Goal: Task Accomplishment & Management: Complete application form

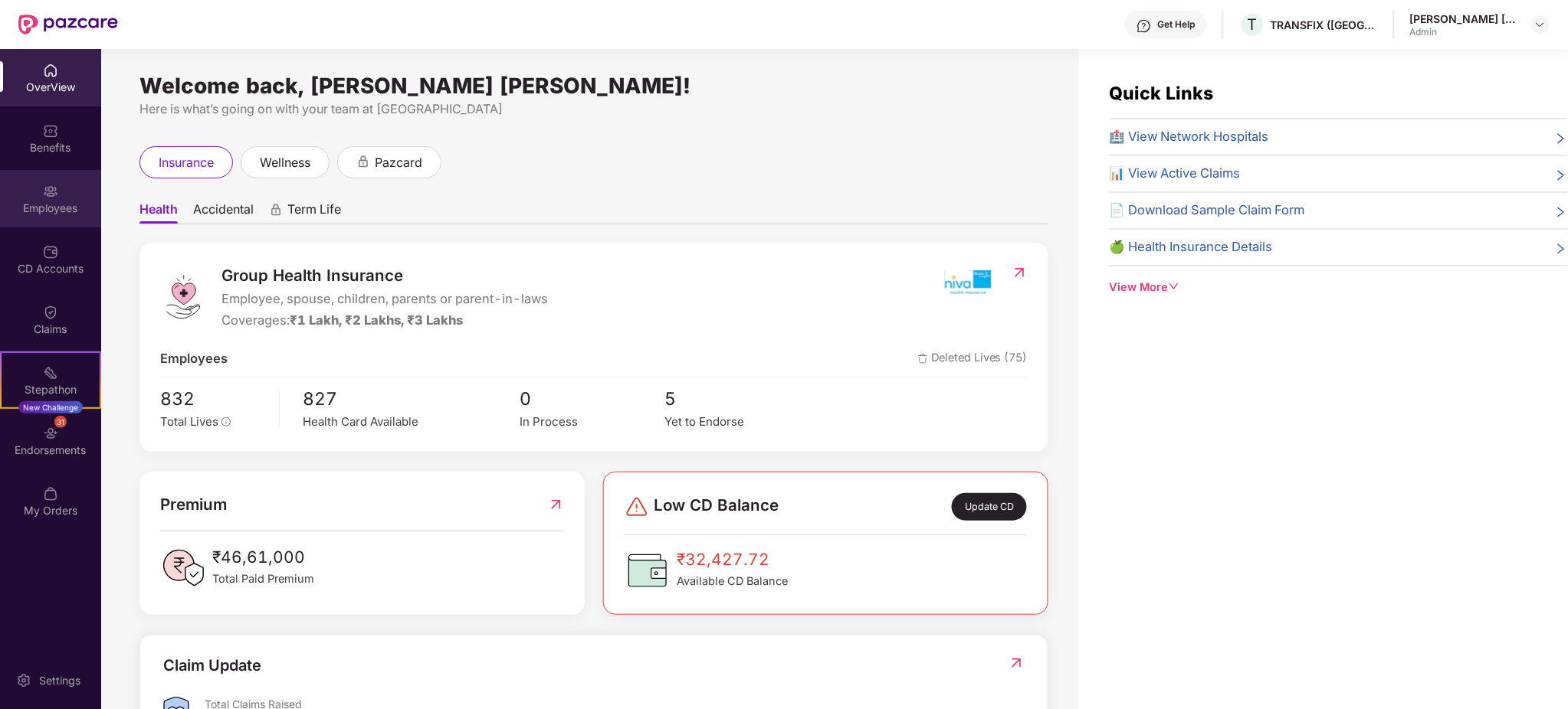
click at [54, 190] on img at bounding box center [51, 191] width 15 height 15
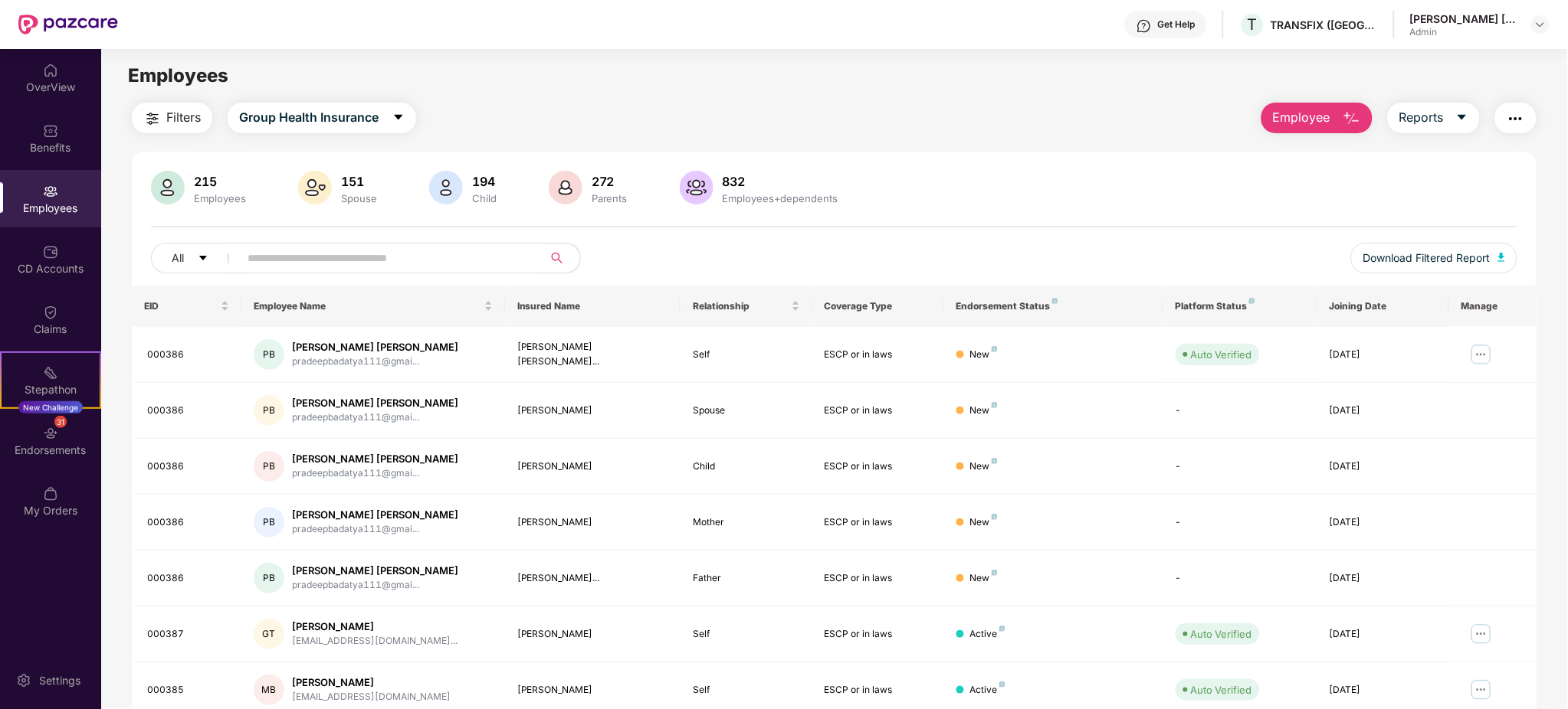
click at [1308, 110] on span "Employee" at bounding box center [1302, 118] width 58 height 19
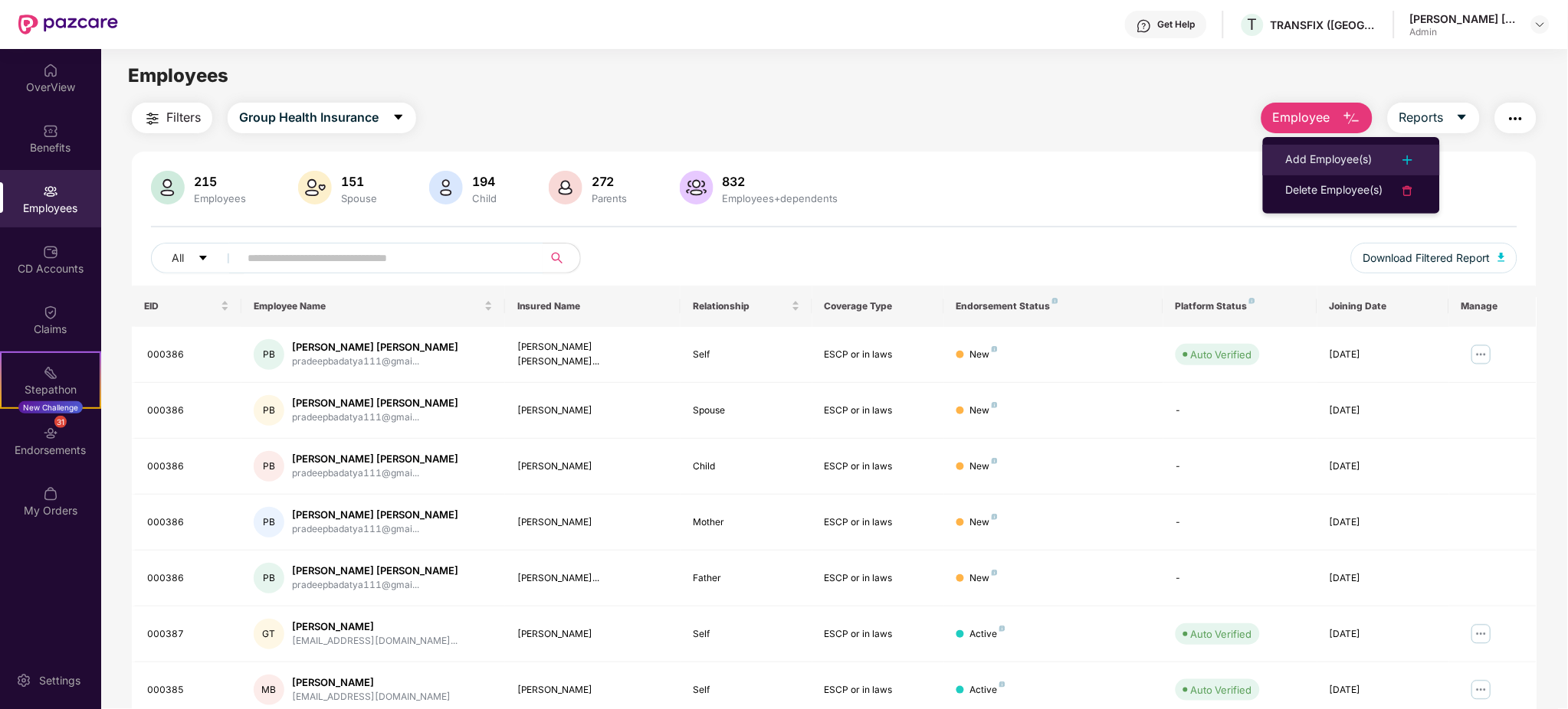
click at [1327, 167] on div "Add Employee(s)" at bounding box center [1329, 159] width 87 height 18
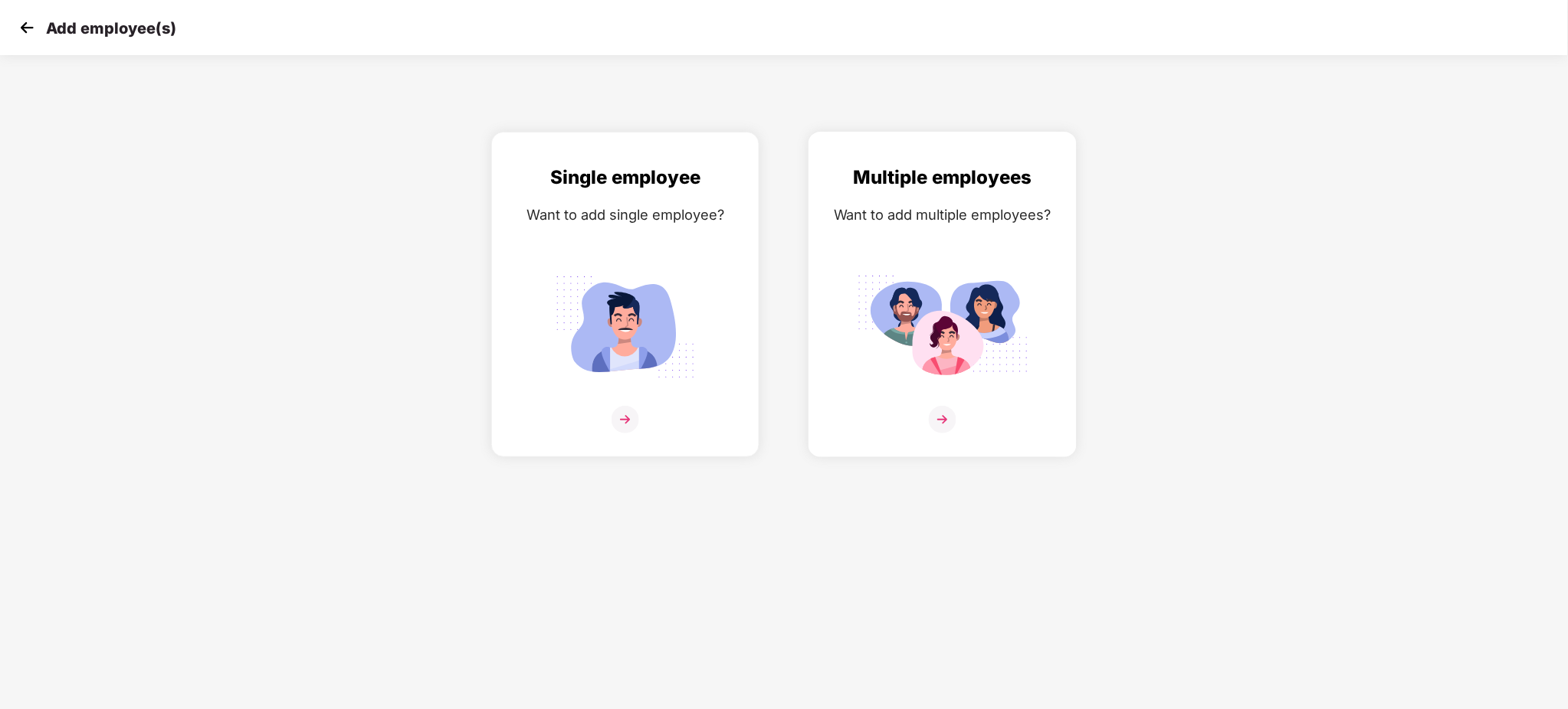
click at [950, 417] on img at bounding box center [943, 420] width 27 height 27
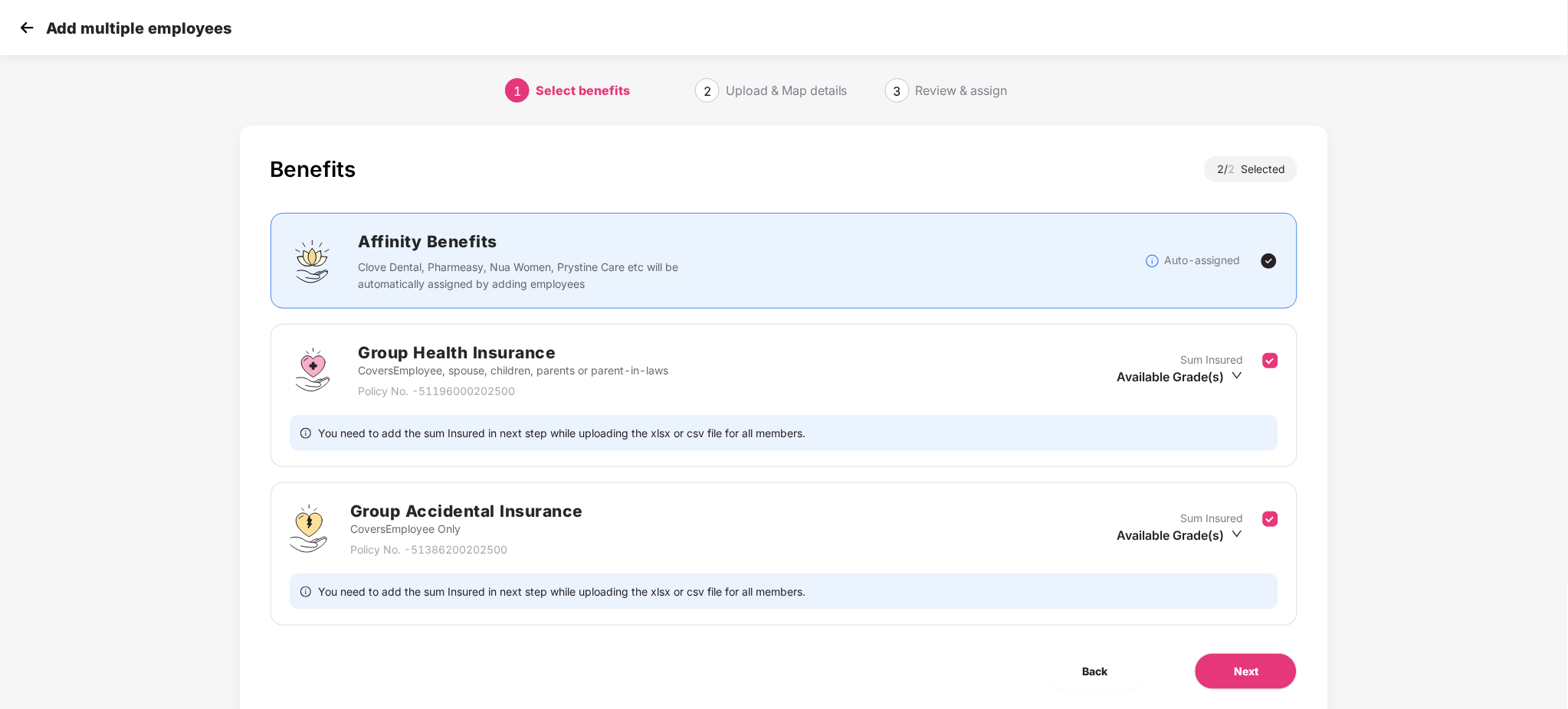
click at [1198, 643] on div "Benefits 2 / 2 Selected Affinity Benefits Clove Dental, Pharmeasy, Nua Women, P…" at bounding box center [784, 423] width 1089 height 595
click at [1202, 663] on button "Next" at bounding box center [1247, 672] width 103 height 37
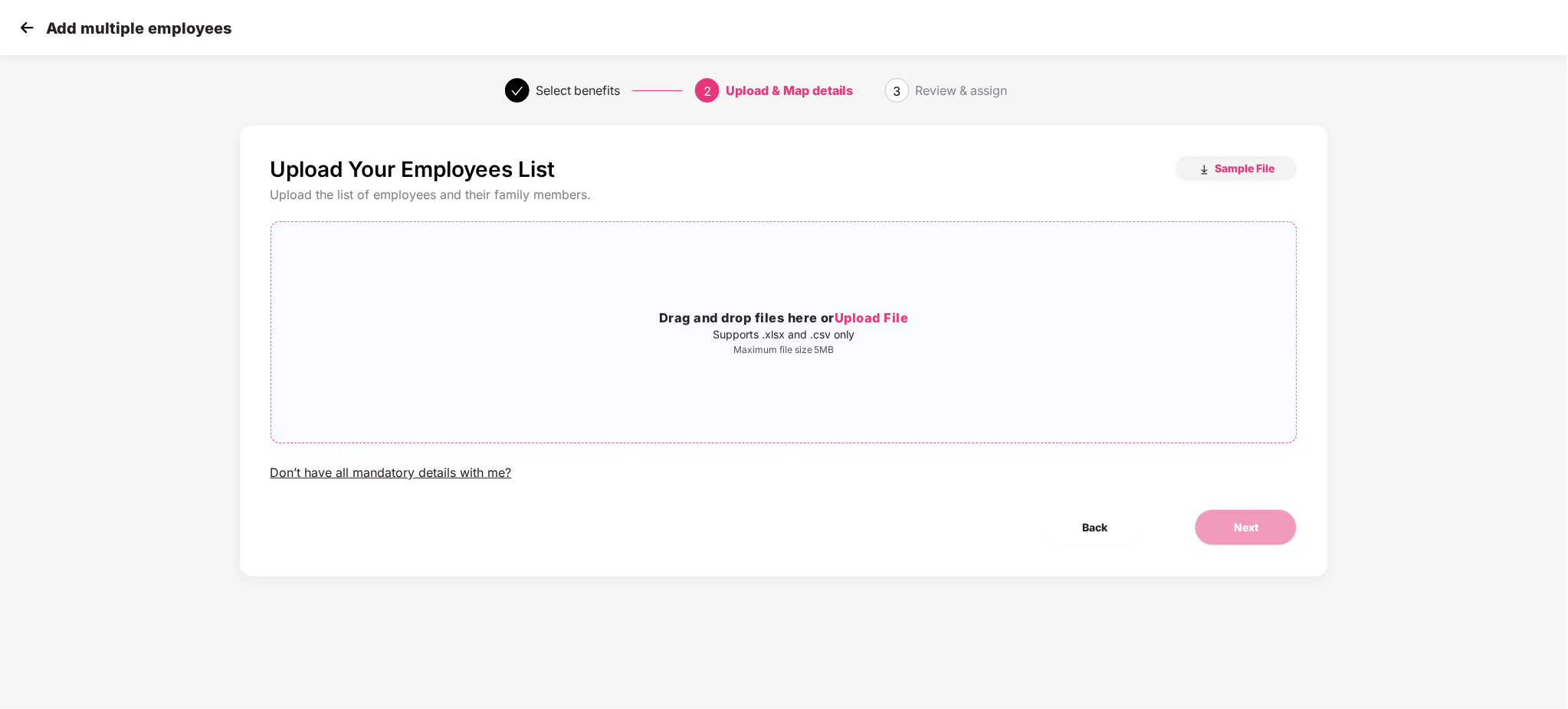
click at [859, 314] on span "Upload File" at bounding box center [871, 317] width 75 height 15
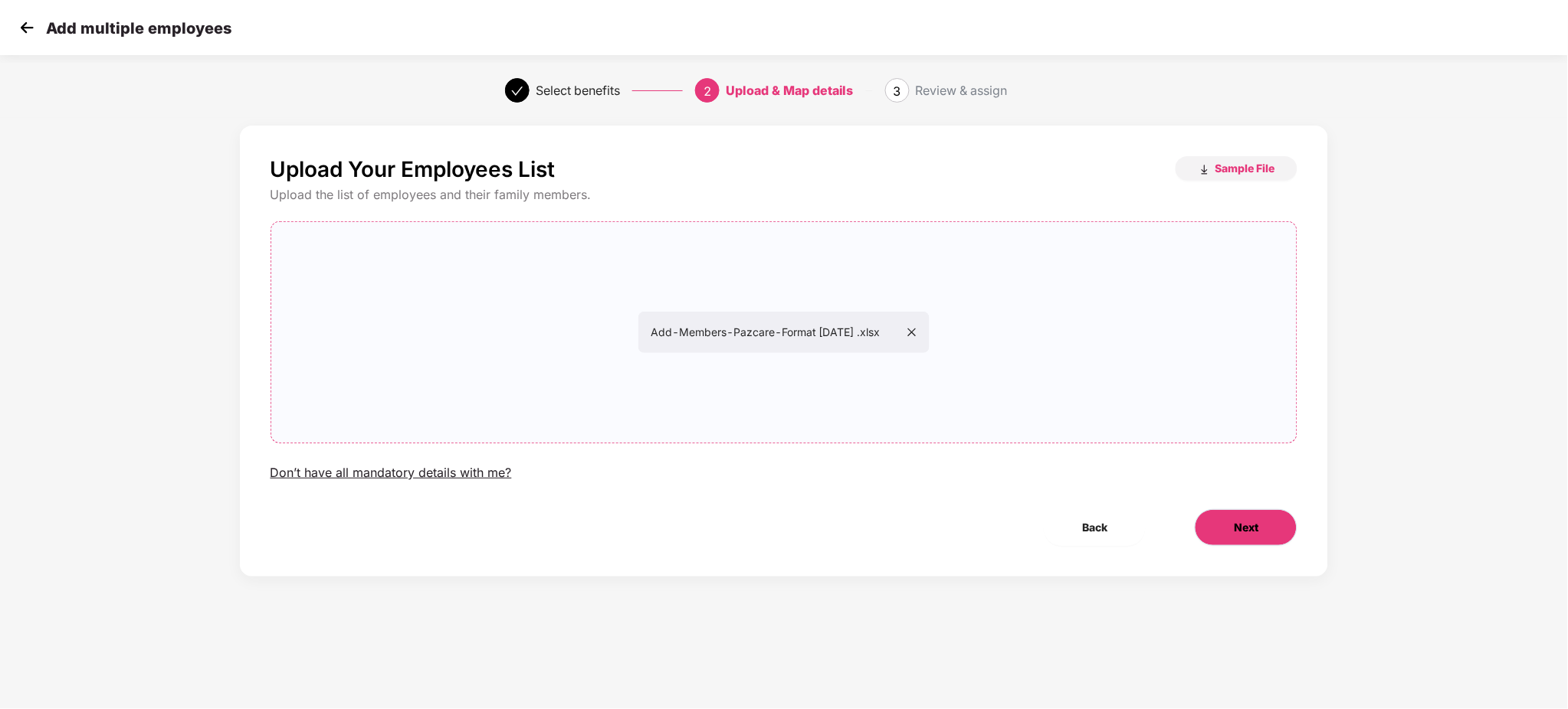
click at [1235, 534] on span "Next" at bounding box center [1246, 527] width 25 height 17
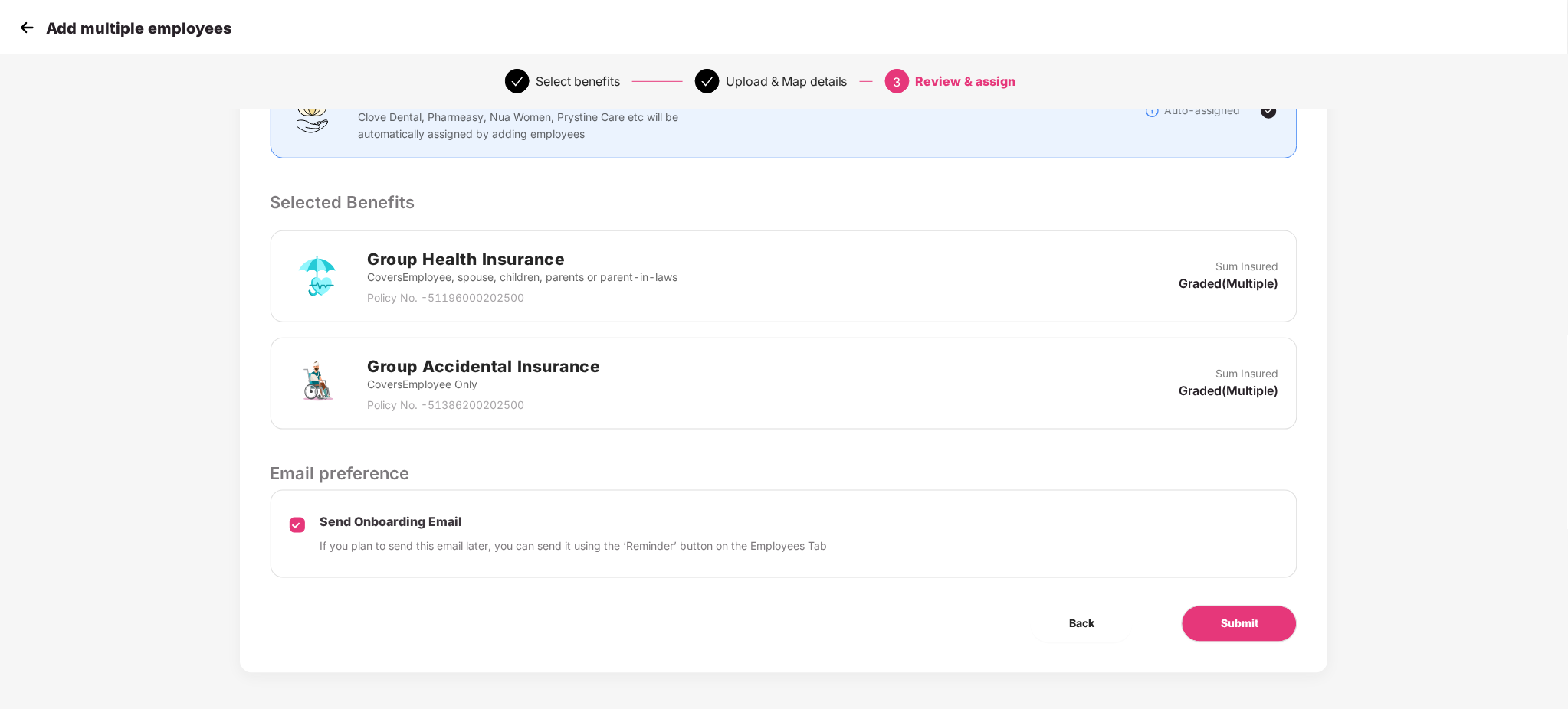
scroll to position [252, 0]
click at [1247, 619] on span "Submit" at bounding box center [1239, 622] width 38 height 17
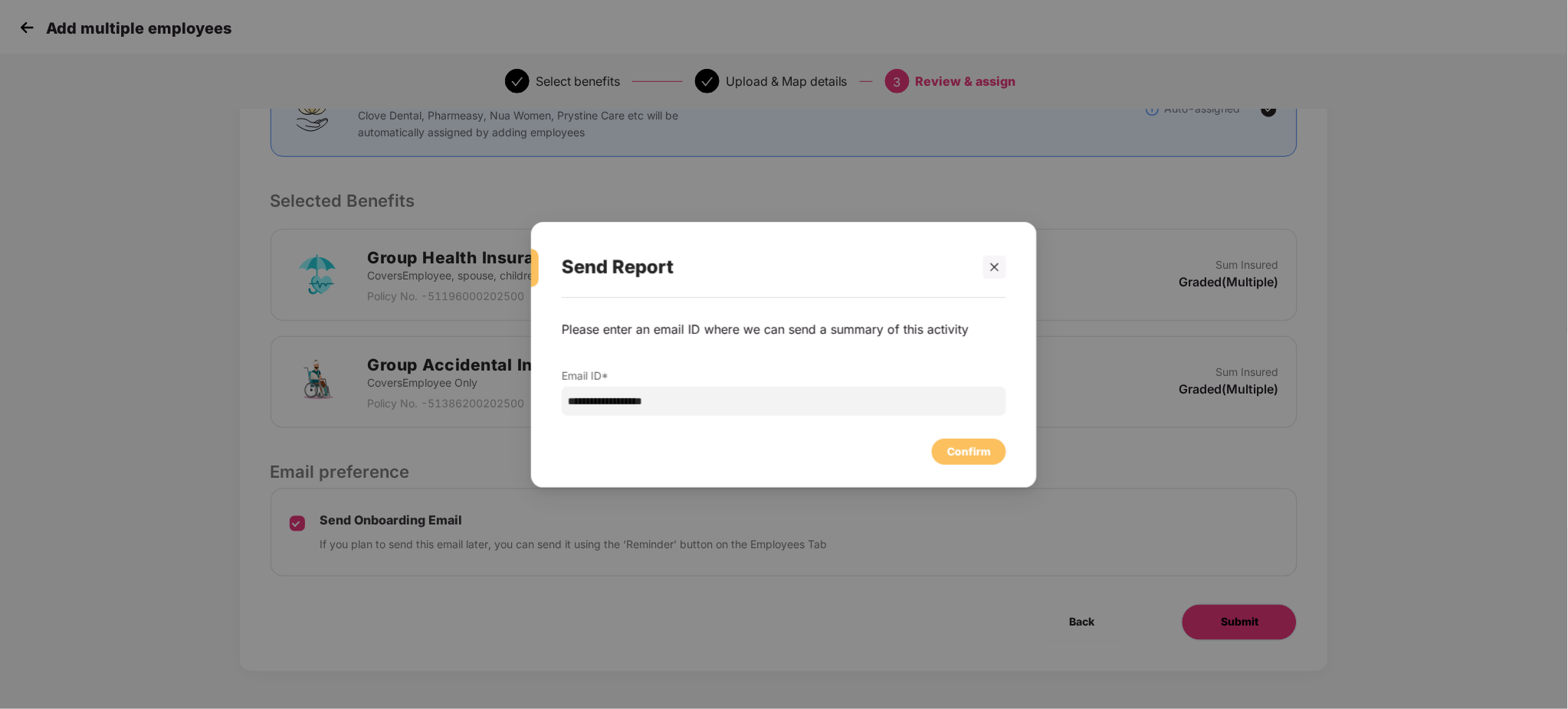
scroll to position [0, 0]
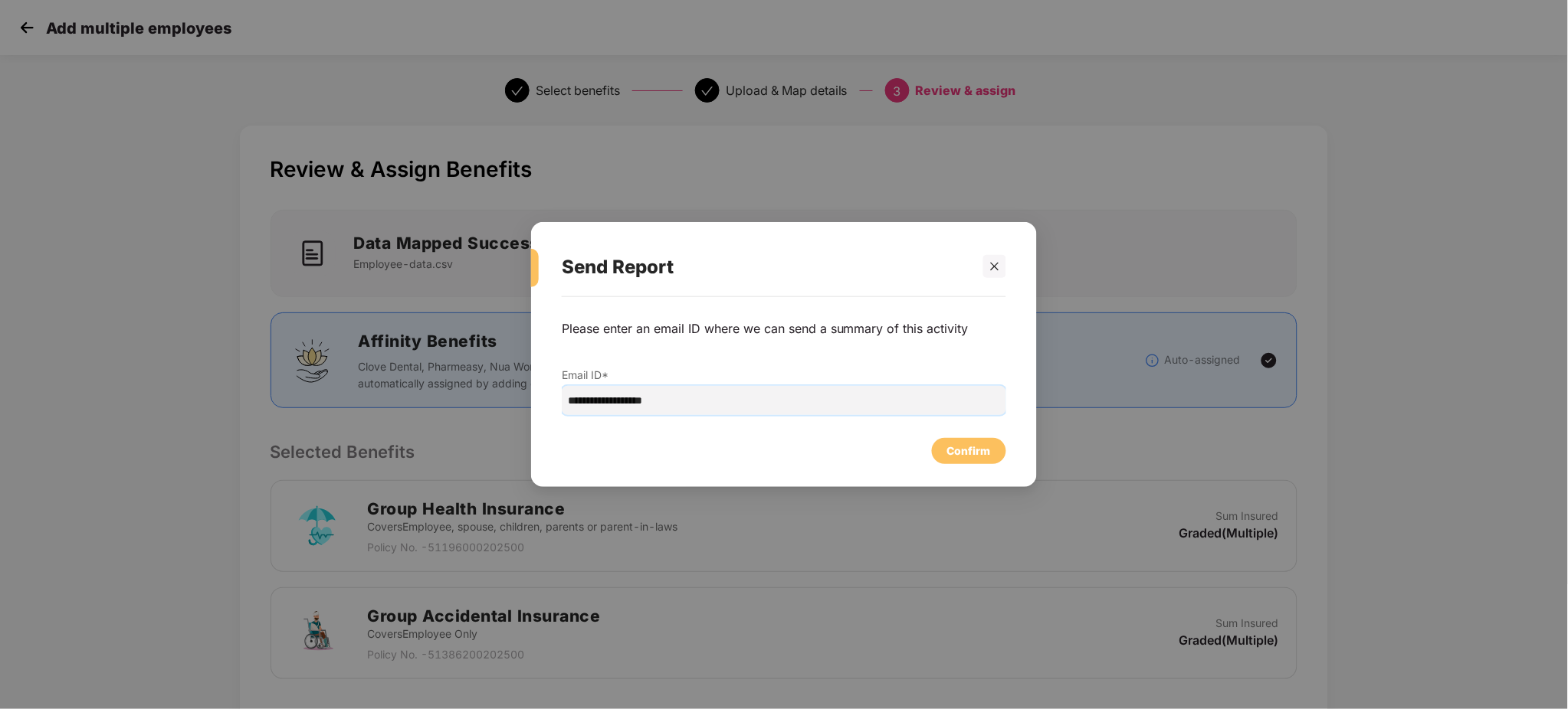
drag, startPoint x: 765, startPoint y: 409, endPoint x: 438, endPoint y: 352, distance: 331.9
click at [438, 352] on div "**********" at bounding box center [784, 354] width 1568 height 709
type input "**********"
click at [952, 459] on div "Confirm" at bounding box center [969, 451] width 43 height 17
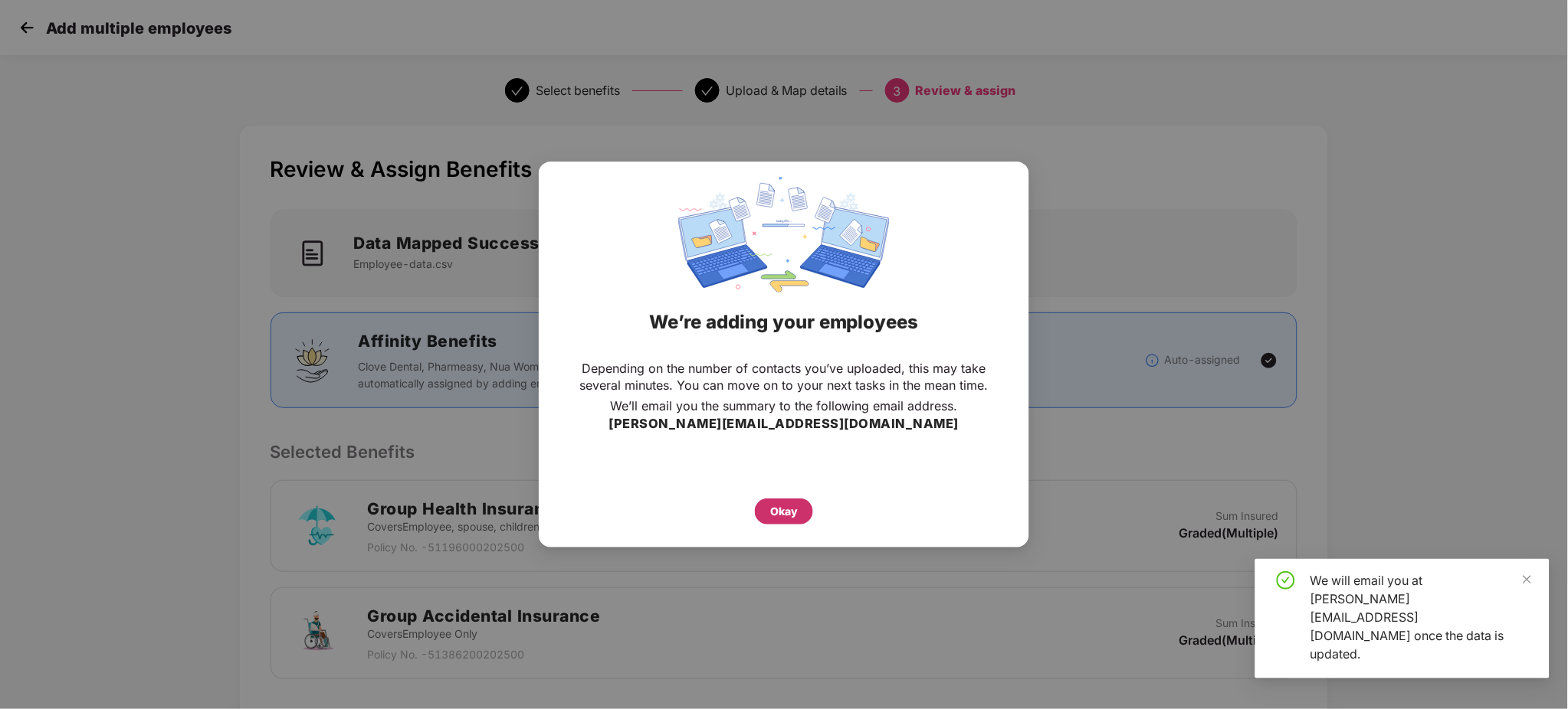
click at [789, 512] on div "Okay" at bounding box center [784, 511] width 27 height 17
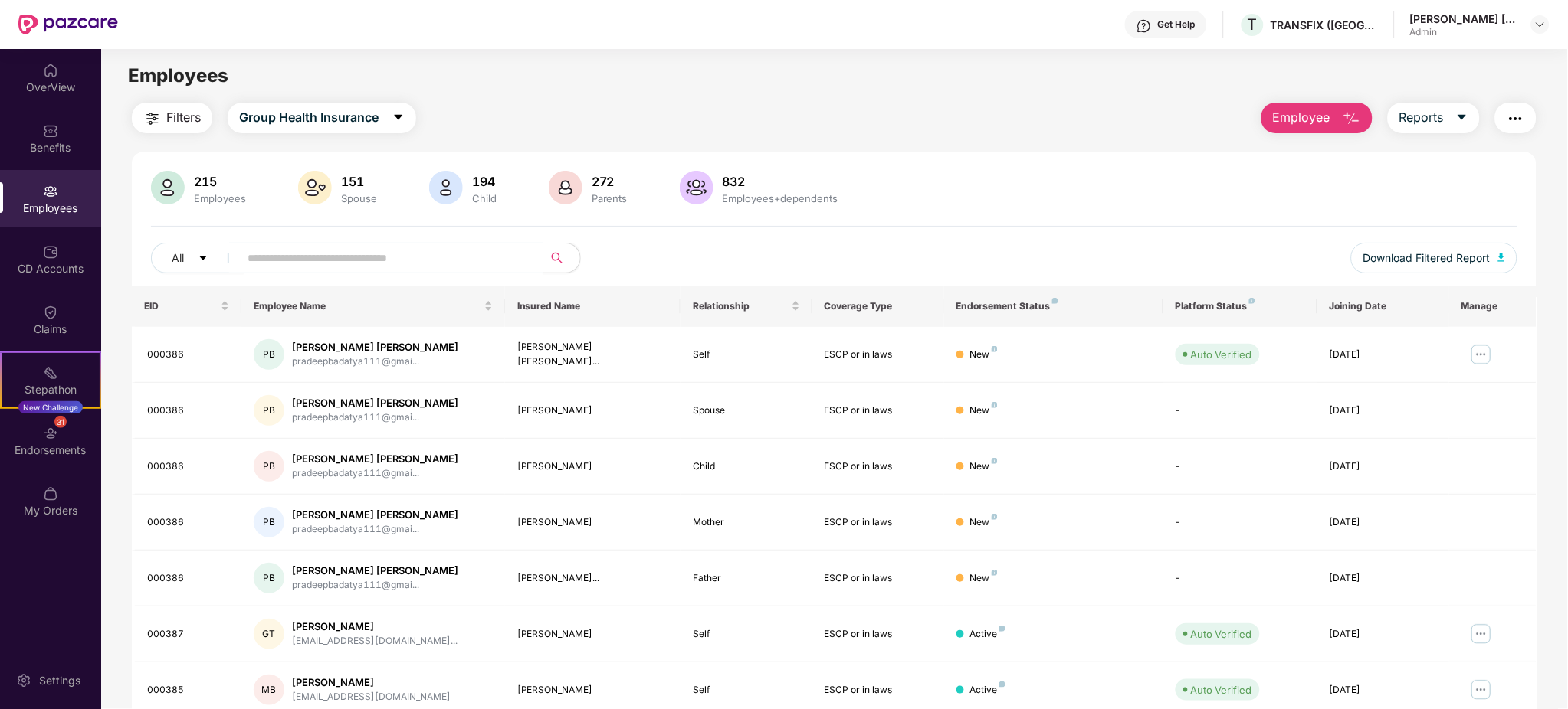
click at [267, 267] on input "text" at bounding box center [385, 258] width 275 height 23
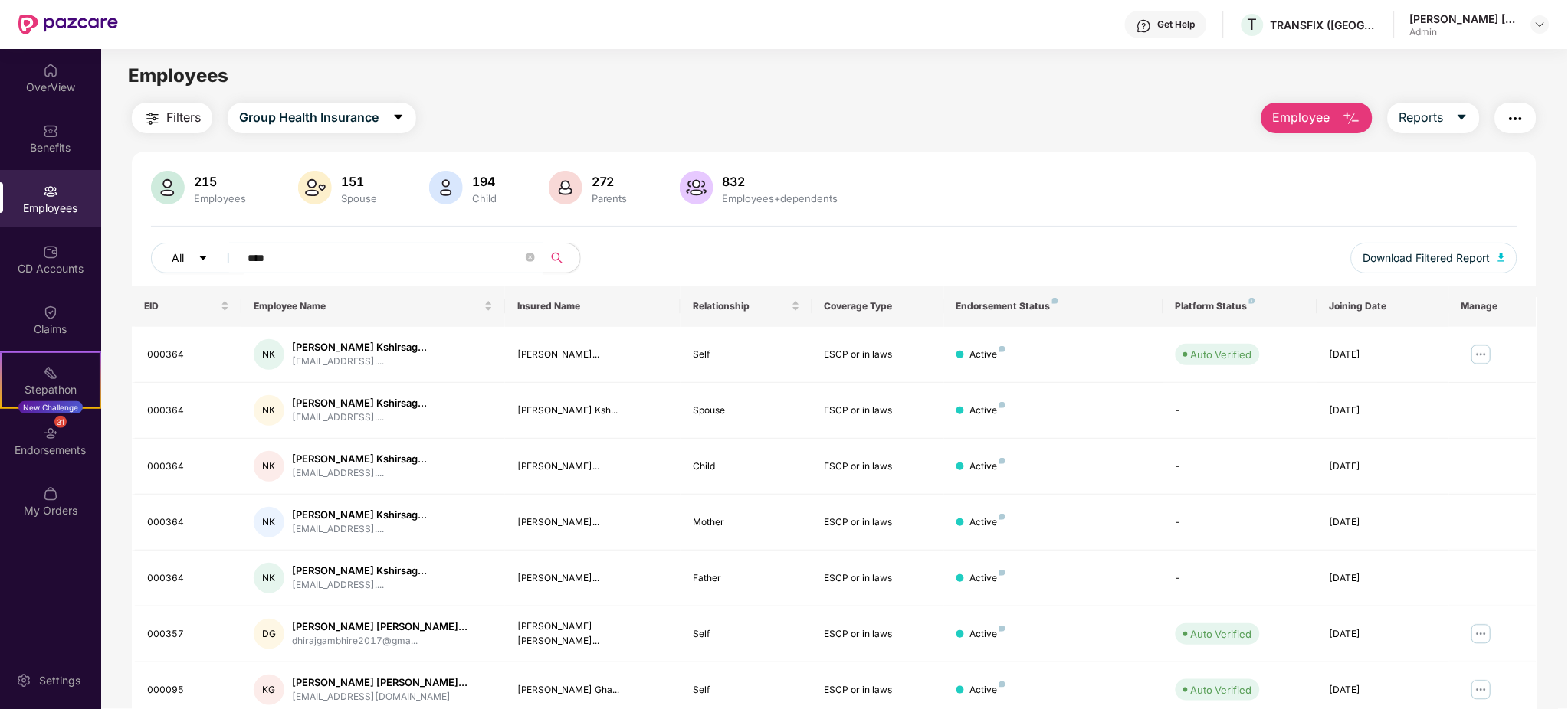
drag, startPoint x: 306, startPoint y: 268, endPoint x: 212, endPoint y: 268, distance: 94.0
click at [212, 268] on div "All ****" at bounding box center [549, 258] width 797 height 30
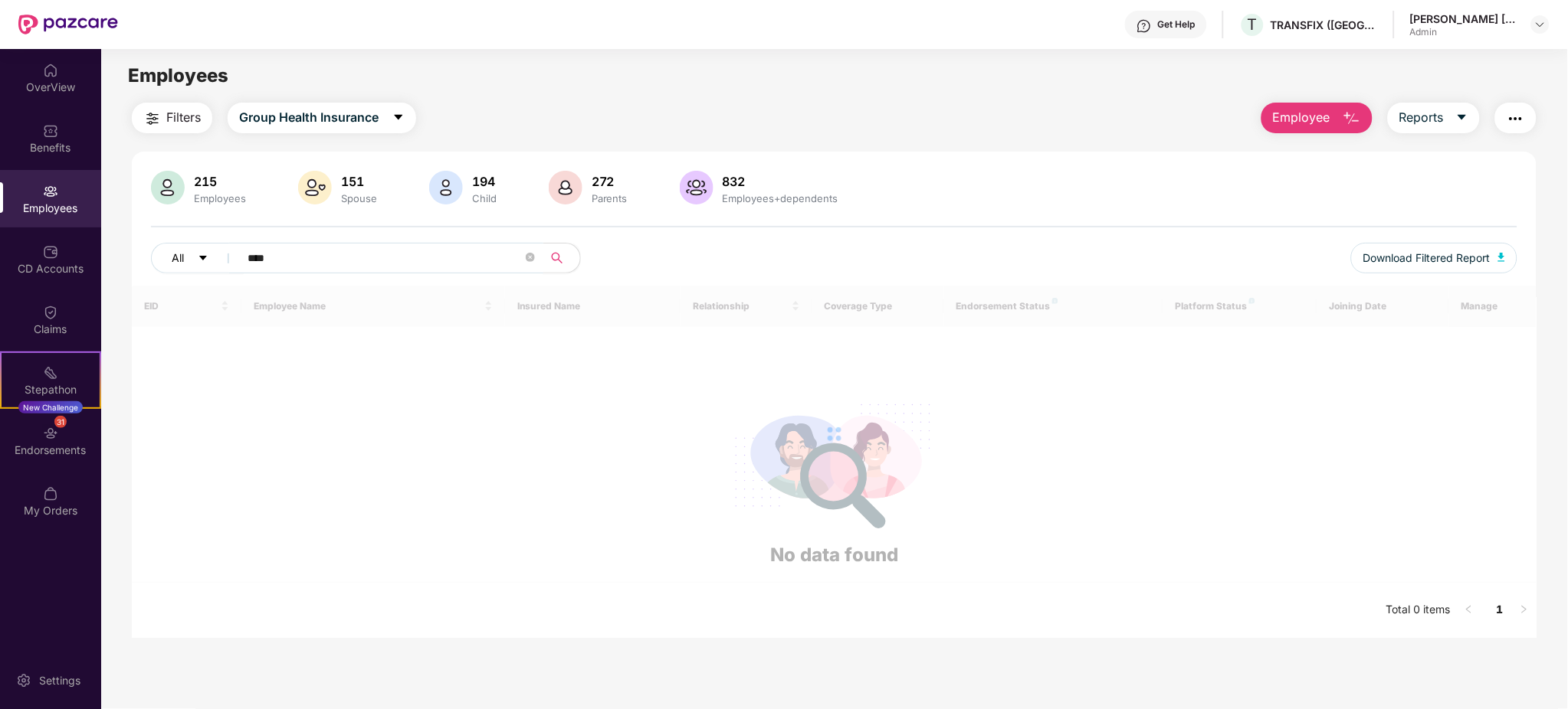
type input "*****"
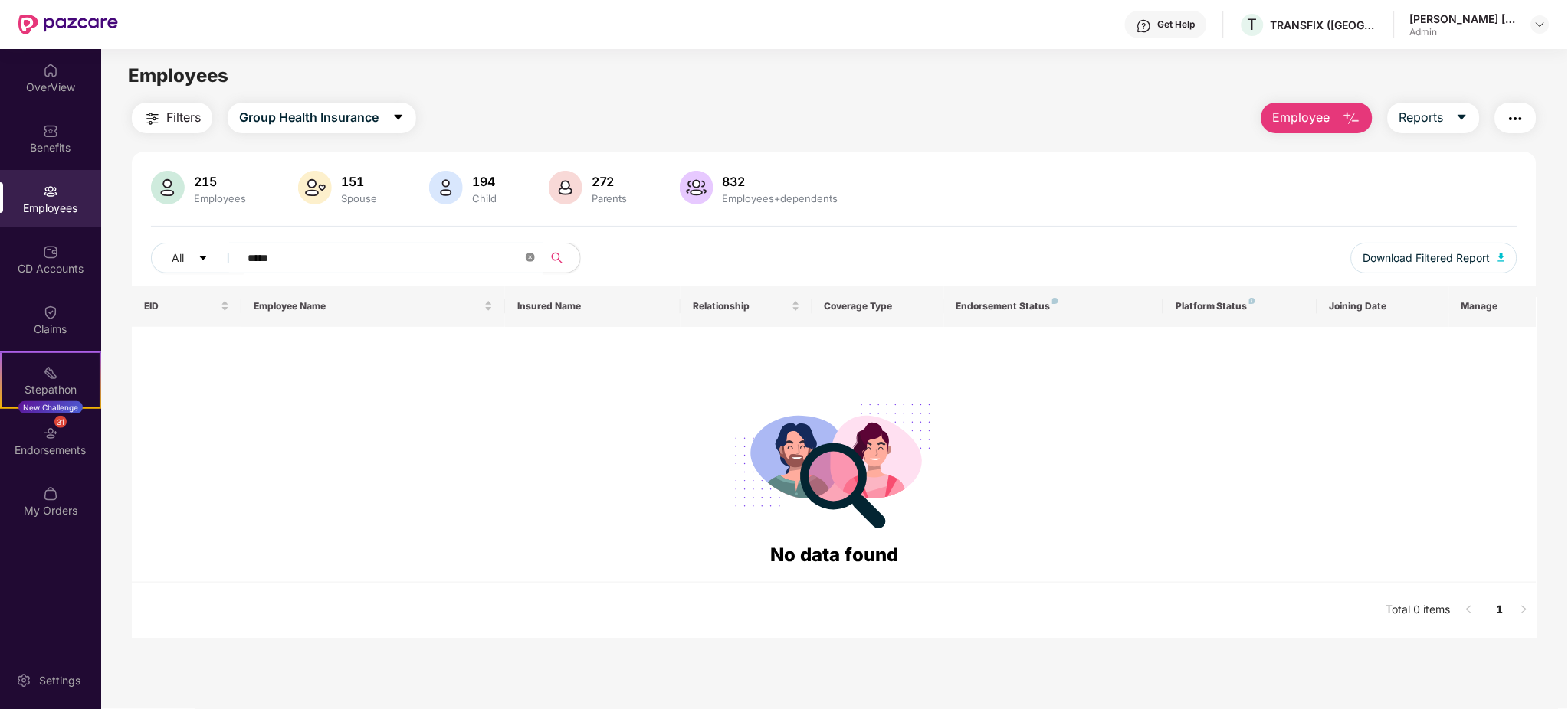
click at [531, 256] on icon "close-circle" at bounding box center [530, 257] width 9 height 9
click at [328, 263] on input "text" at bounding box center [385, 258] width 275 height 23
type input "*****"
drag, startPoint x: 328, startPoint y: 263, endPoint x: 180, endPoint y: 255, distance: 148.2
click at [180, 255] on div "All *****" at bounding box center [549, 258] width 797 height 30
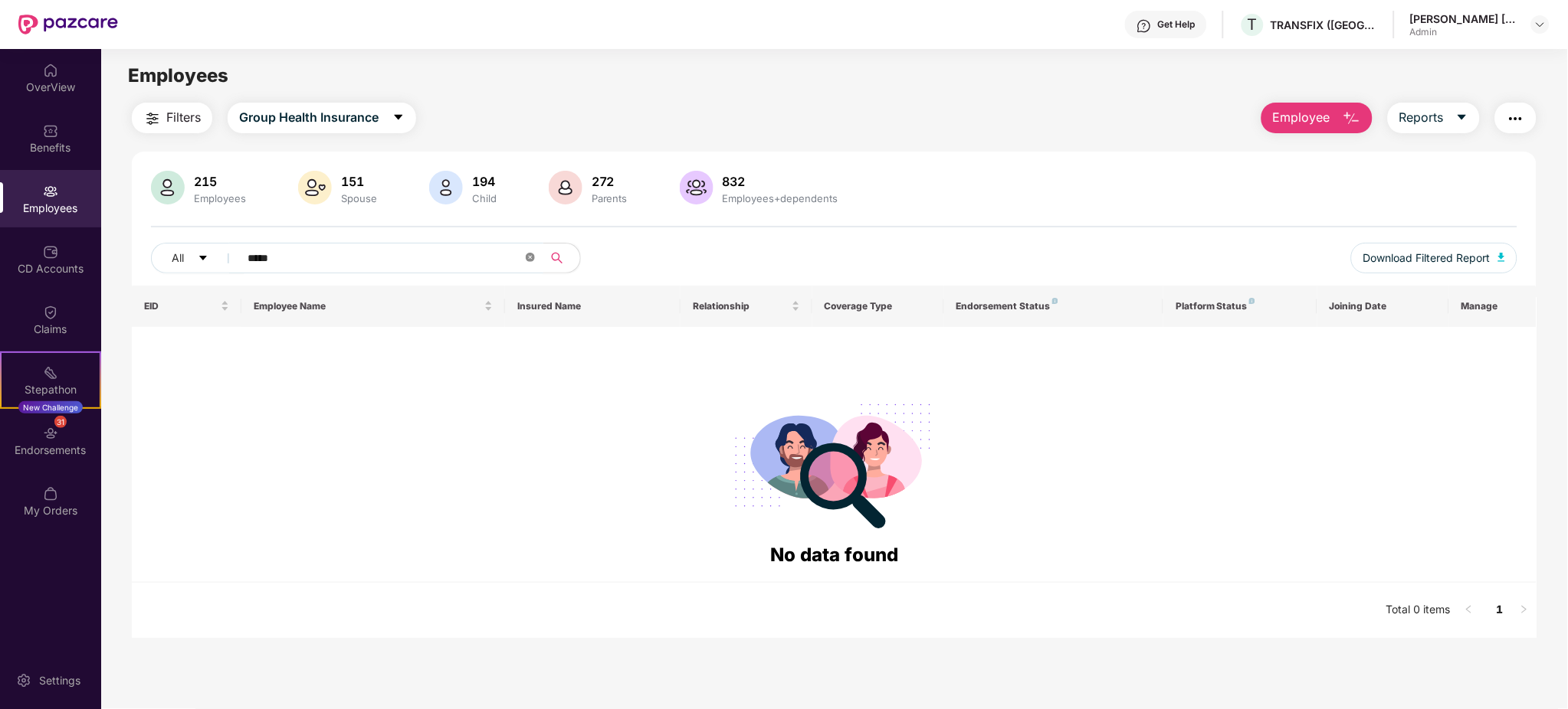
click at [534, 257] on icon "close-circle" at bounding box center [530, 257] width 9 height 9
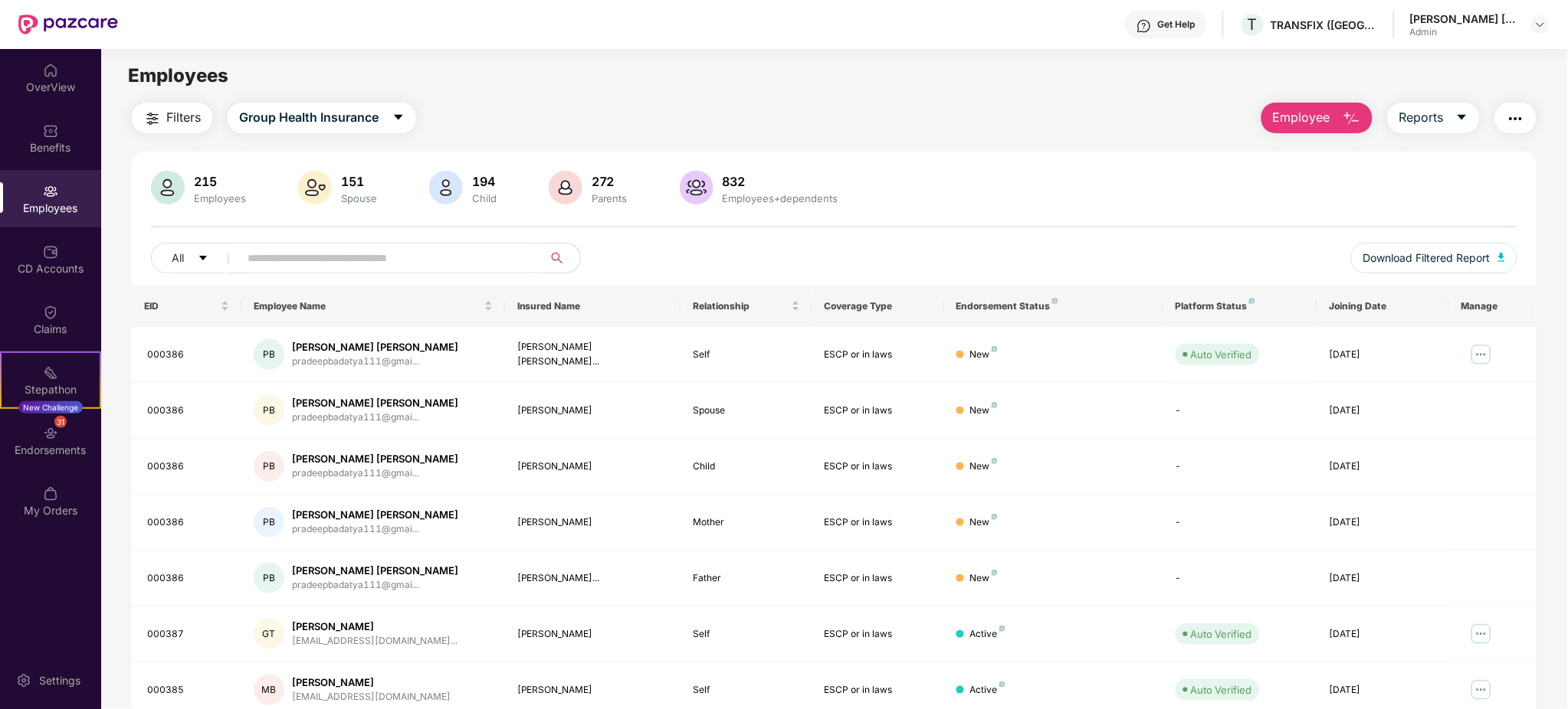
click at [984, 240] on div "215 Employees 151 Spouse 194 Child 272 Parents 832 Employees+dependents All Dow…" at bounding box center [834, 228] width 1404 height 115
click at [895, 116] on div "Filters Group Health Insurance Employee Reports" at bounding box center [834, 118] width 1404 height 30
click at [323, 258] on input "text" at bounding box center [385, 258] width 275 height 23
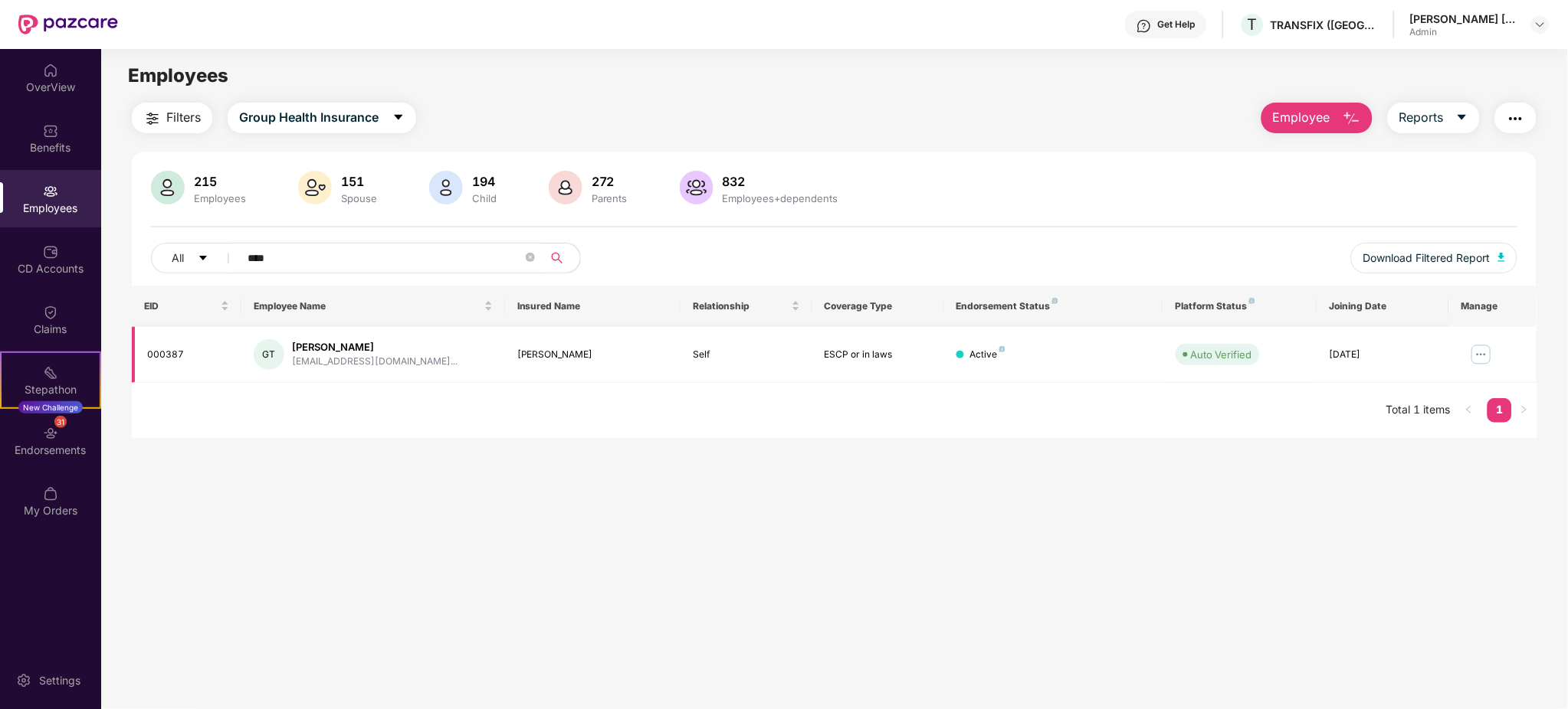
type input "****"
click at [1464, 352] on td at bounding box center [1493, 355] width 88 height 56
click at [1479, 353] on img at bounding box center [1481, 354] width 25 height 25
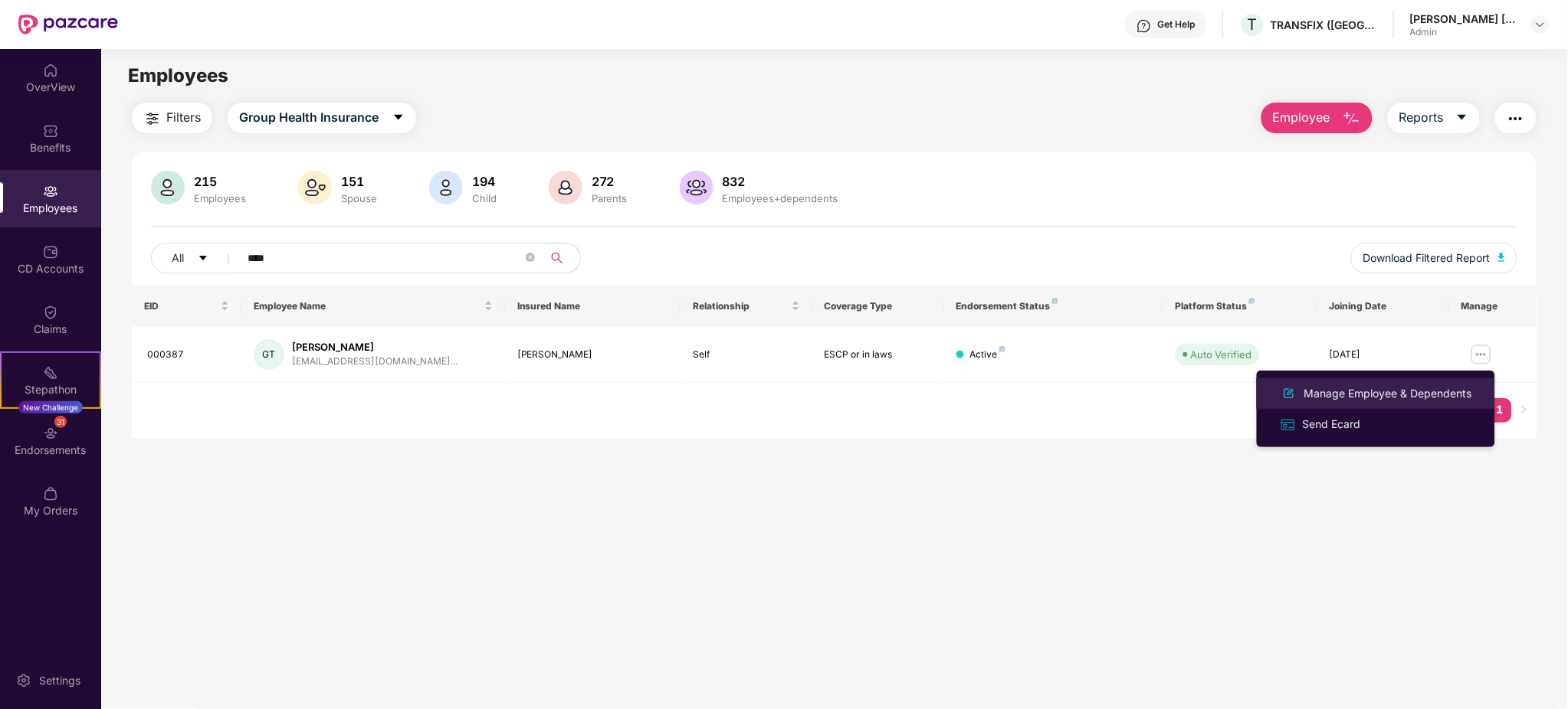
click at [1437, 393] on div "Manage Employee & Dependents" at bounding box center [1388, 393] width 174 height 17
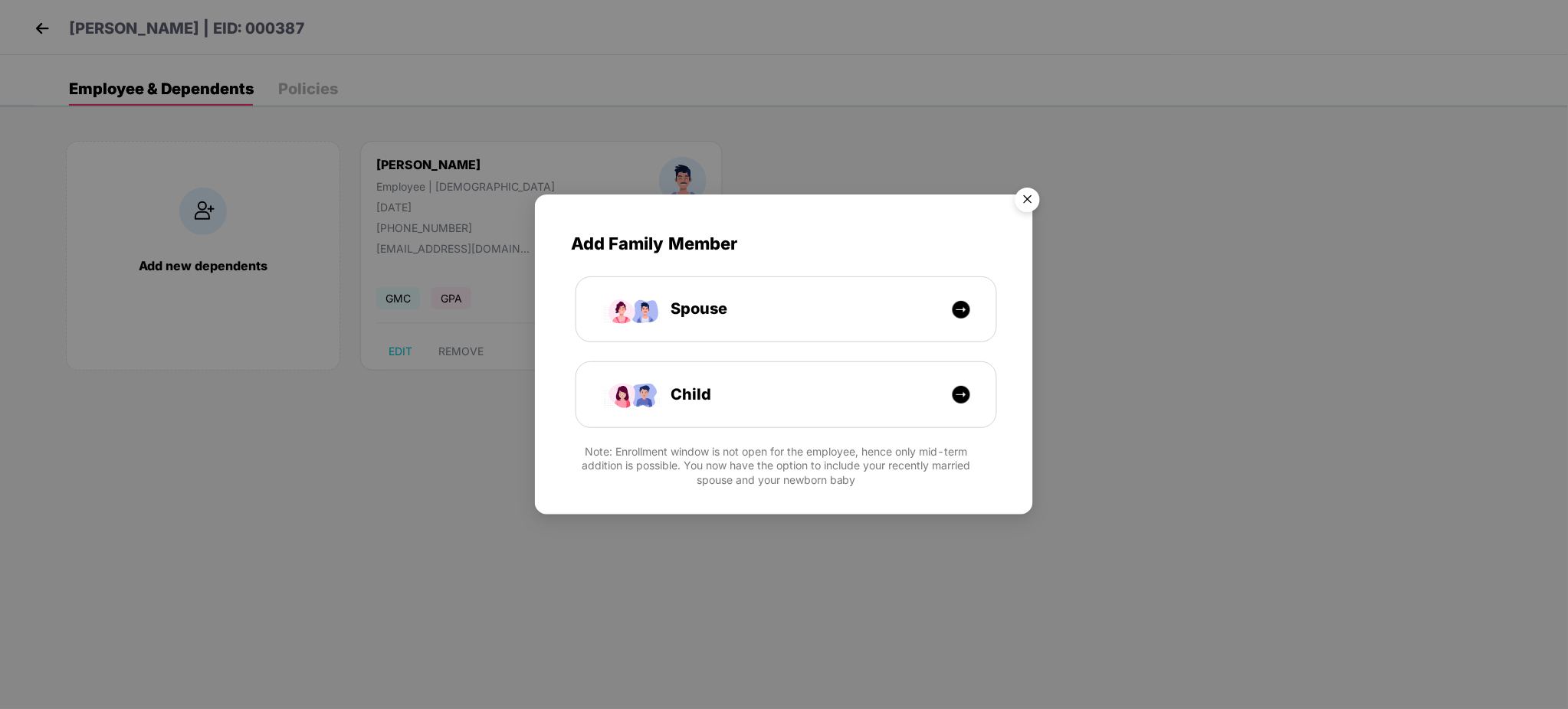
click at [1020, 201] on img "Close" at bounding box center [1028, 203] width 43 height 43
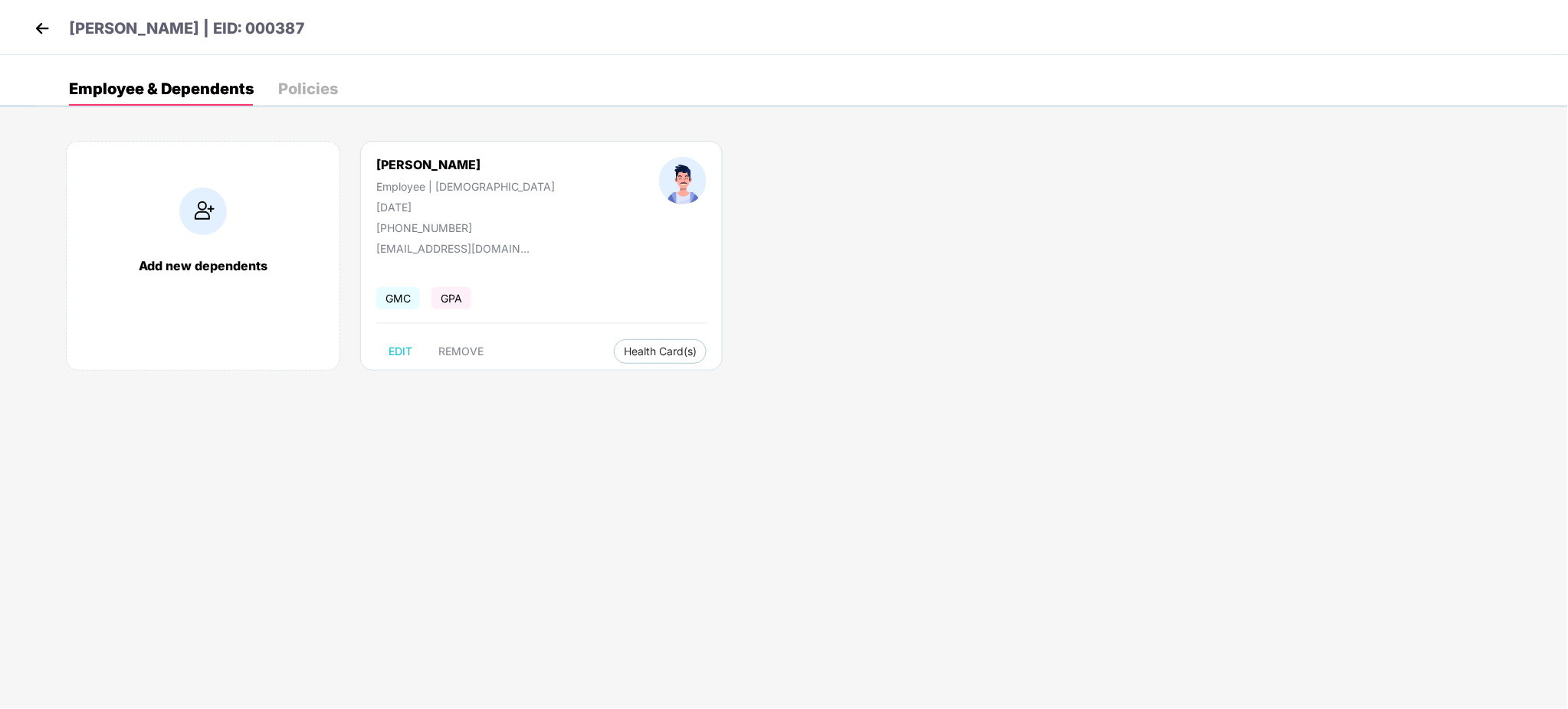
click at [275, 84] on div "Employee & Dependents Policies" at bounding box center [204, 89] width 269 height 34
click at [305, 96] on div "Policies" at bounding box center [308, 88] width 60 height 15
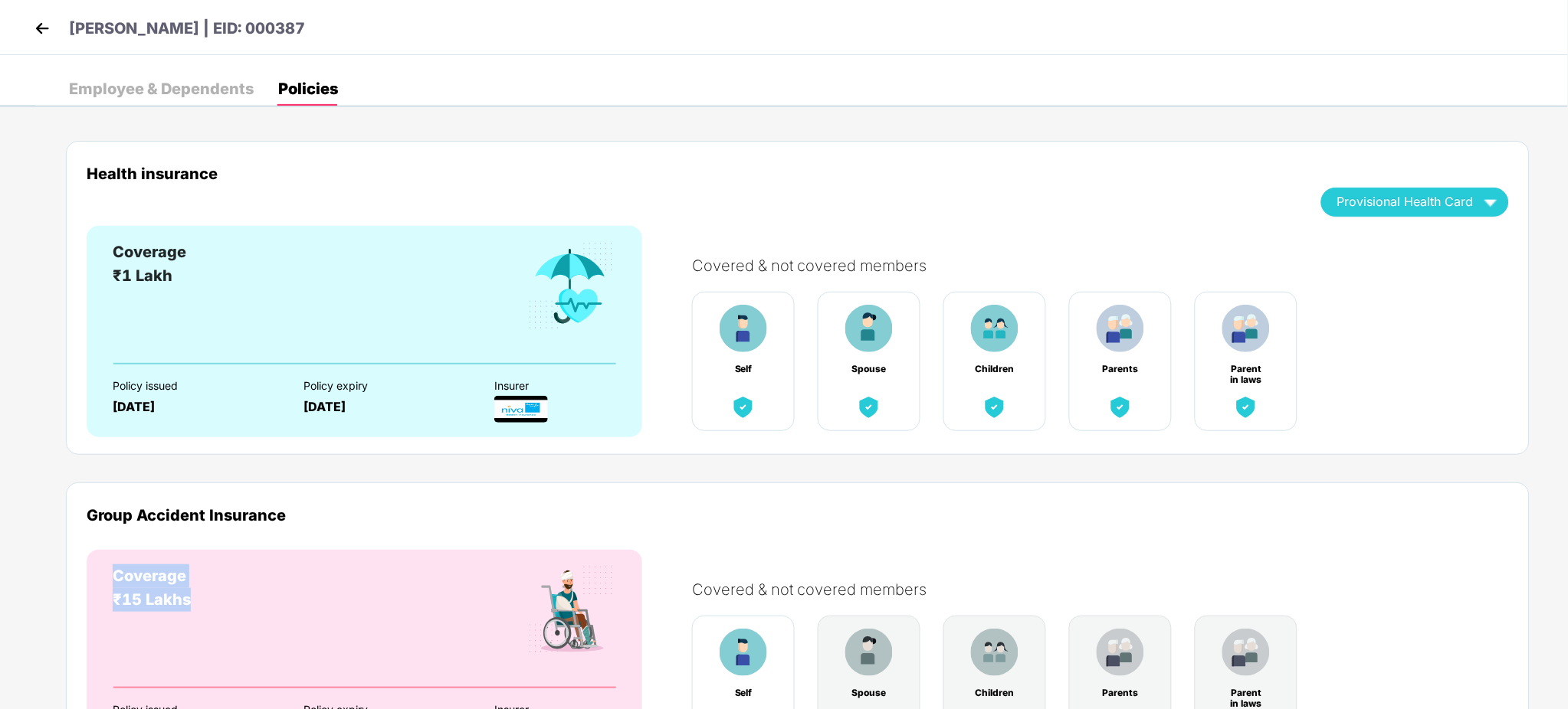
drag, startPoint x: 222, startPoint y: 591, endPoint x: 80, endPoint y: 586, distance: 142.1
click at [80, 586] on div "Group Accident Insurance Coverage ₹15 Lakhs Policy issued 06 Jan 2025 Policy ex…" at bounding box center [798, 639] width 1464 height 314
click at [584, 475] on div "Health insurance Provisional Health Card Coverage ₹1 Lakh Policy issued 06 Jan …" at bounding box center [798, 467] width 1464 height 683
click at [164, 91] on div "Employee & Dependents" at bounding box center [161, 88] width 184 height 15
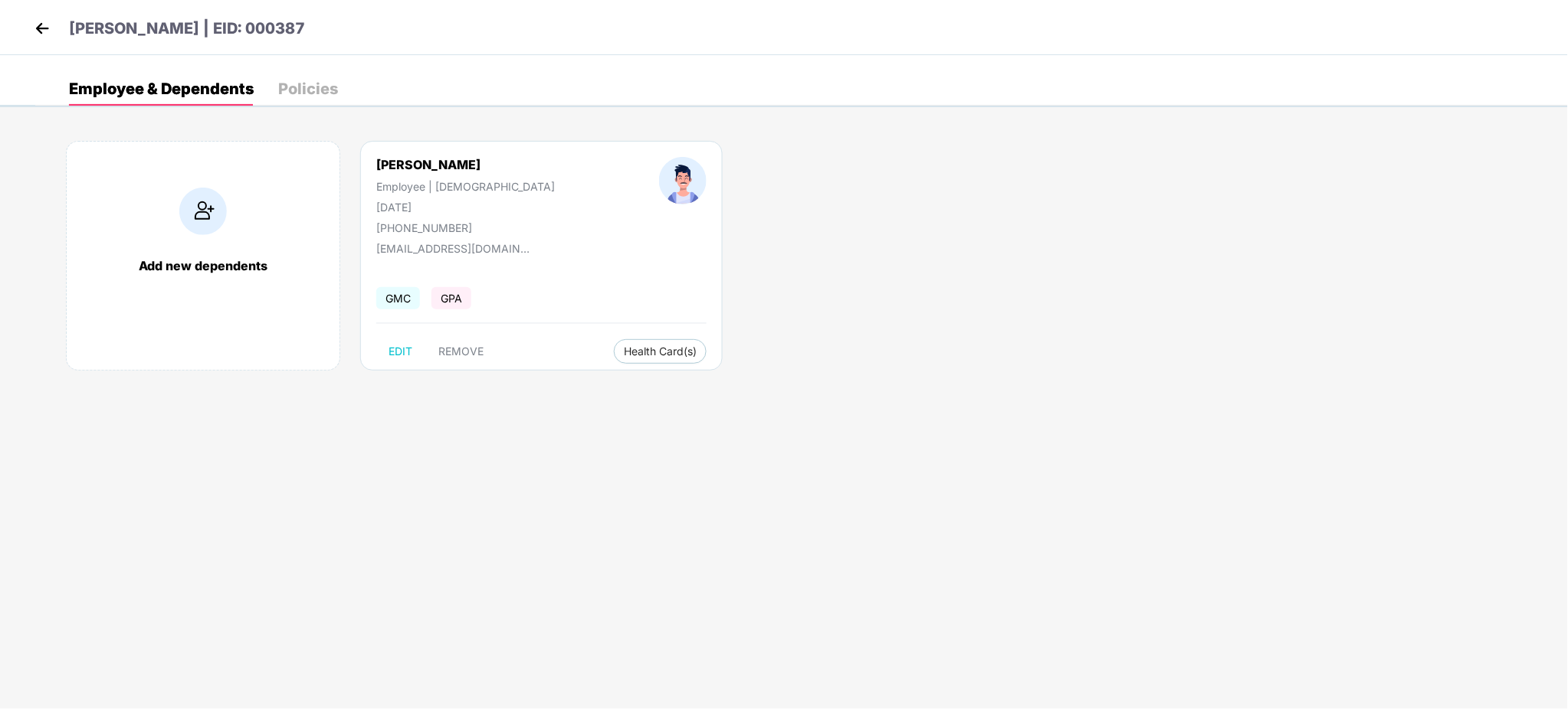
click at [338, 79] on div "Employee & Dependents Policies" at bounding box center [802, 89] width 1533 height 34
click at [43, 21] on img at bounding box center [42, 28] width 23 height 23
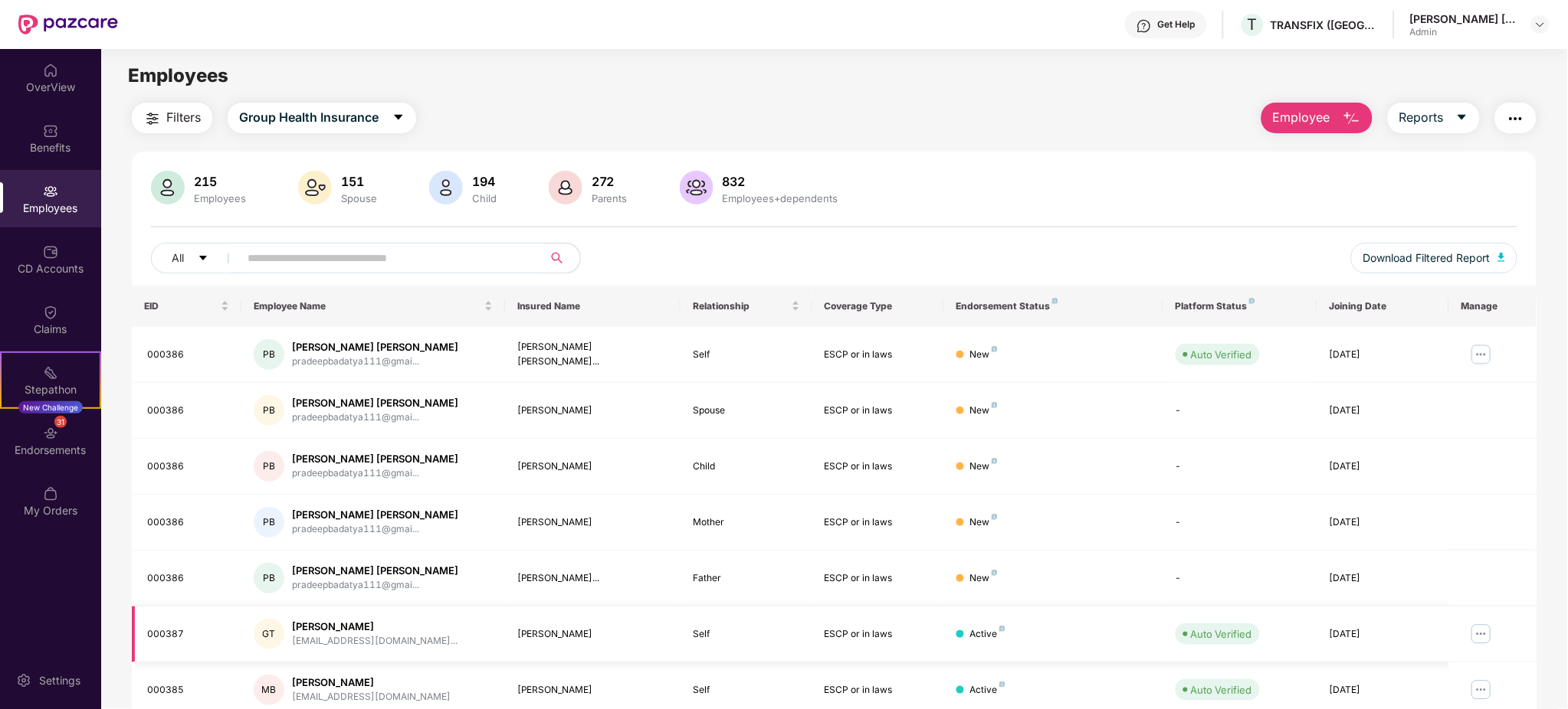
click at [1488, 631] on img at bounding box center [1481, 634] width 25 height 25
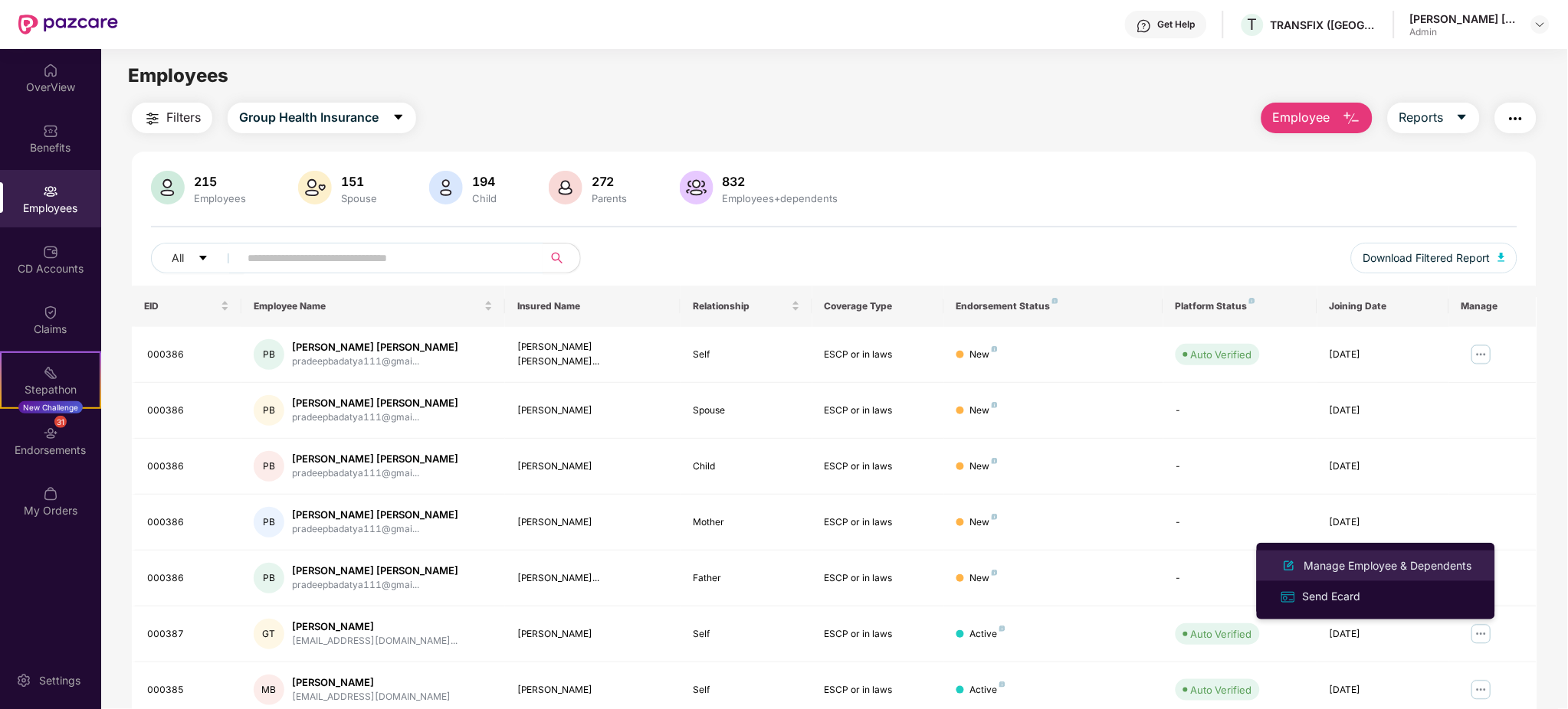
click at [1413, 560] on div "Manage Employee & Dependents" at bounding box center [1388, 566] width 174 height 17
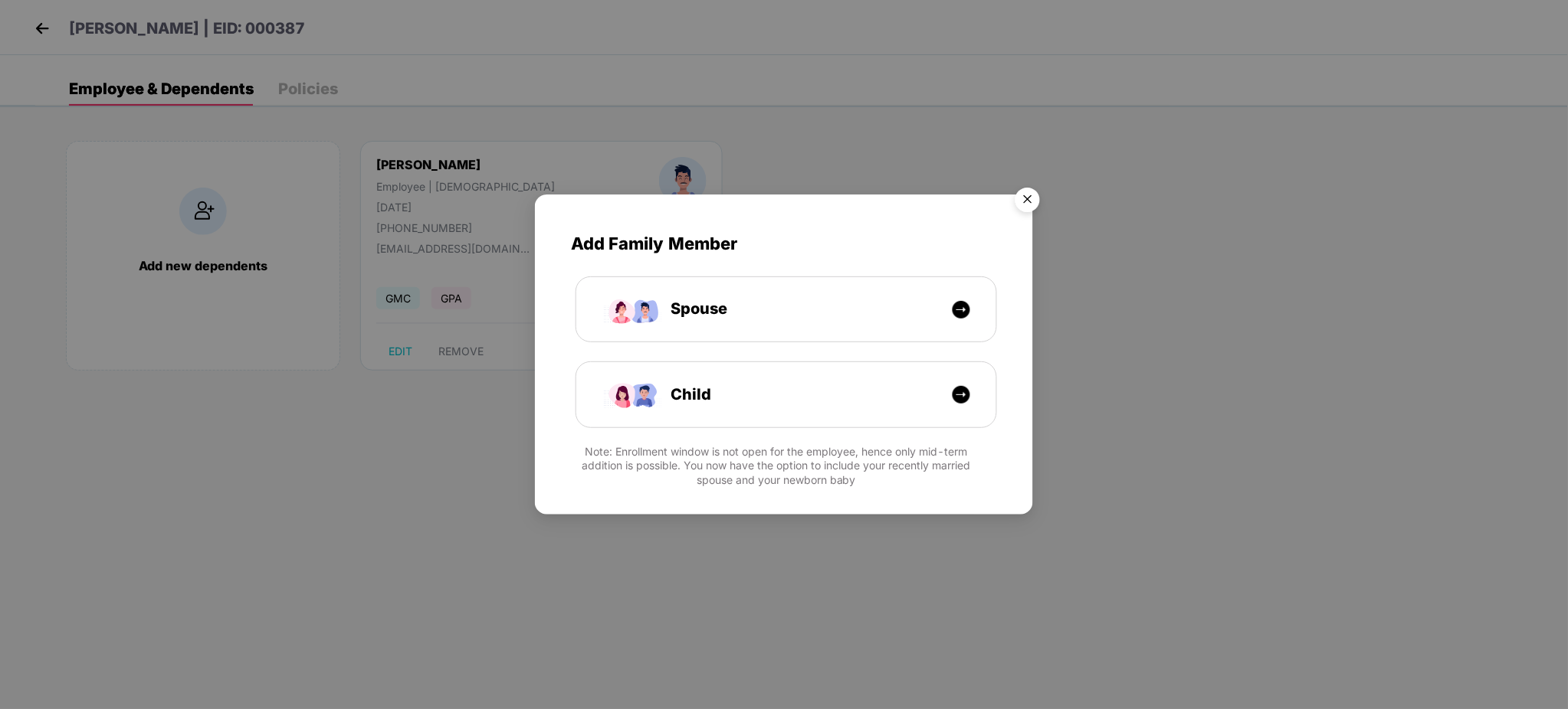
drag, startPoint x: 1028, startPoint y: 195, endPoint x: 736, endPoint y: 189, distance: 292.1
click at [1027, 195] on img "Close" at bounding box center [1028, 203] width 43 height 43
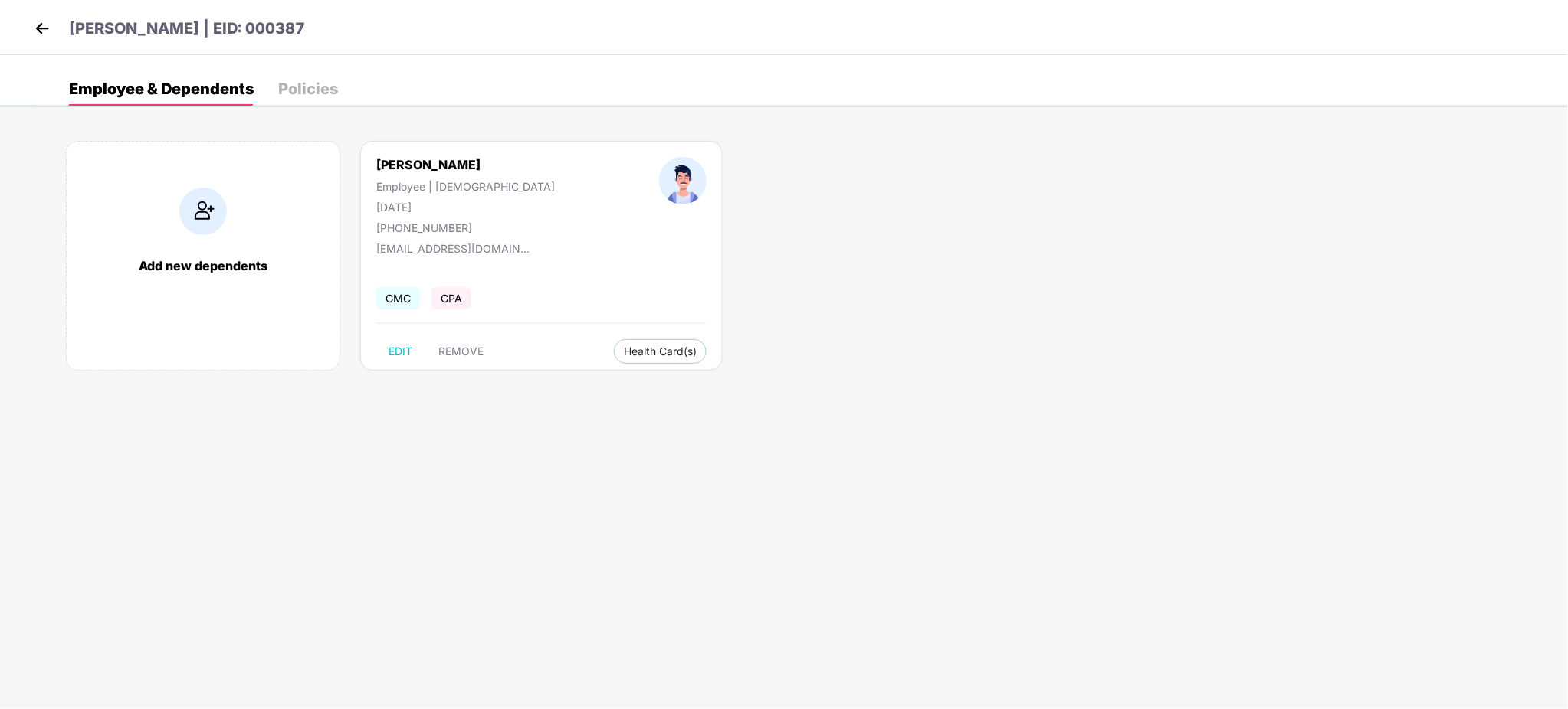
click at [284, 81] on div "Policies" at bounding box center [308, 88] width 60 height 15
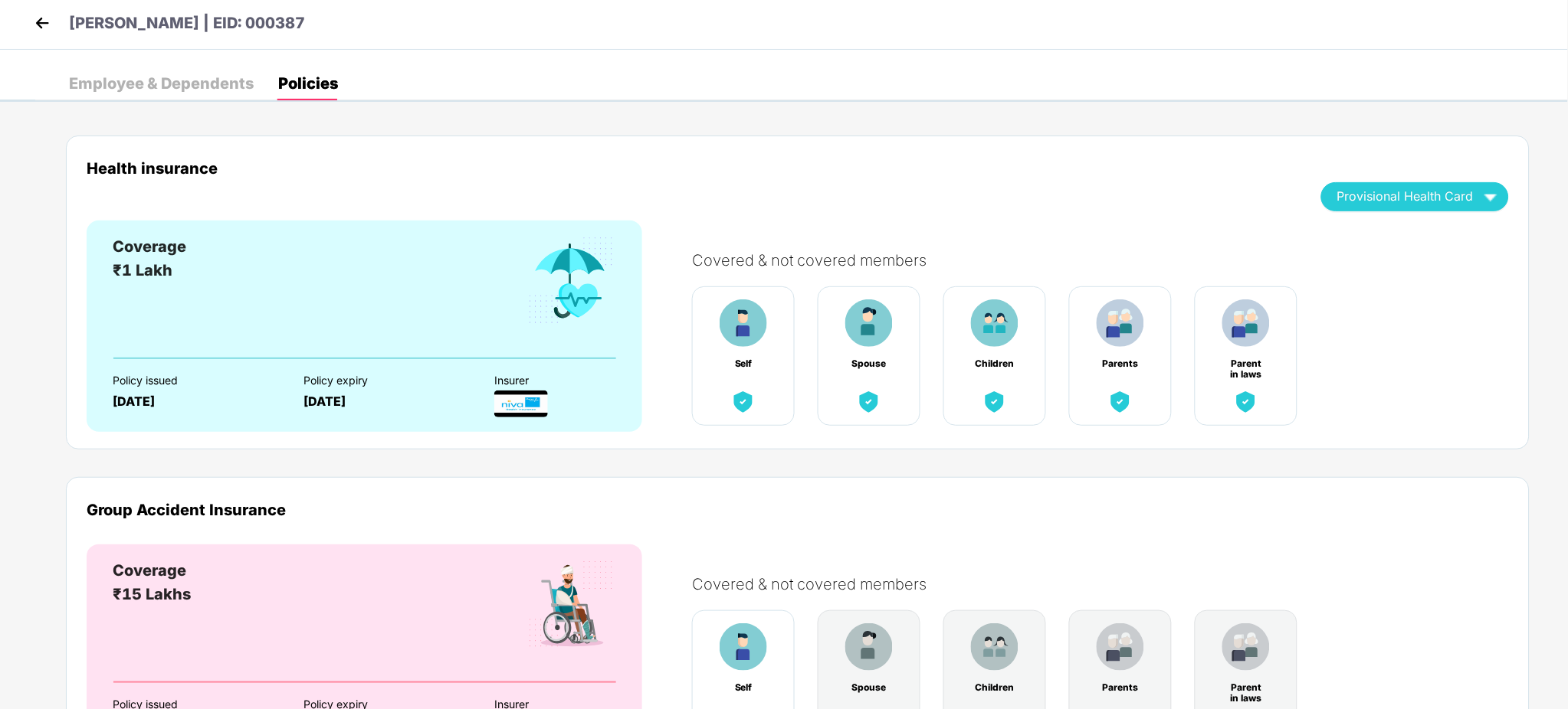
scroll to position [137, 0]
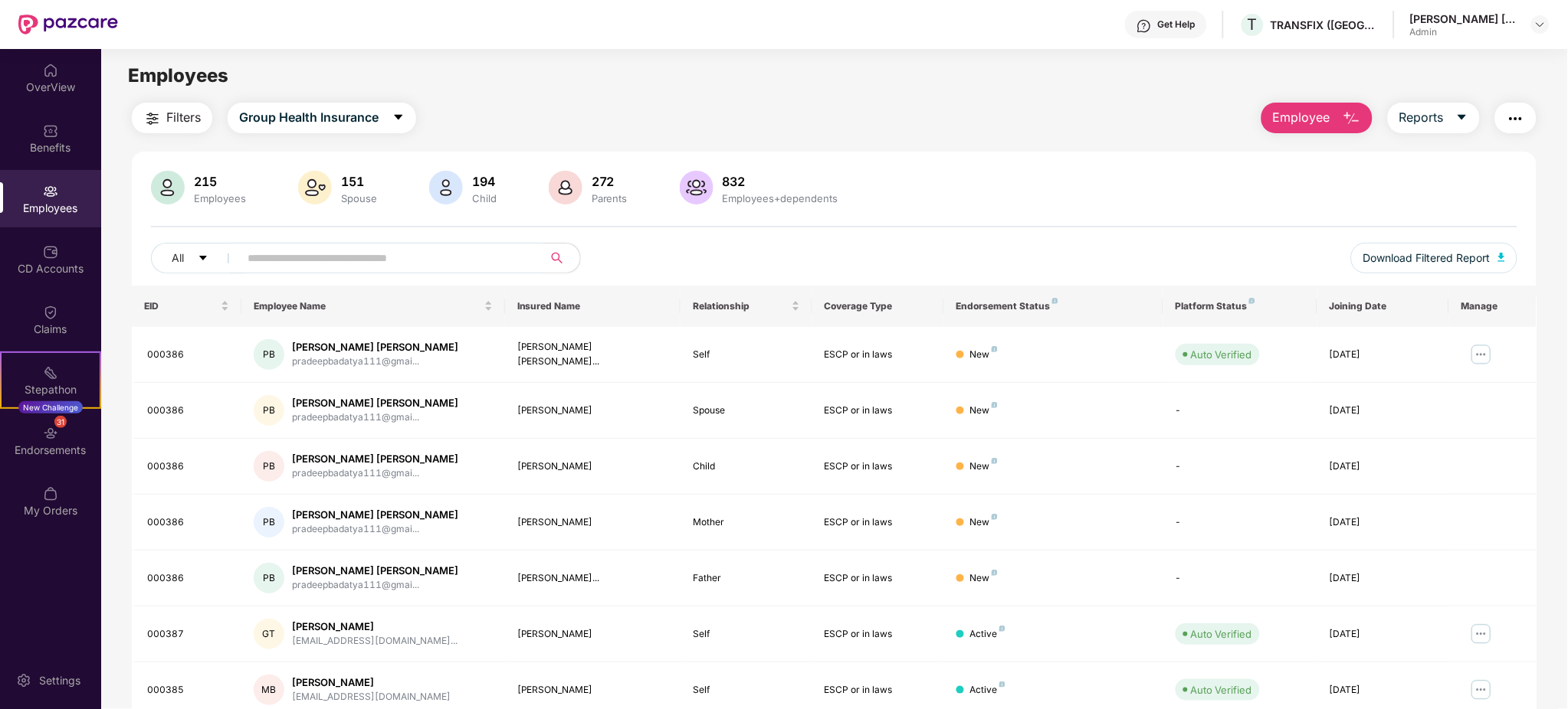
click at [1343, 119] on img "button" at bounding box center [1352, 119] width 18 height 18
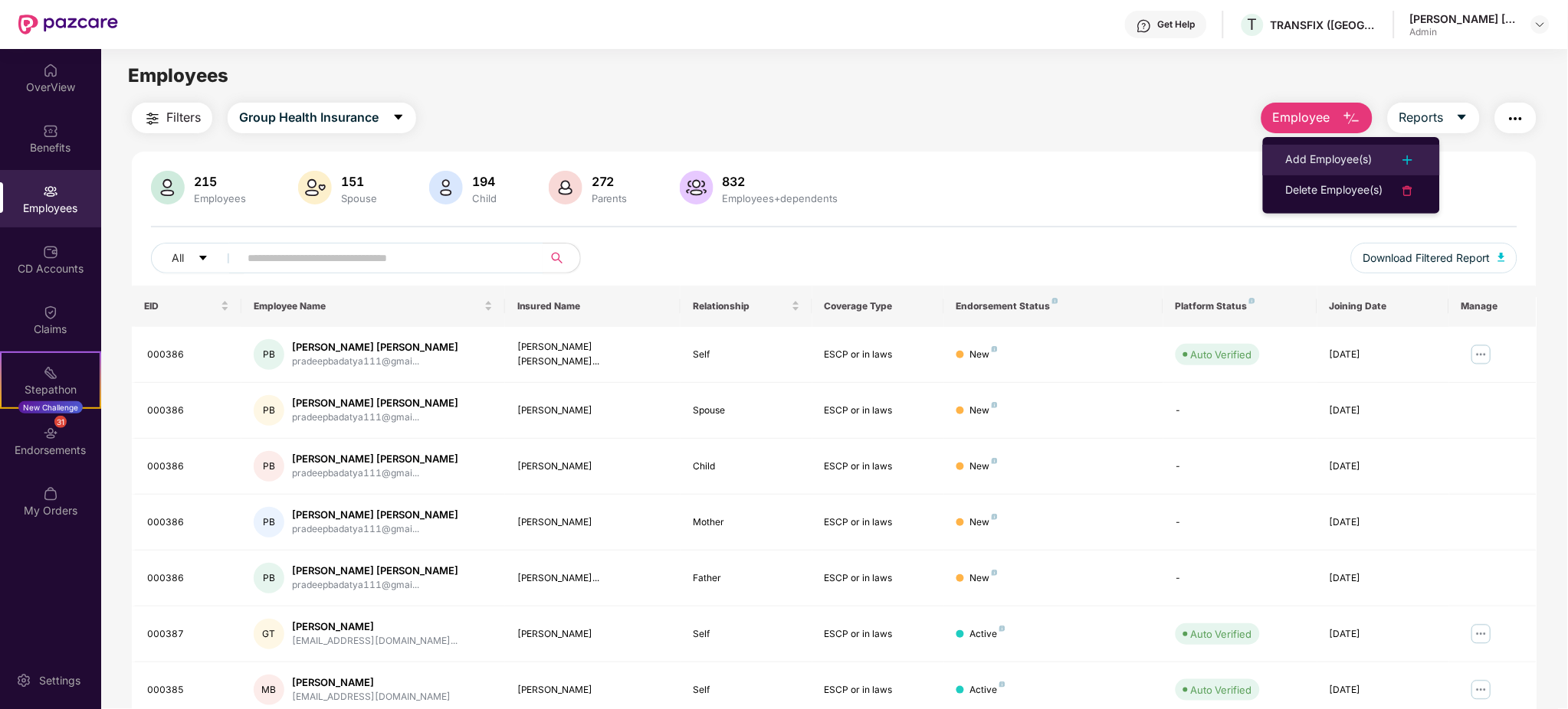
click at [1296, 158] on div "Add Employee(s)" at bounding box center [1329, 159] width 87 height 18
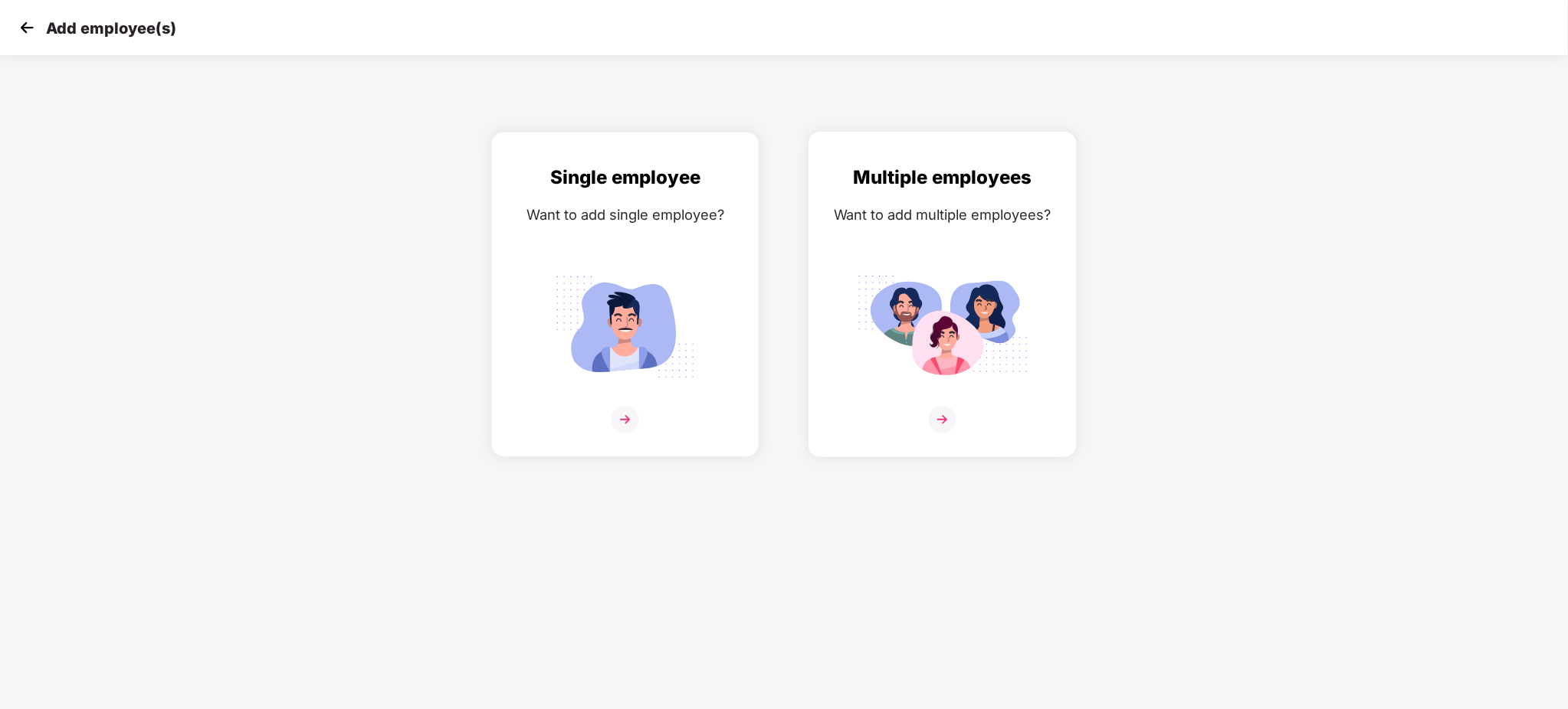
click at [943, 413] on img at bounding box center [943, 420] width 27 height 27
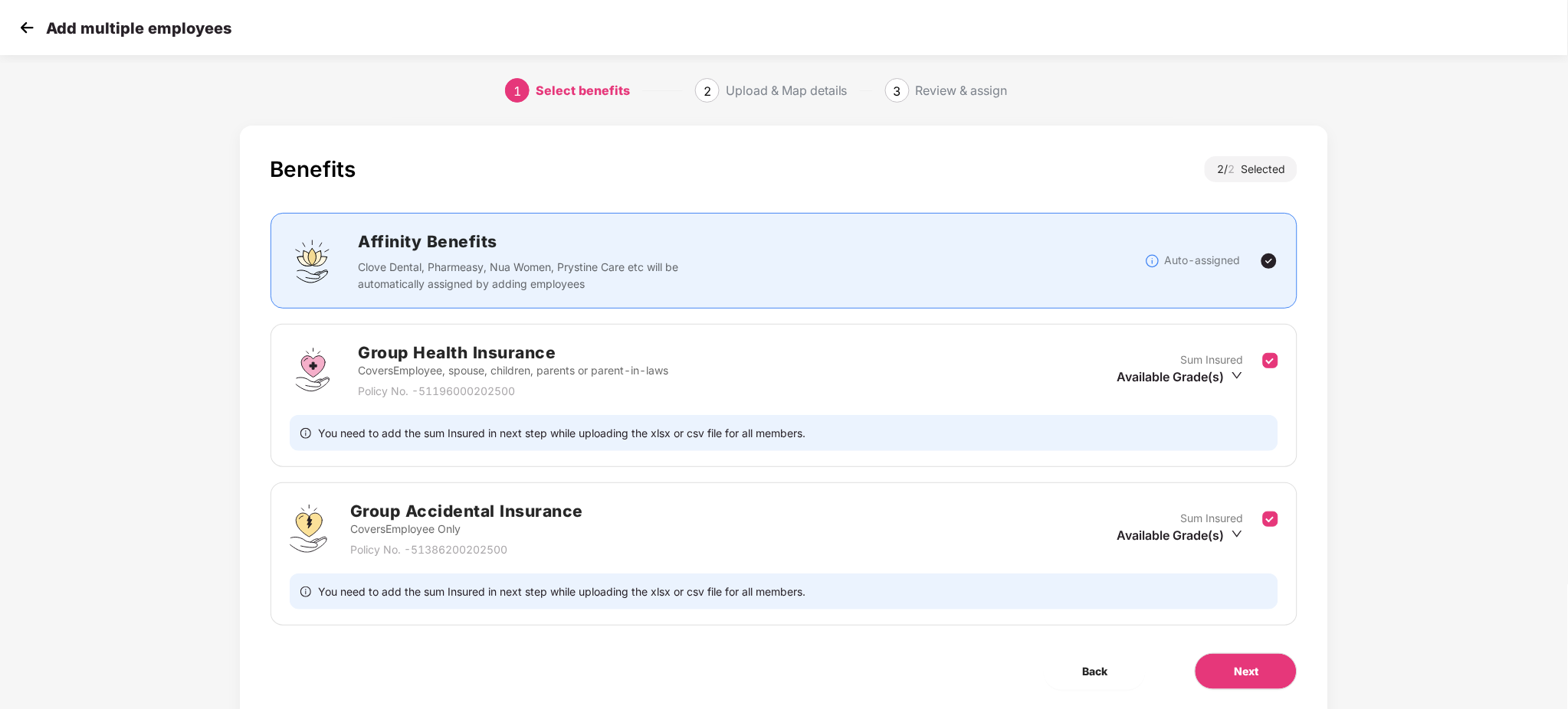
scroll to position [49, 0]
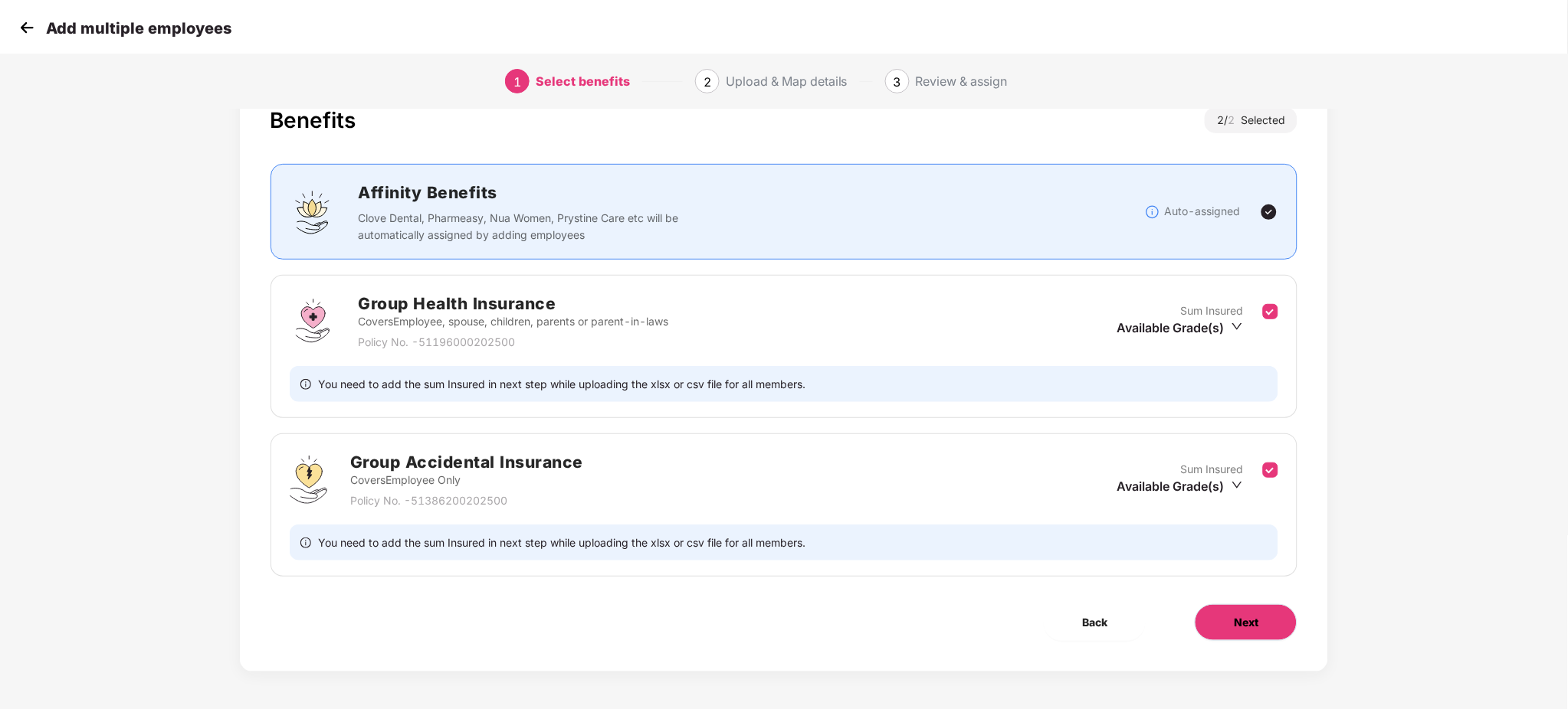
click at [1239, 618] on span "Next" at bounding box center [1246, 622] width 25 height 17
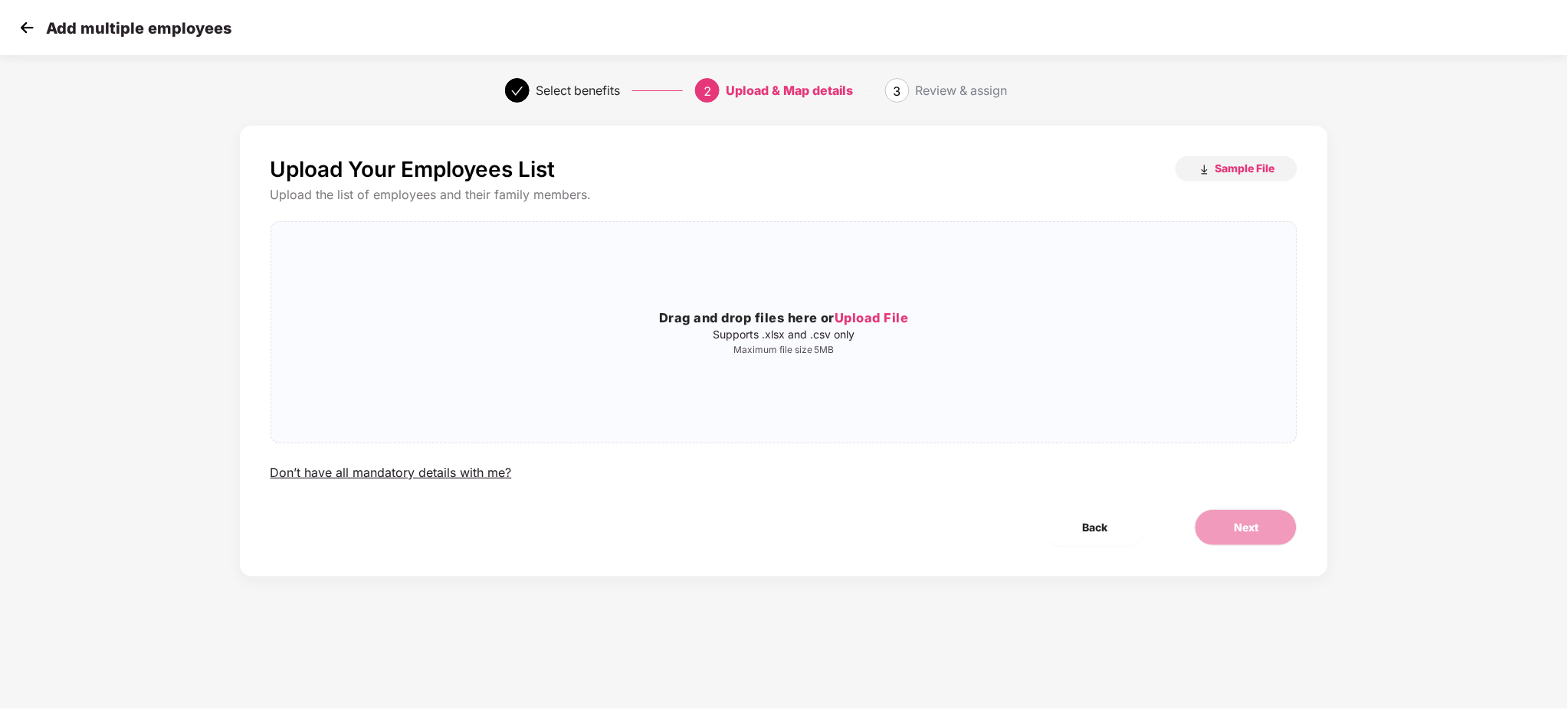
scroll to position [0, 0]
click at [888, 323] on span "Upload File" at bounding box center [871, 317] width 75 height 15
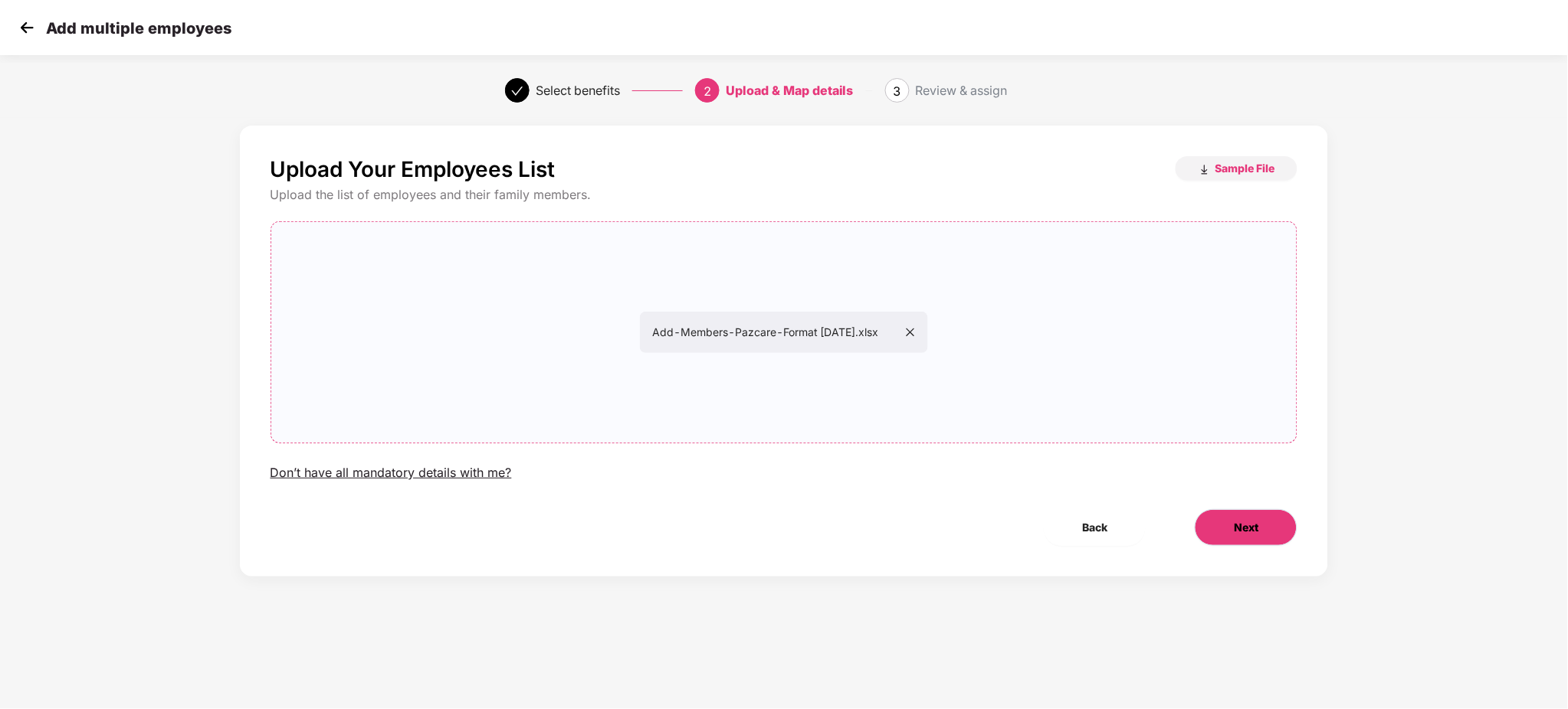
click at [1266, 526] on button "Next" at bounding box center [1247, 528] width 103 height 37
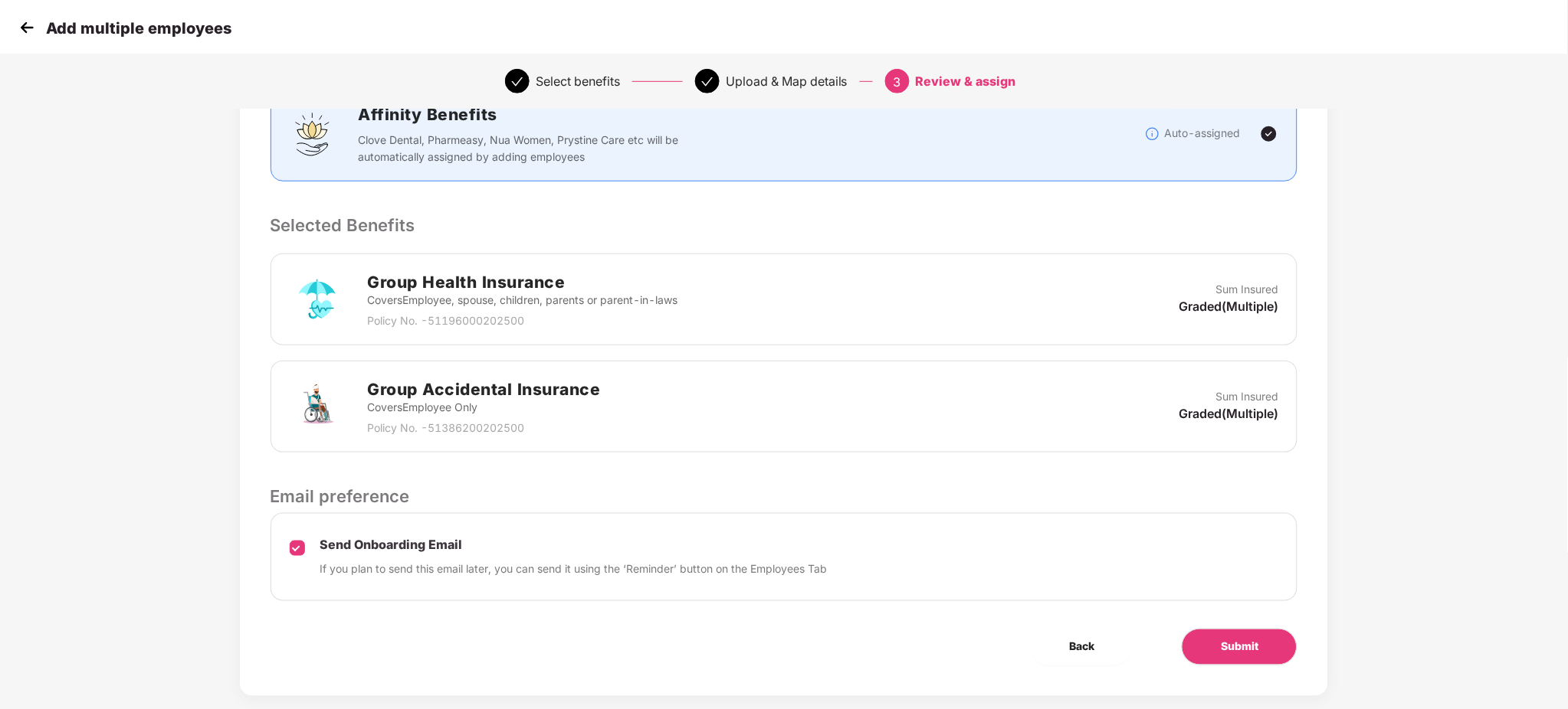
scroll to position [252, 0]
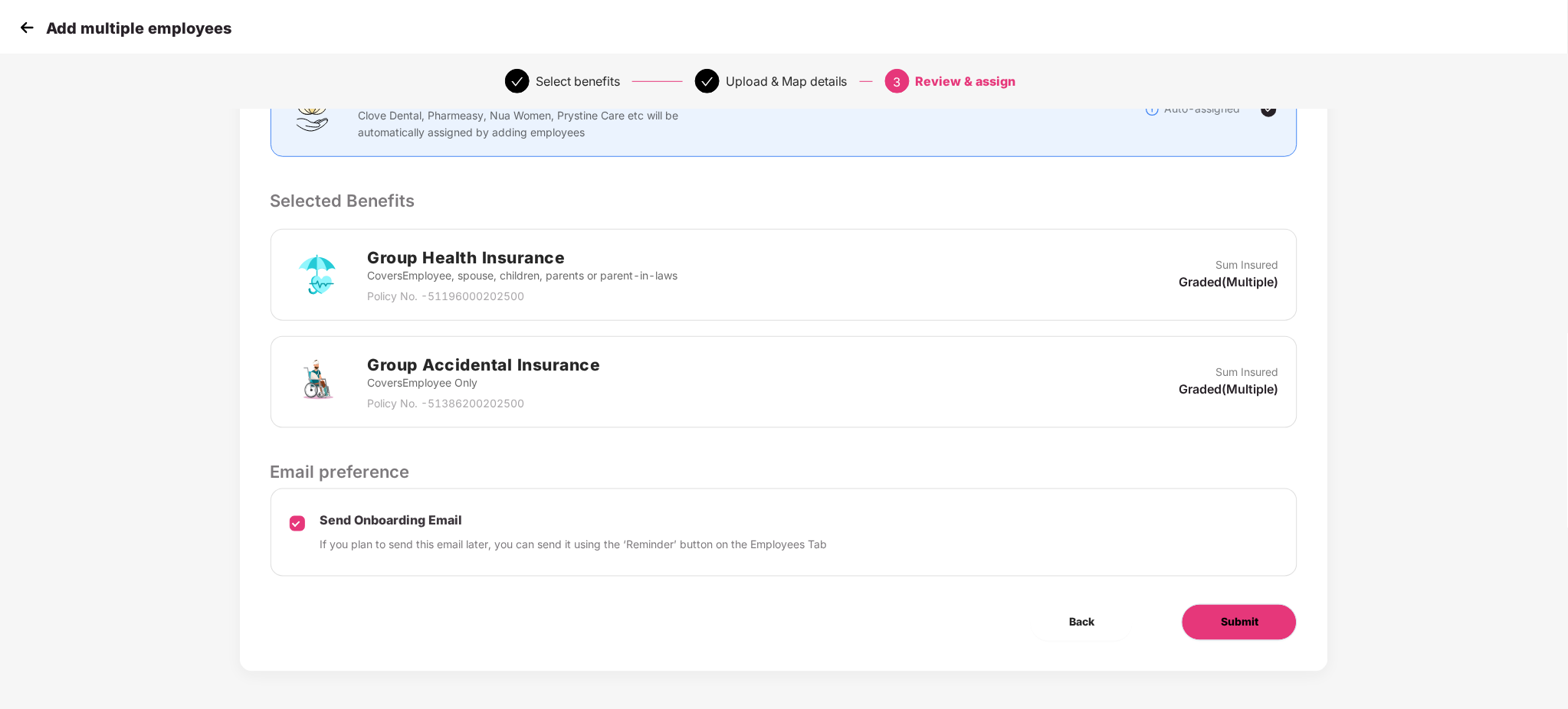
click at [1218, 624] on button "Submit" at bounding box center [1239, 622] width 115 height 37
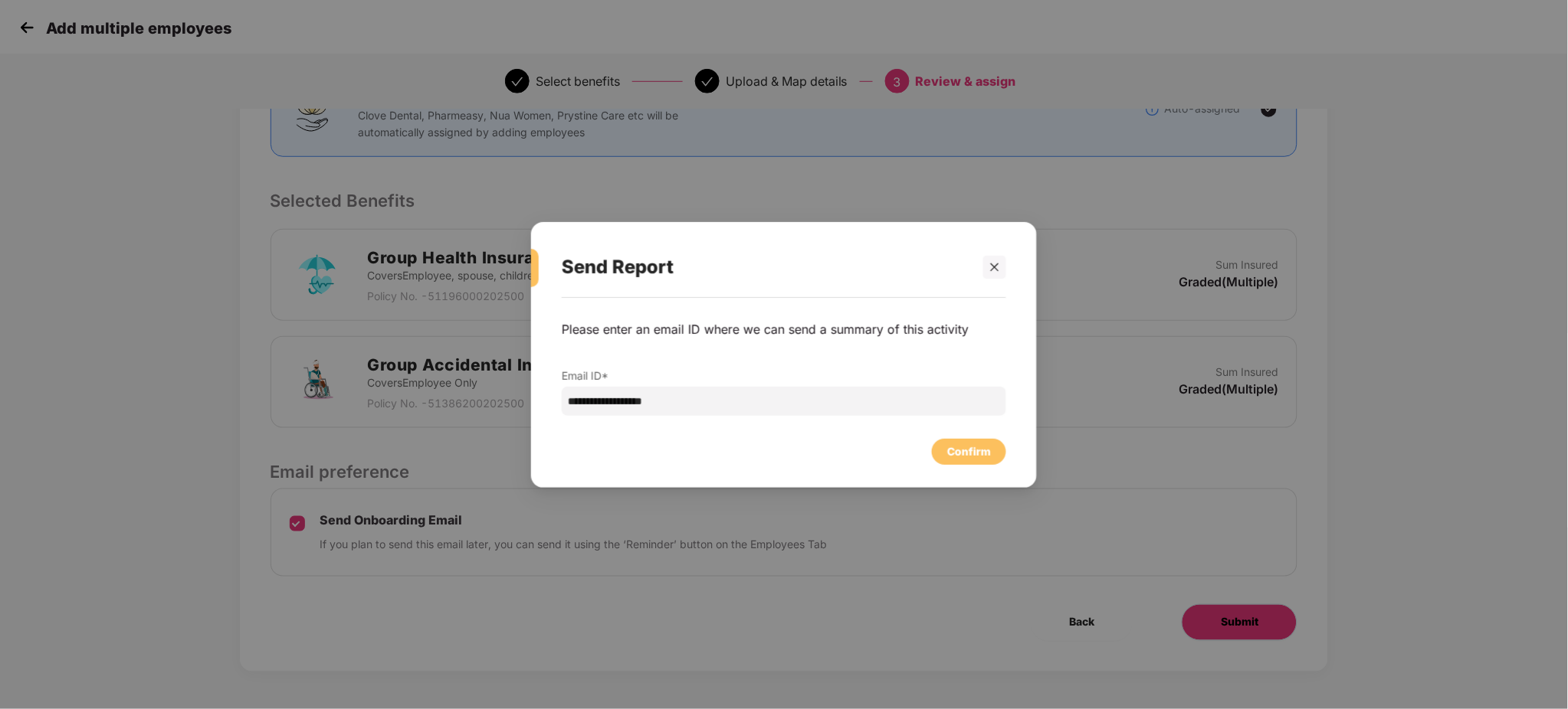
scroll to position [0, 0]
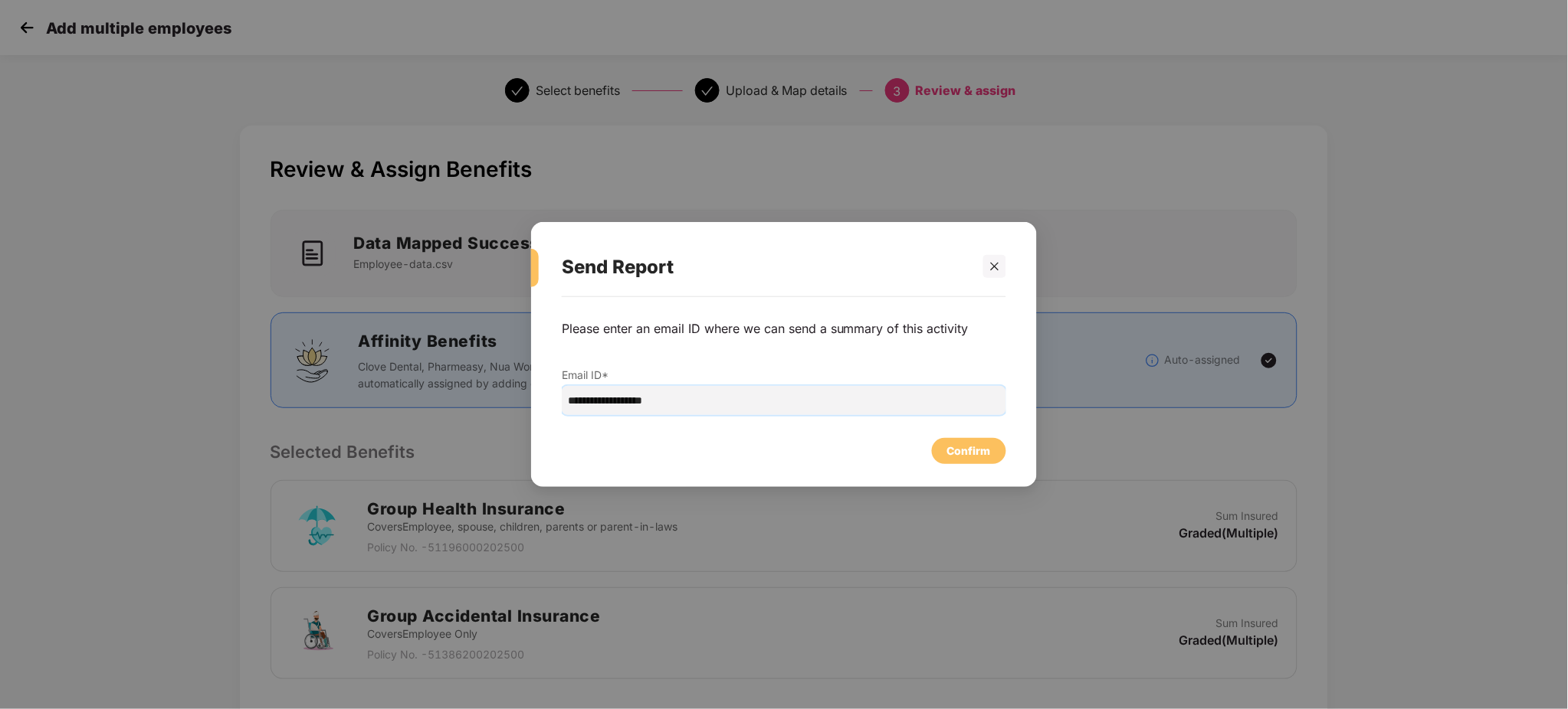
drag, startPoint x: 720, startPoint y: 404, endPoint x: 507, endPoint y: 374, distance: 215.1
click at [507, 374] on div "**********" at bounding box center [784, 354] width 1568 height 709
drag, startPoint x: 794, startPoint y: 400, endPoint x: 463, endPoint y: 397, distance: 331.0
click at [463, 397] on div "**********" at bounding box center [784, 354] width 1568 height 709
type input "**********"
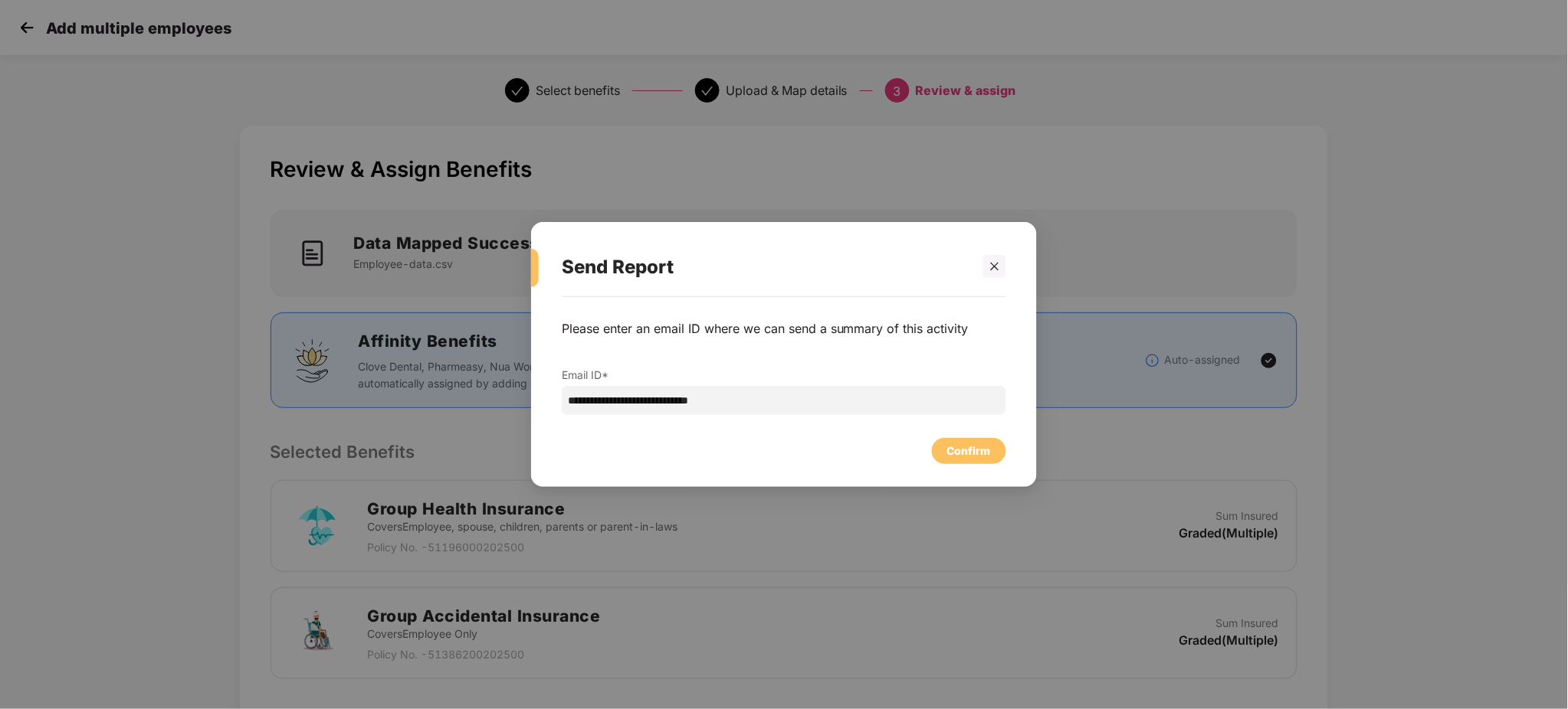
click at [658, 453] on div "Confirm" at bounding box center [784, 447] width 445 height 34
click at [964, 447] on div "Confirm" at bounding box center [969, 451] width 43 height 17
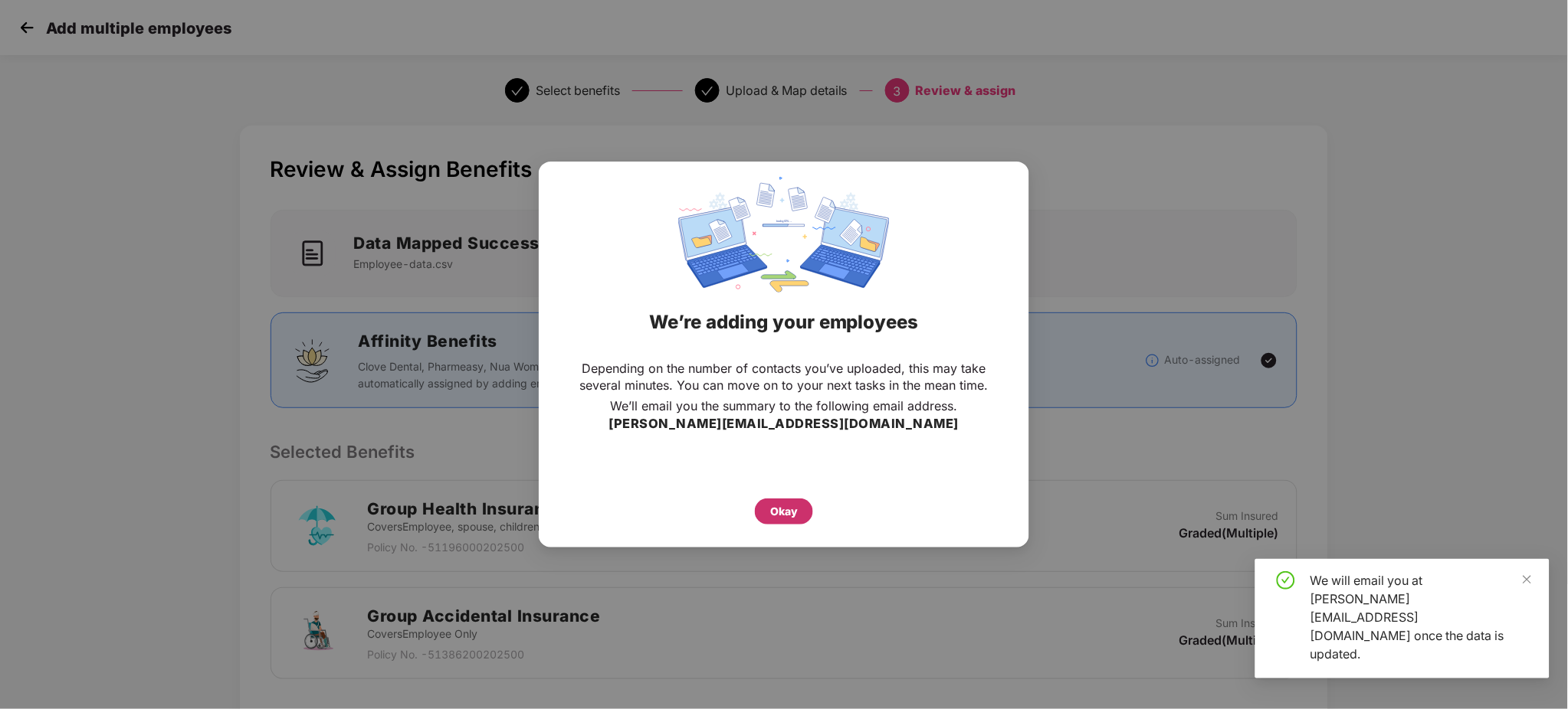
click at [806, 508] on div "Okay" at bounding box center [784, 511] width 59 height 26
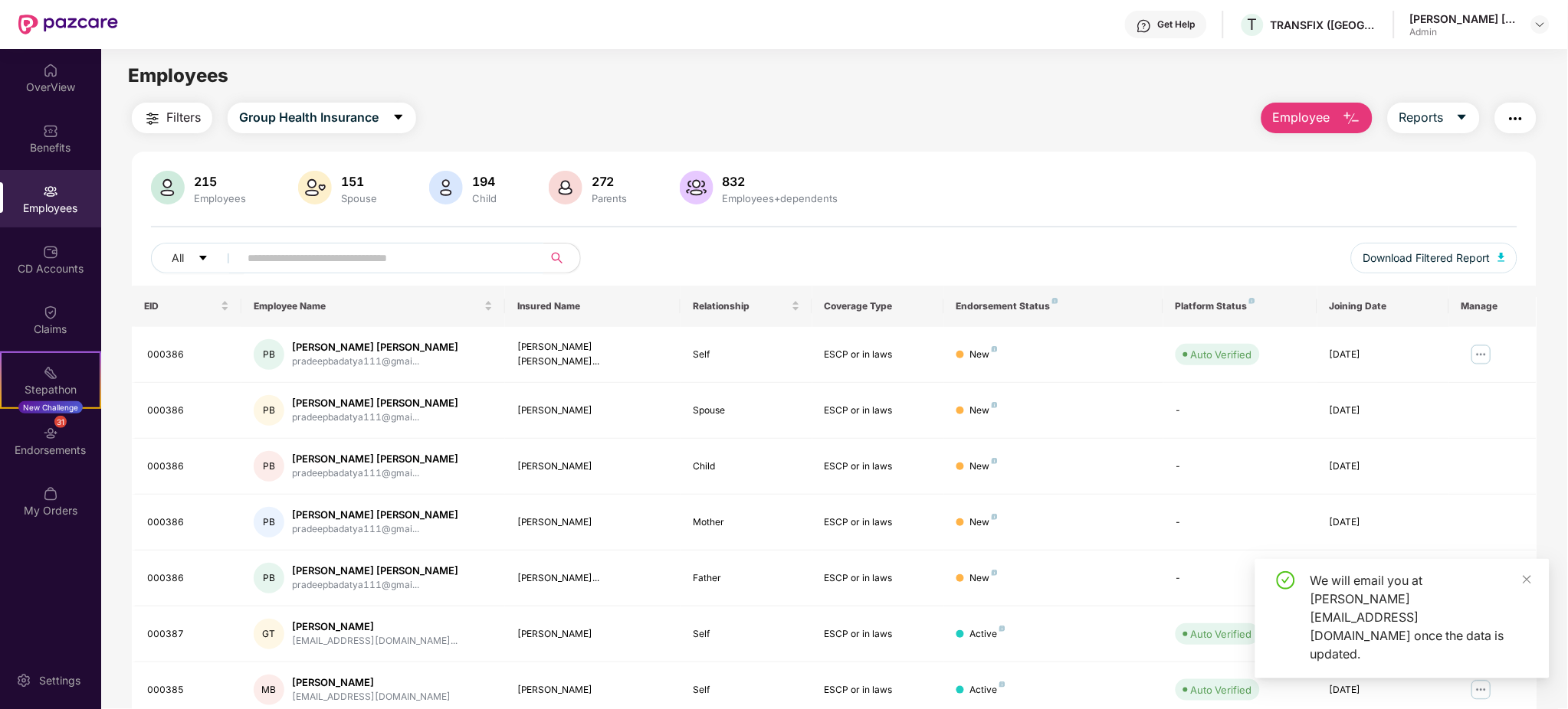
click at [425, 250] on input "text" at bounding box center [385, 258] width 275 height 23
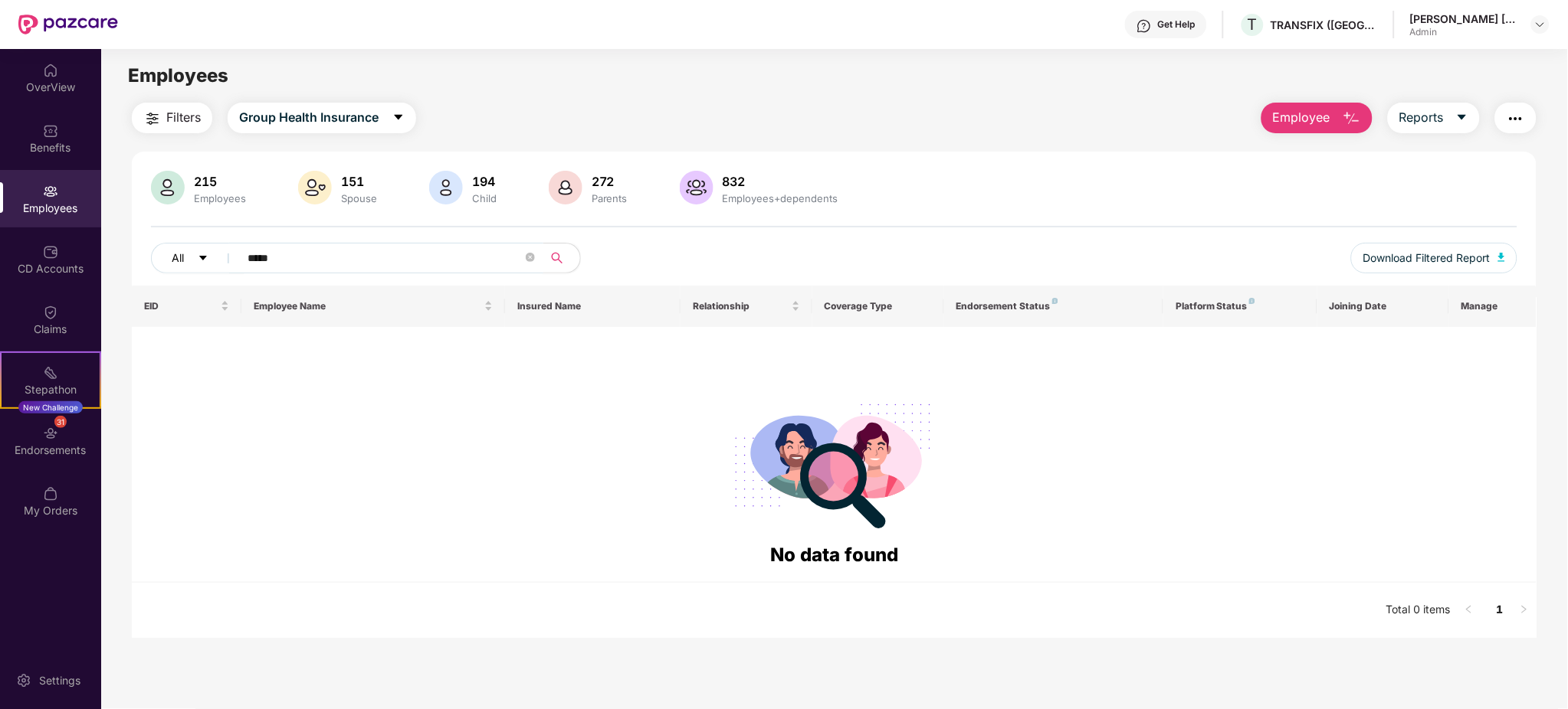
drag, startPoint x: 350, startPoint y: 259, endPoint x: 181, endPoint y: 249, distance: 169.3
click at [181, 249] on div "All *****" at bounding box center [549, 258] width 797 height 30
type input "*****"
click at [1303, 123] on span "Employee" at bounding box center [1302, 118] width 58 height 19
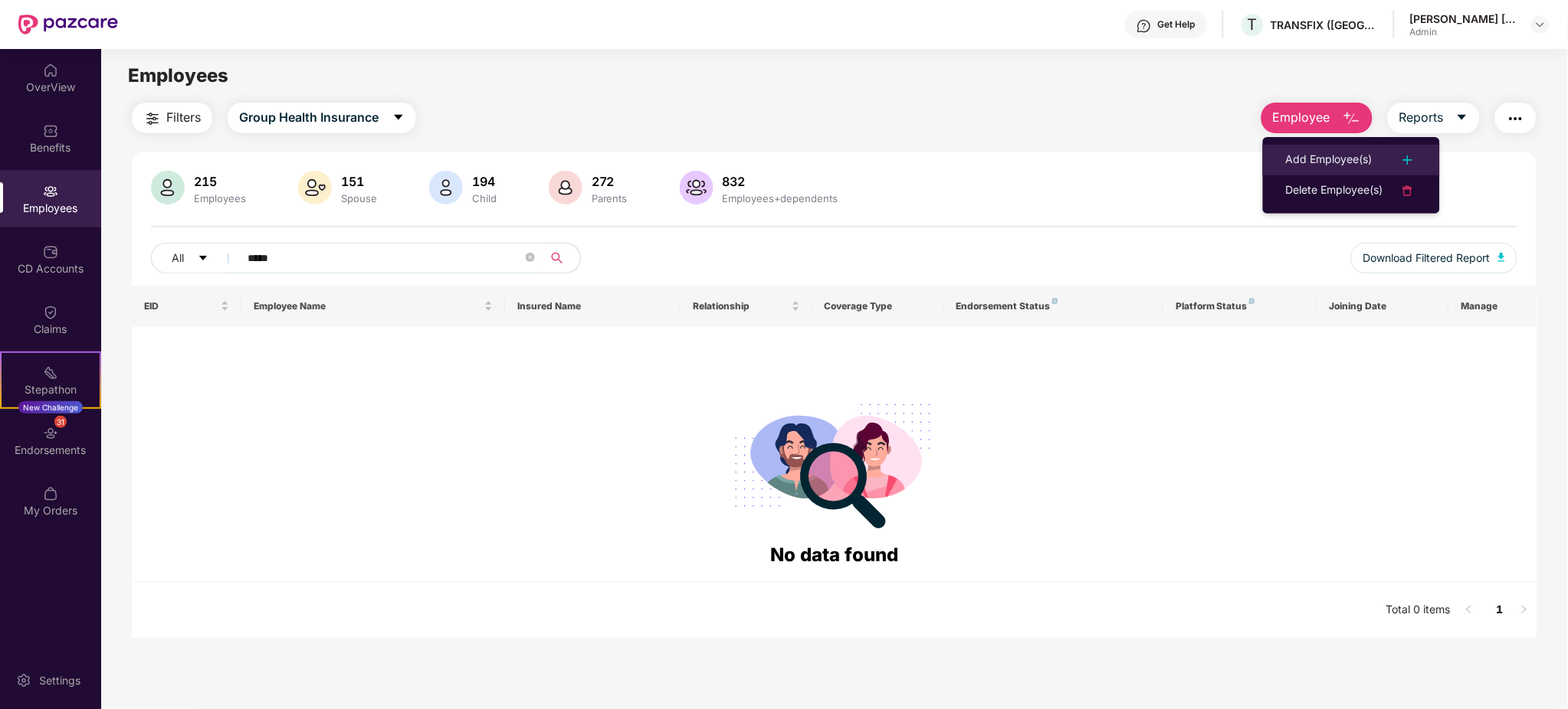
click at [1361, 156] on div "Add Employee(s)" at bounding box center [1329, 159] width 87 height 18
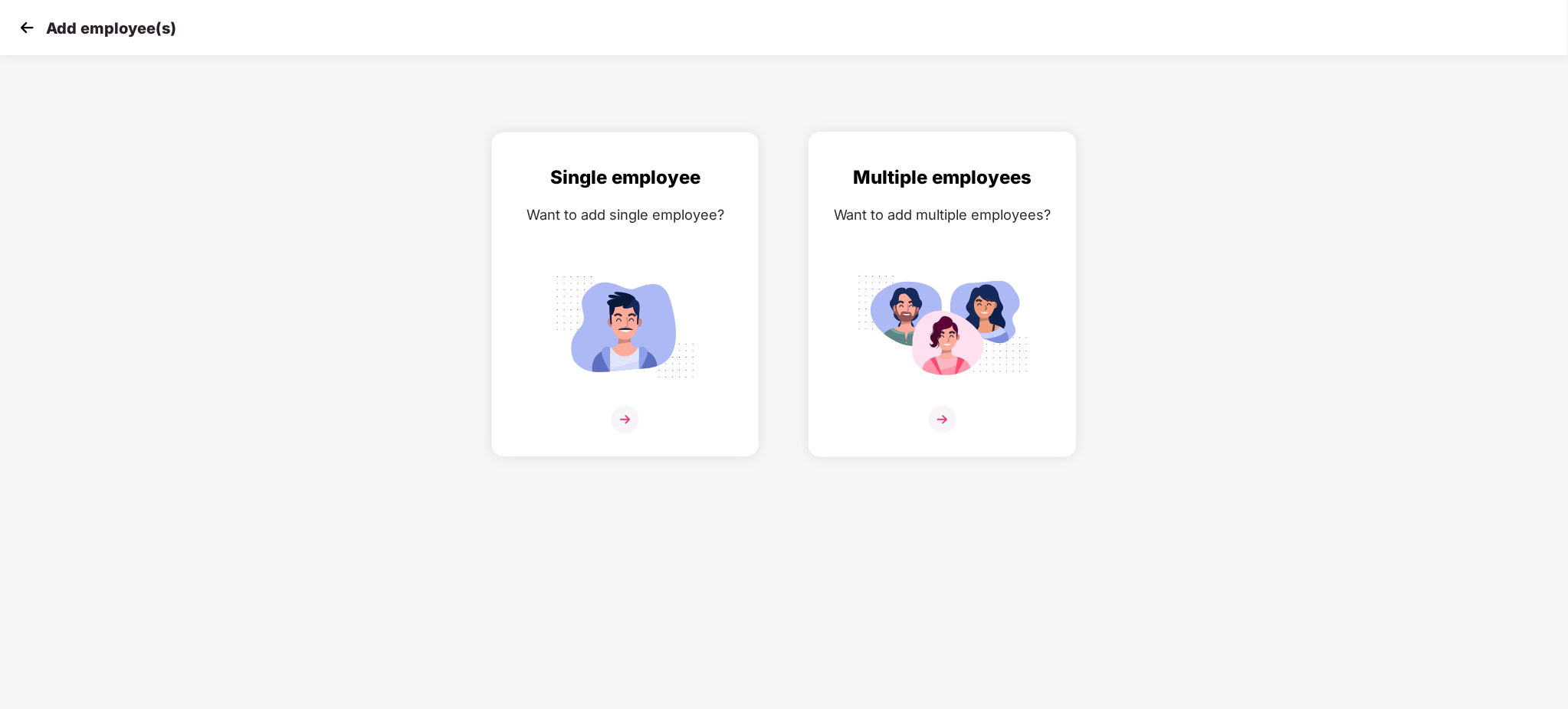
click at [945, 420] on img at bounding box center [943, 420] width 27 height 27
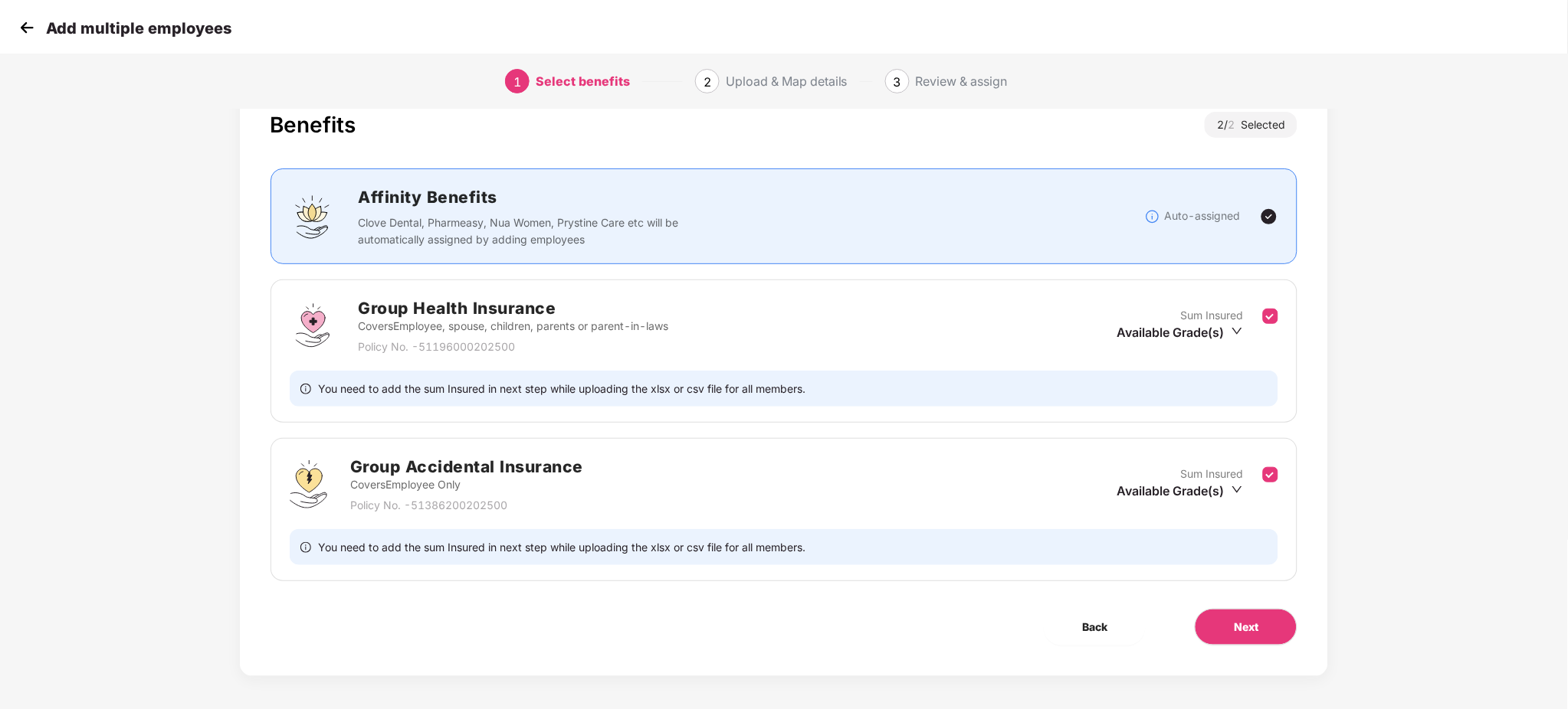
scroll to position [49, 0]
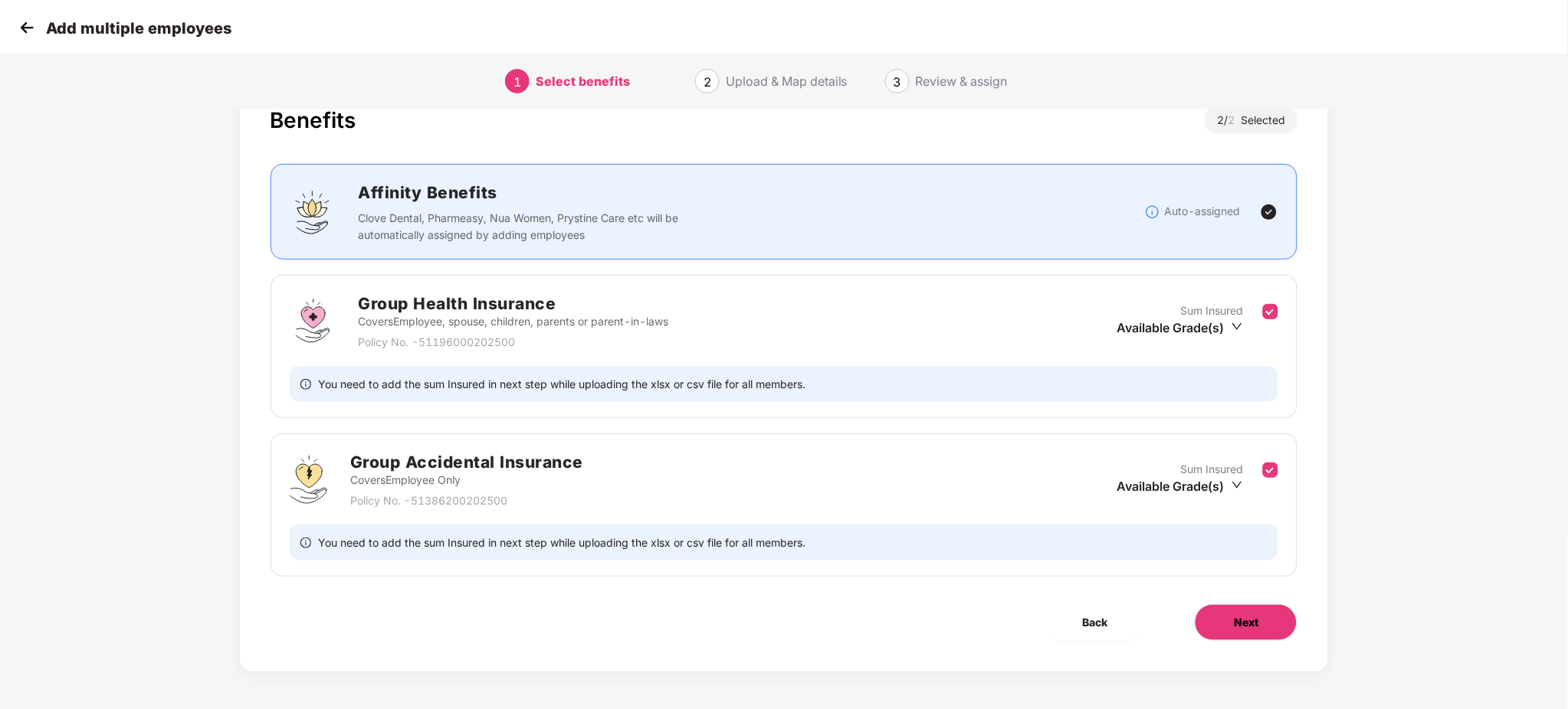
click at [1202, 616] on button "Next" at bounding box center [1247, 622] width 103 height 37
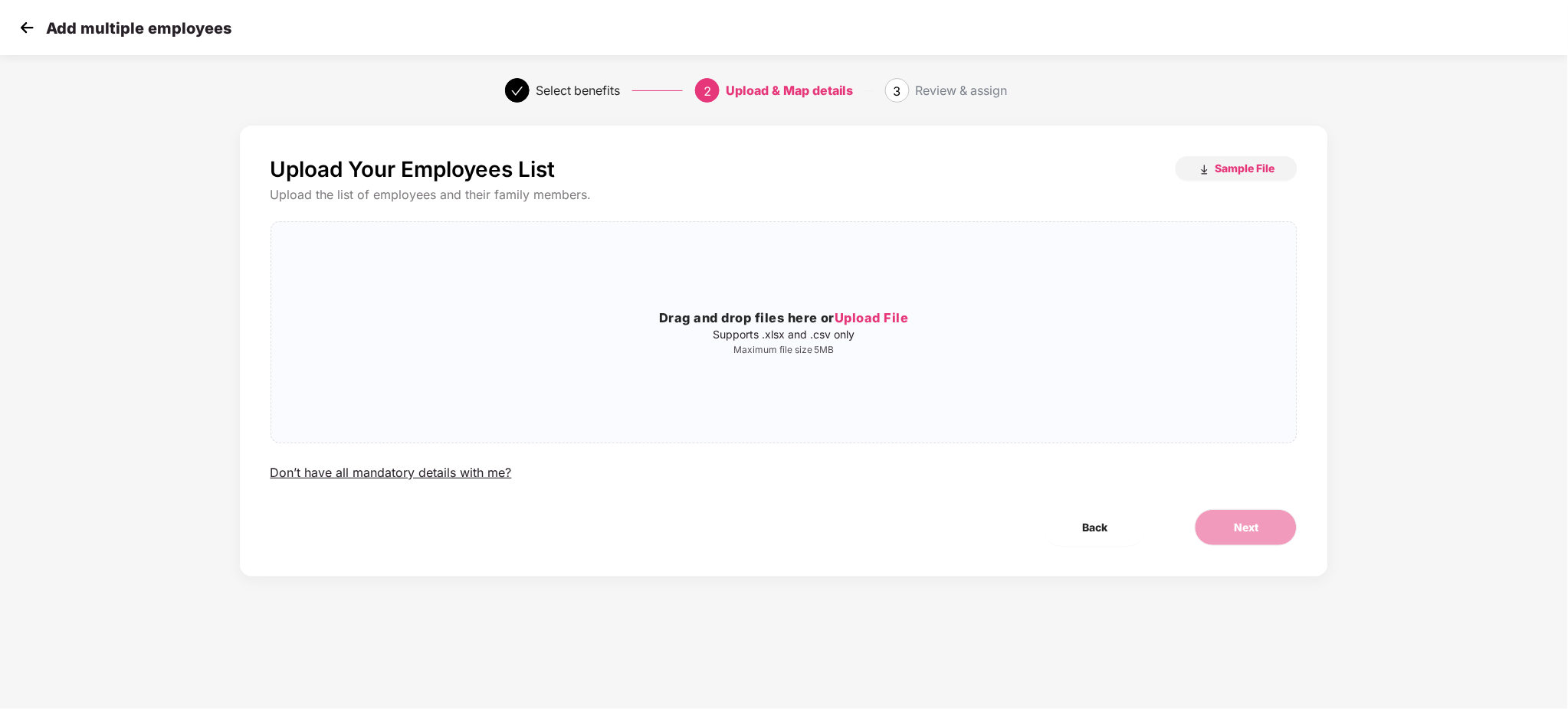
scroll to position [0, 0]
click at [876, 305] on div "Drag and drop files here or Upload File Supports .xlsx and .csv only Maximum fi…" at bounding box center [784, 332] width 1026 height 196
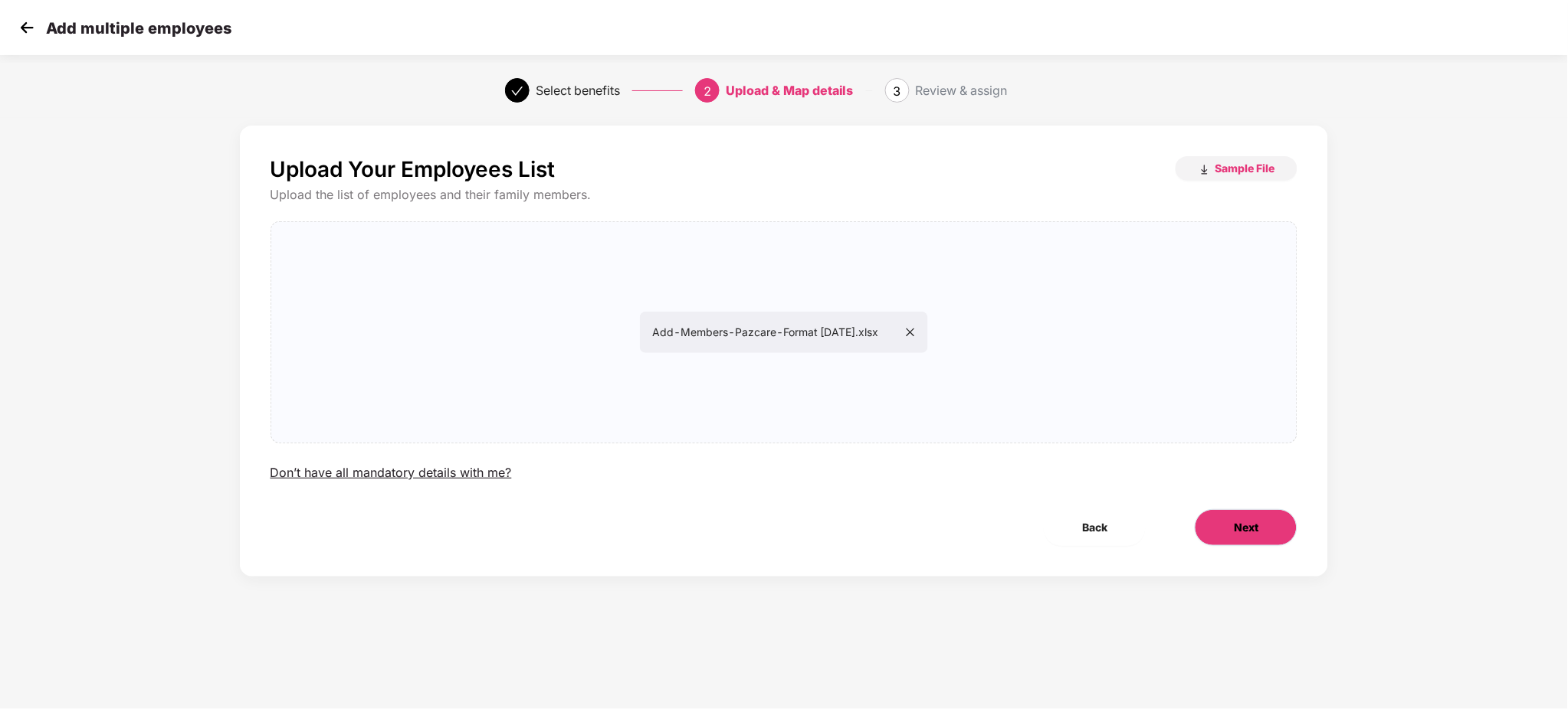
click at [1282, 526] on button "Next" at bounding box center [1247, 528] width 103 height 37
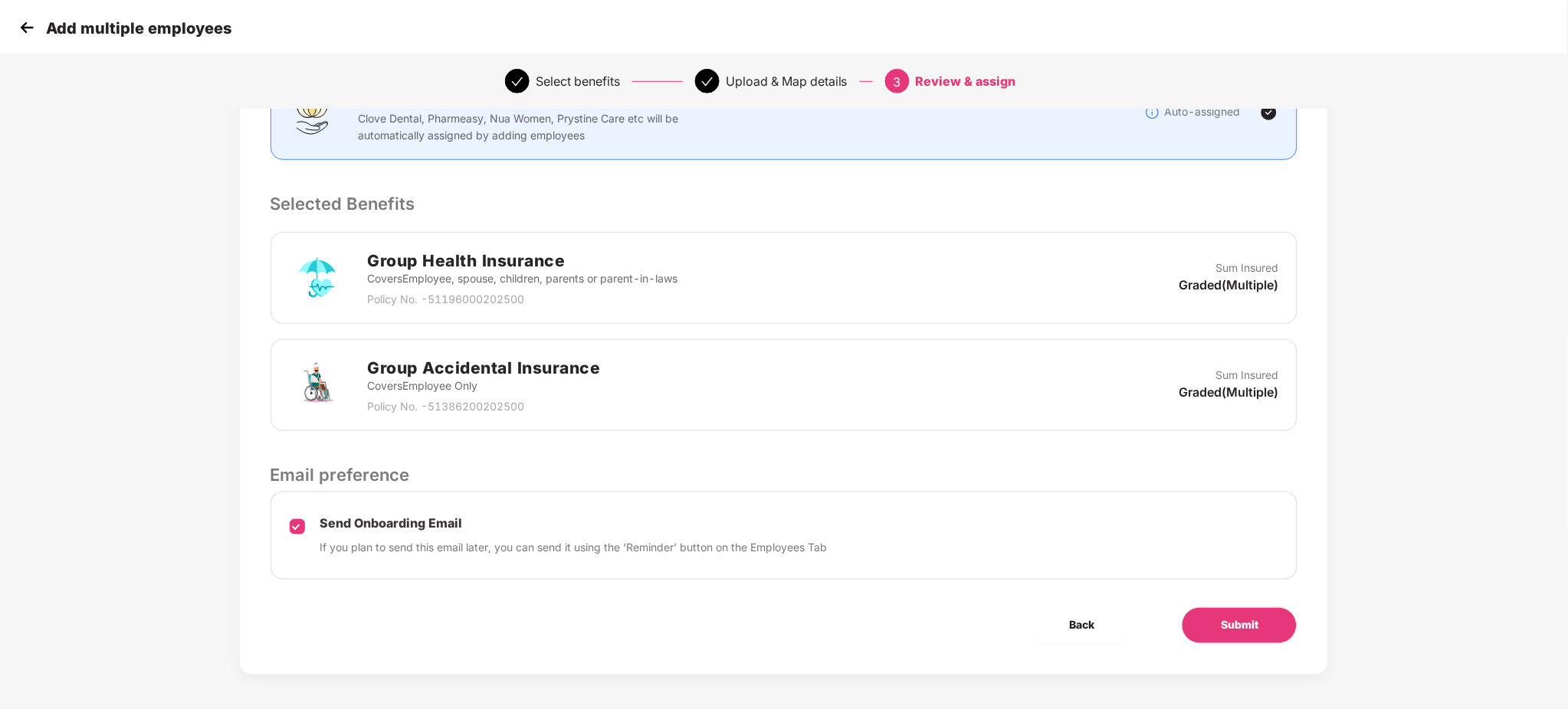
scroll to position [252, 0]
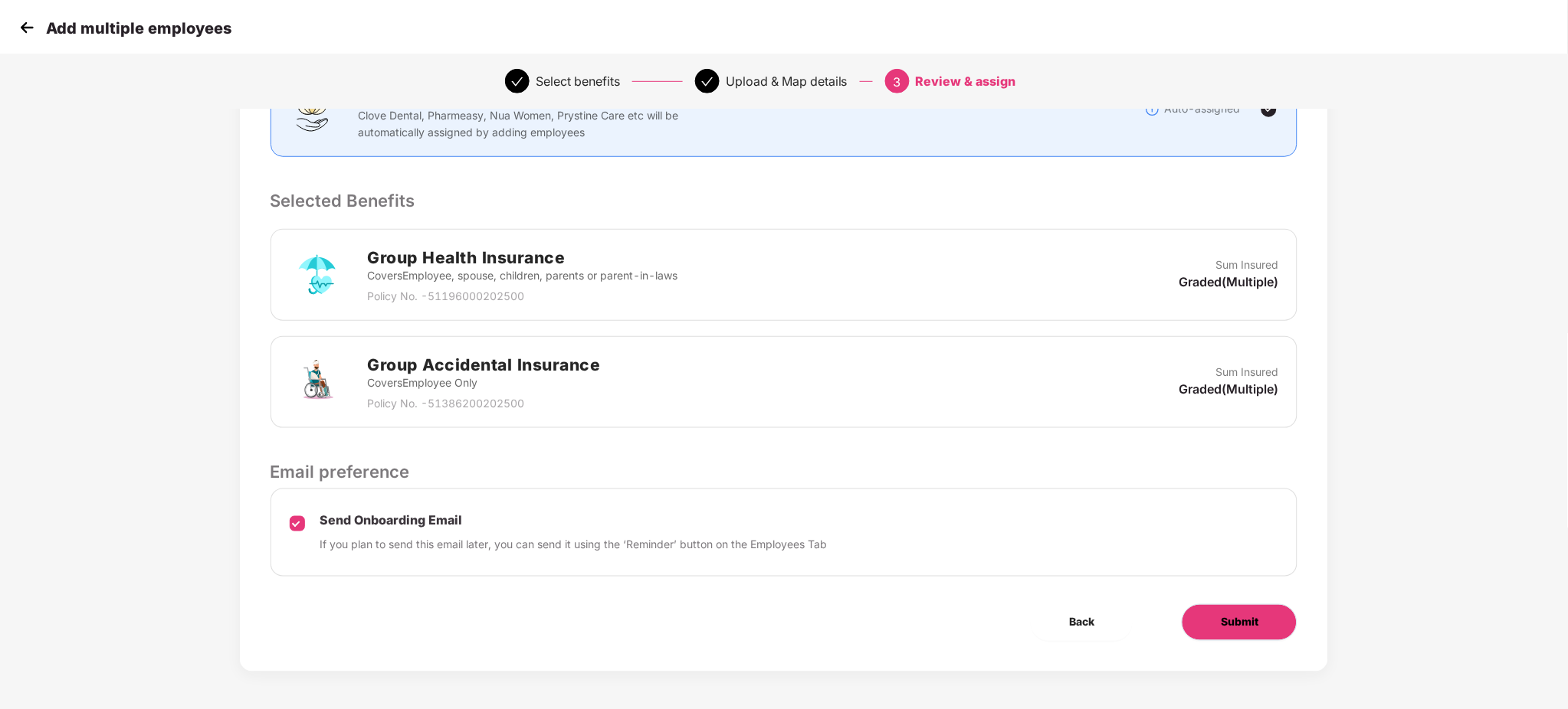
click at [1257, 620] on span "Submit" at bounding box center [1239, 622] width 38 height 17
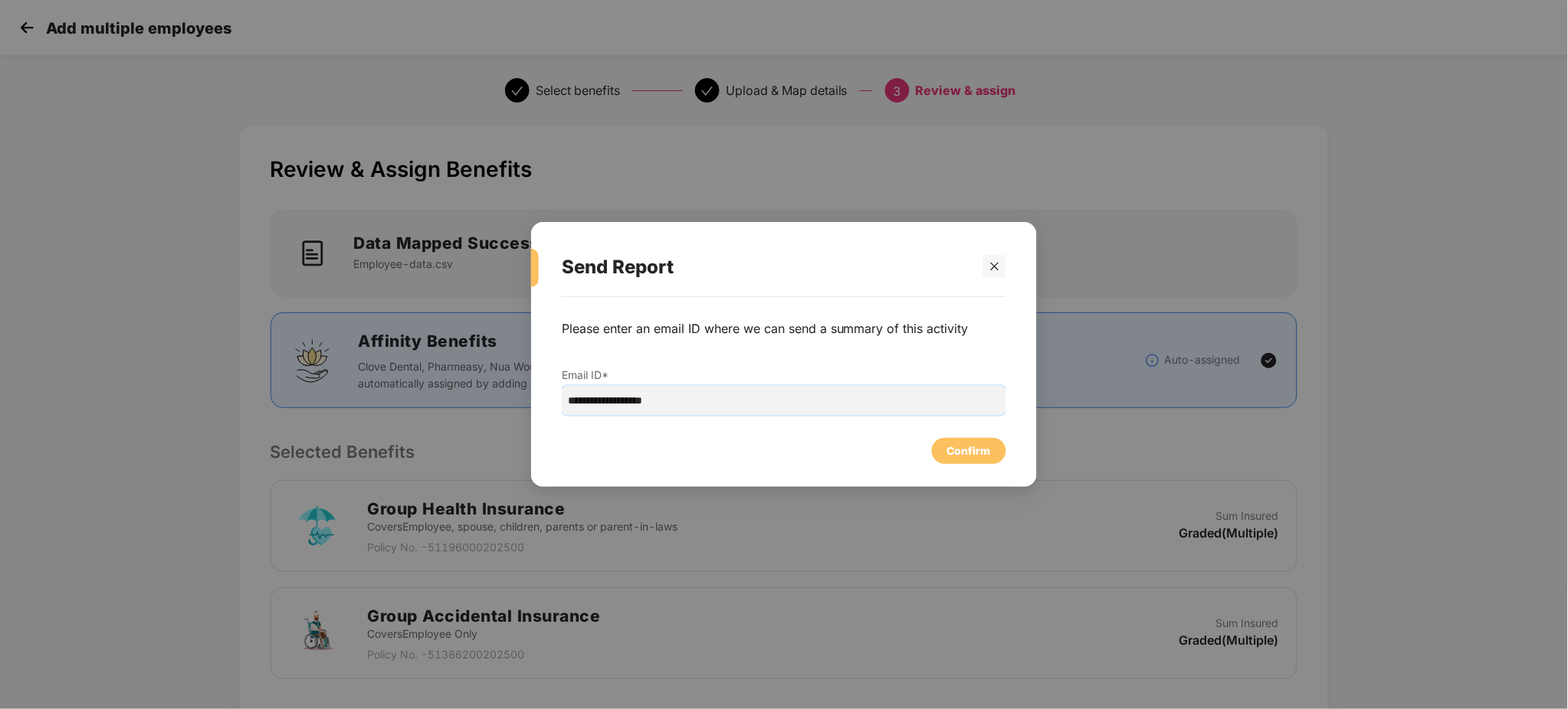
drag, startPoint x: 705, startPoint y: 401, endPoint x: 350, endPoint y: 350, distance: 358.6
click at [350, 350] on div "**********" at bounding box center [784, 354] width 1568 height 709
paste input "email"
type input "**********"
click at [984, 455] on div "Confirm" at bounding box center [969, 451] width 43 height 17
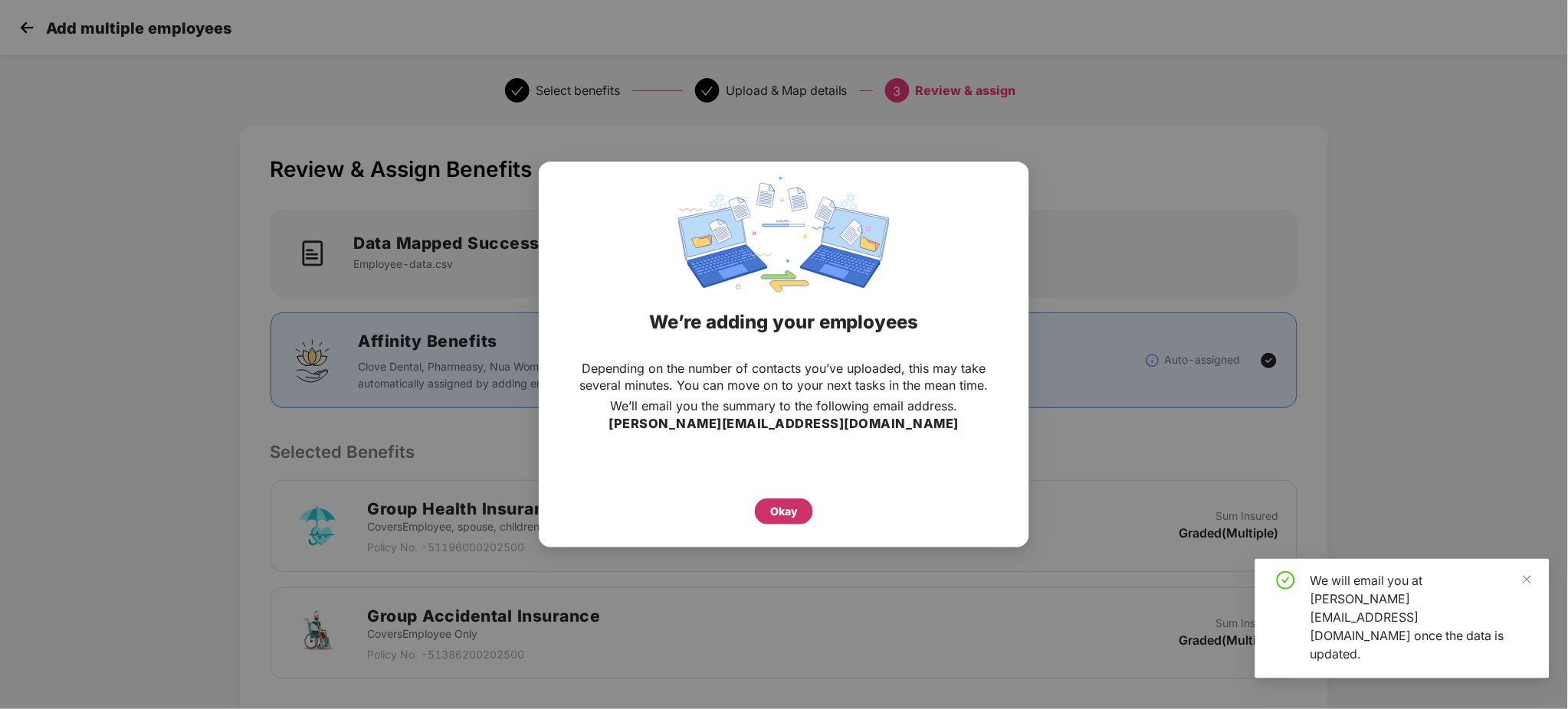
click at [781, 518] on div "Okay" at bounding box center [784, 511] width 27 height 17
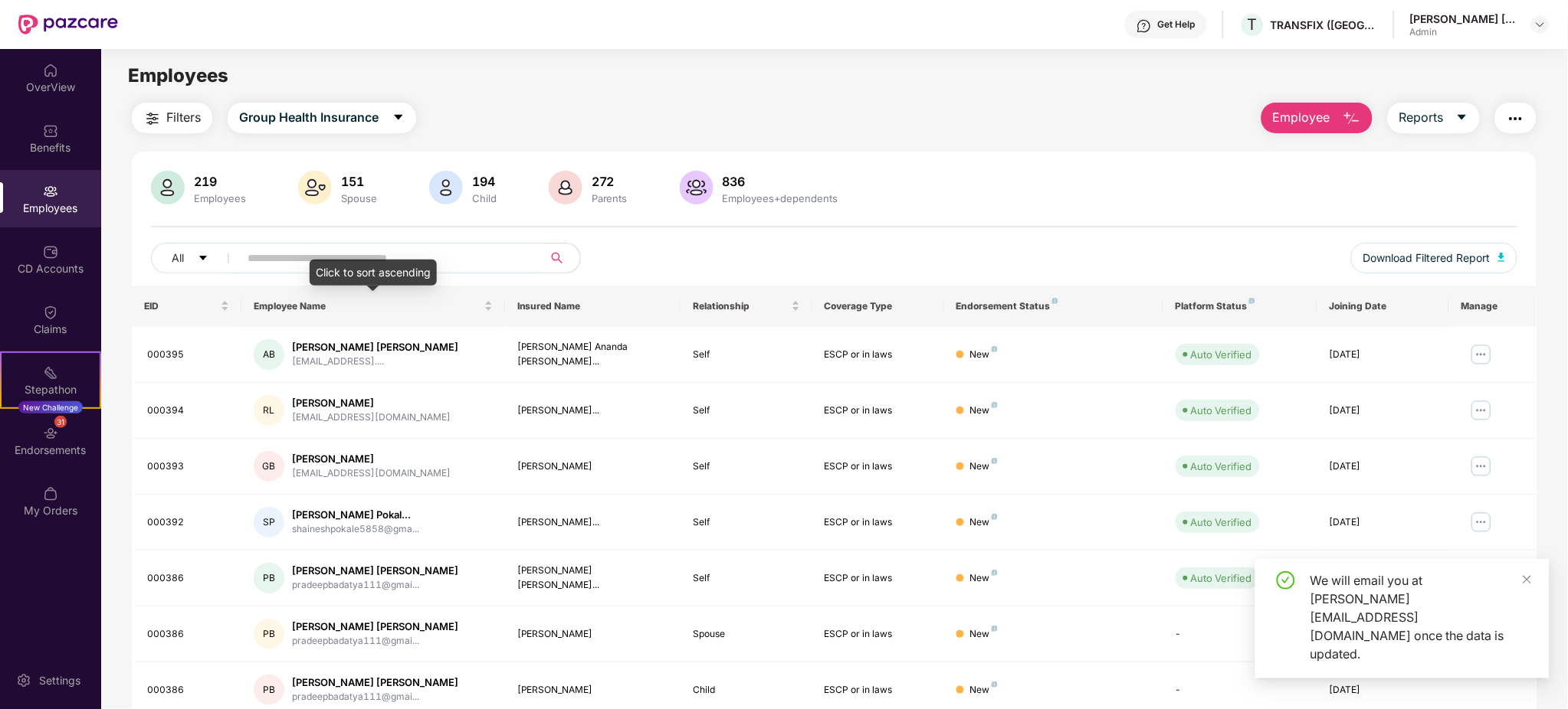
click at [329, 256] on input "text" at bounding box center [385, 258] width 275 height 23
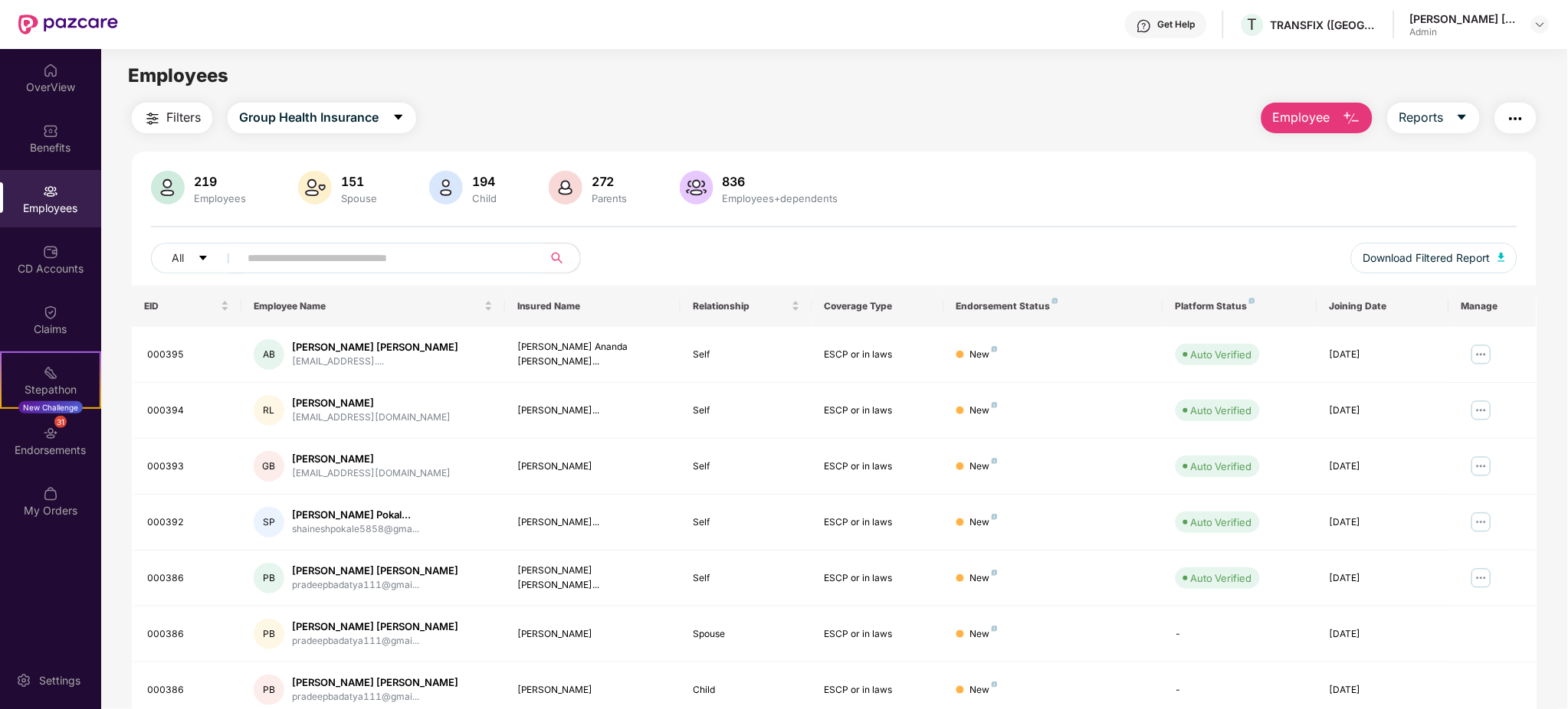
click at [329, 256] on input "text" at bounding box center [385, 258] width 275 height 23
type input "*****"
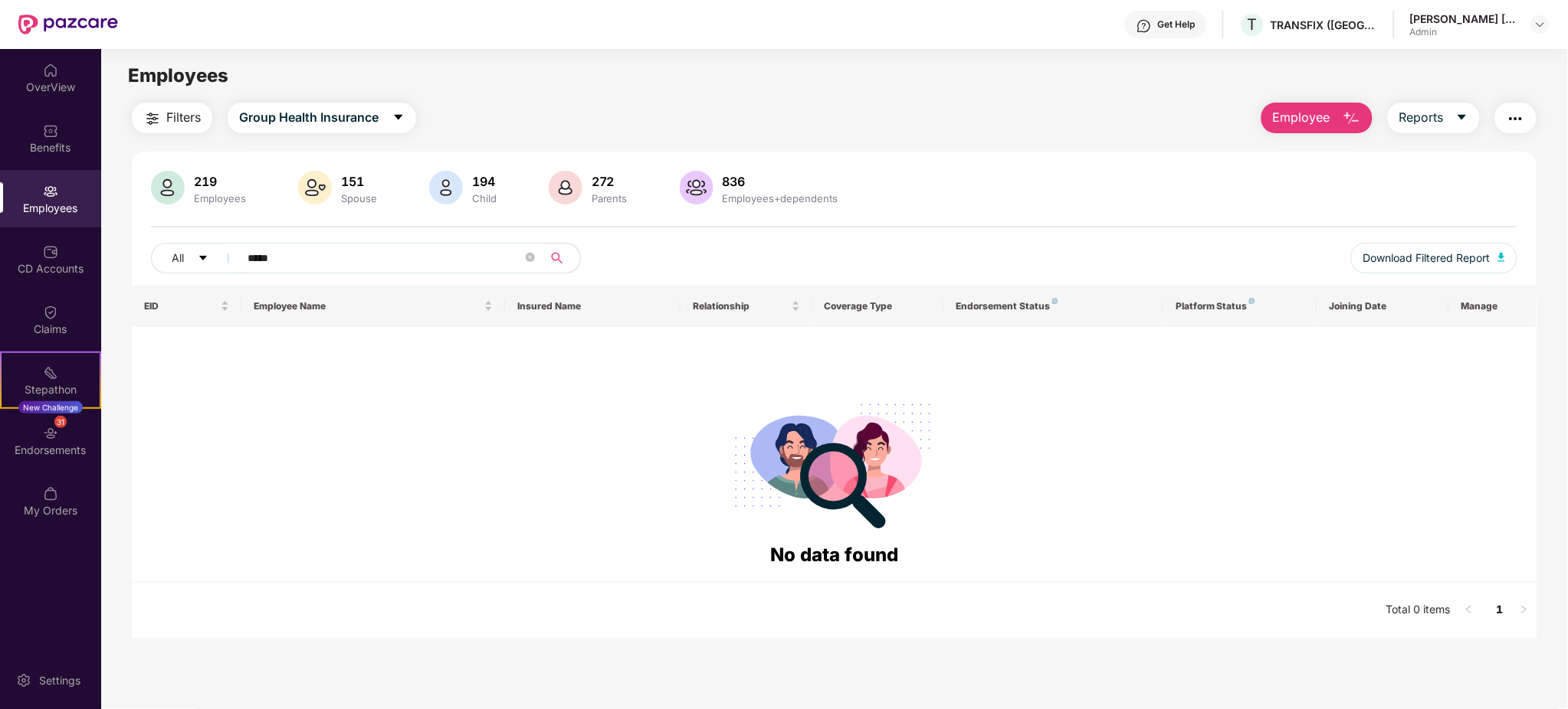
drag, startPoint x: 493, startPoint y: 267, endPoint x: 109, endPoint y: 225, distance: 386.3
click at [109, 225] on div "Filters Group Health Insurance Employee Reports 219 Employees 151 Spouse 194 Ch…" at bounding box center [834, 370] width 1466 height 535
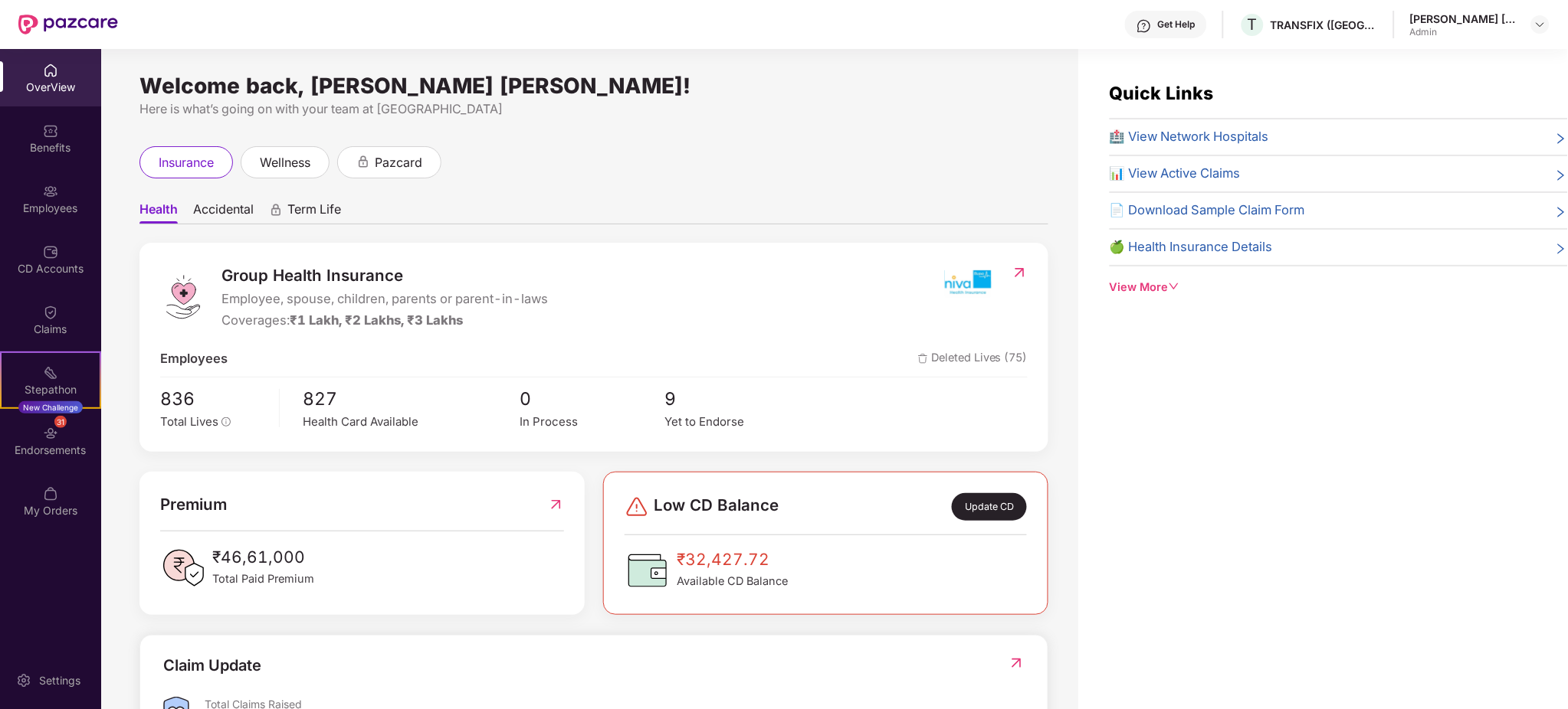
click at [1469, 22] on div "[PERSON_NAME] [PERSON_NAME]" at bounding box center [1464, 18] width 107 height 14
click at [1530, 26] on div "[PERSON_NAME] [PERSON_NAME] Admin" at bounding box center [1480, 24] width 139 height 26
click at [1543, 25] on img at bounding box center [1540, 24] width 12 height 12
click at [1392, 95] on div "Logout" at bounding box center [1469, 91] width 200 height 30
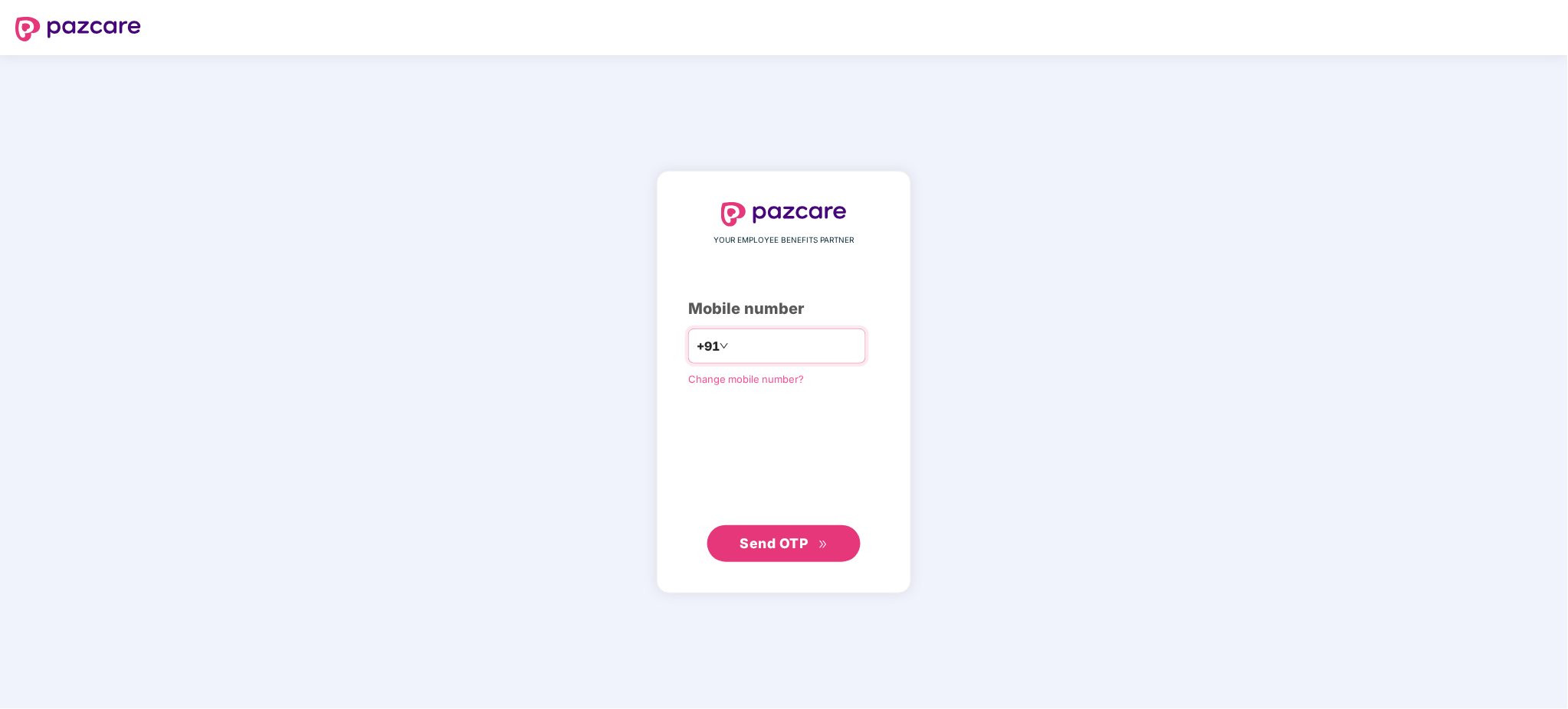
click at [812, 340] on input "number" at bounding box center [794, 346] width 126 height 25
type input "**********"
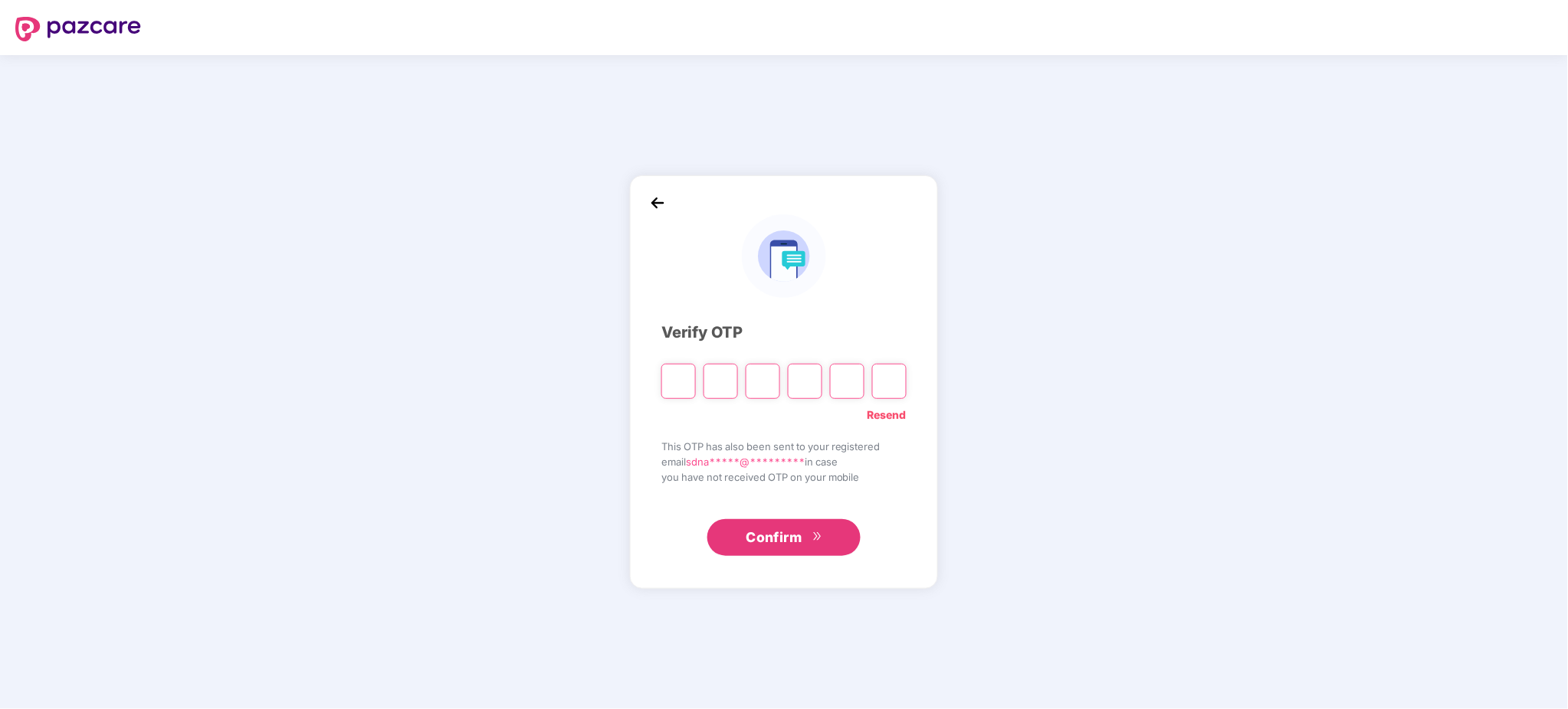
type input "*"
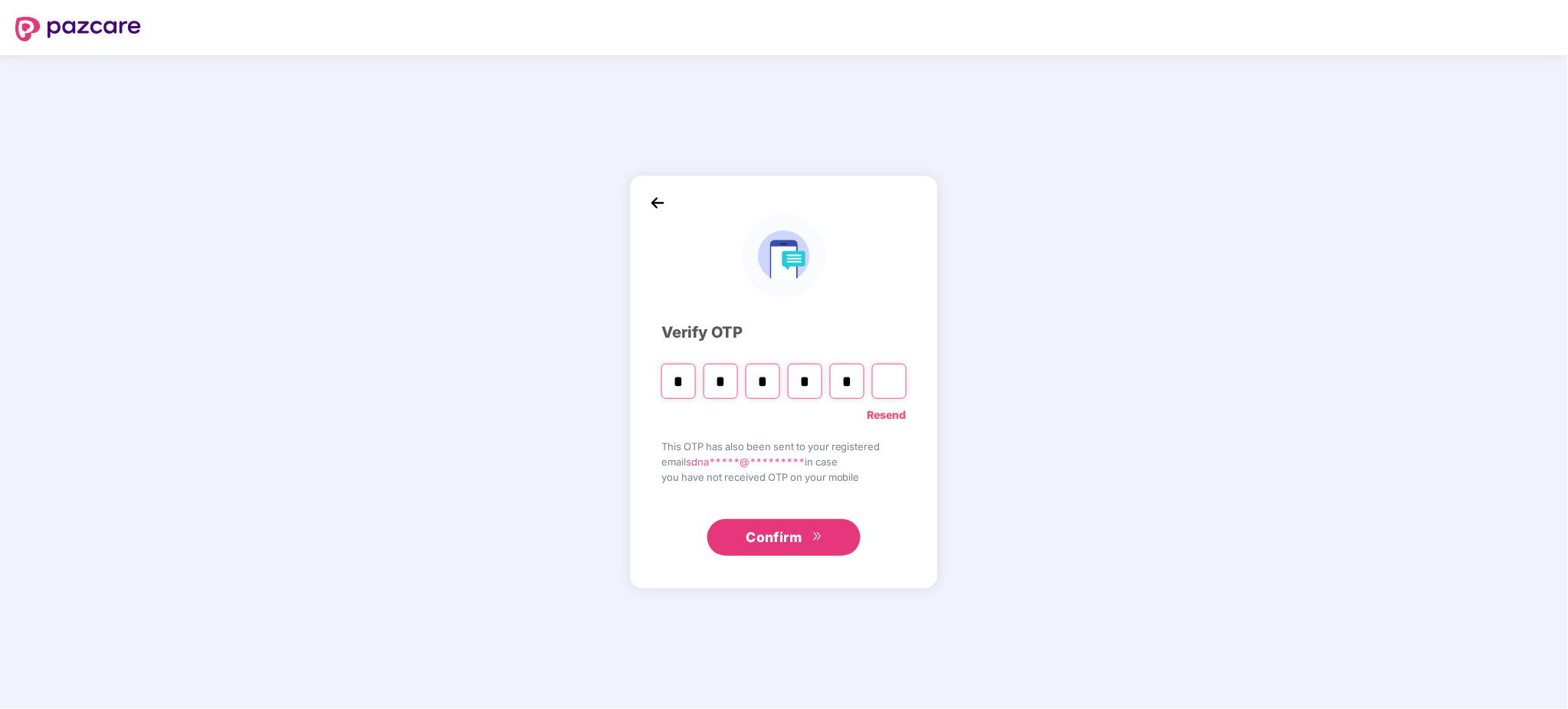
type input "*"
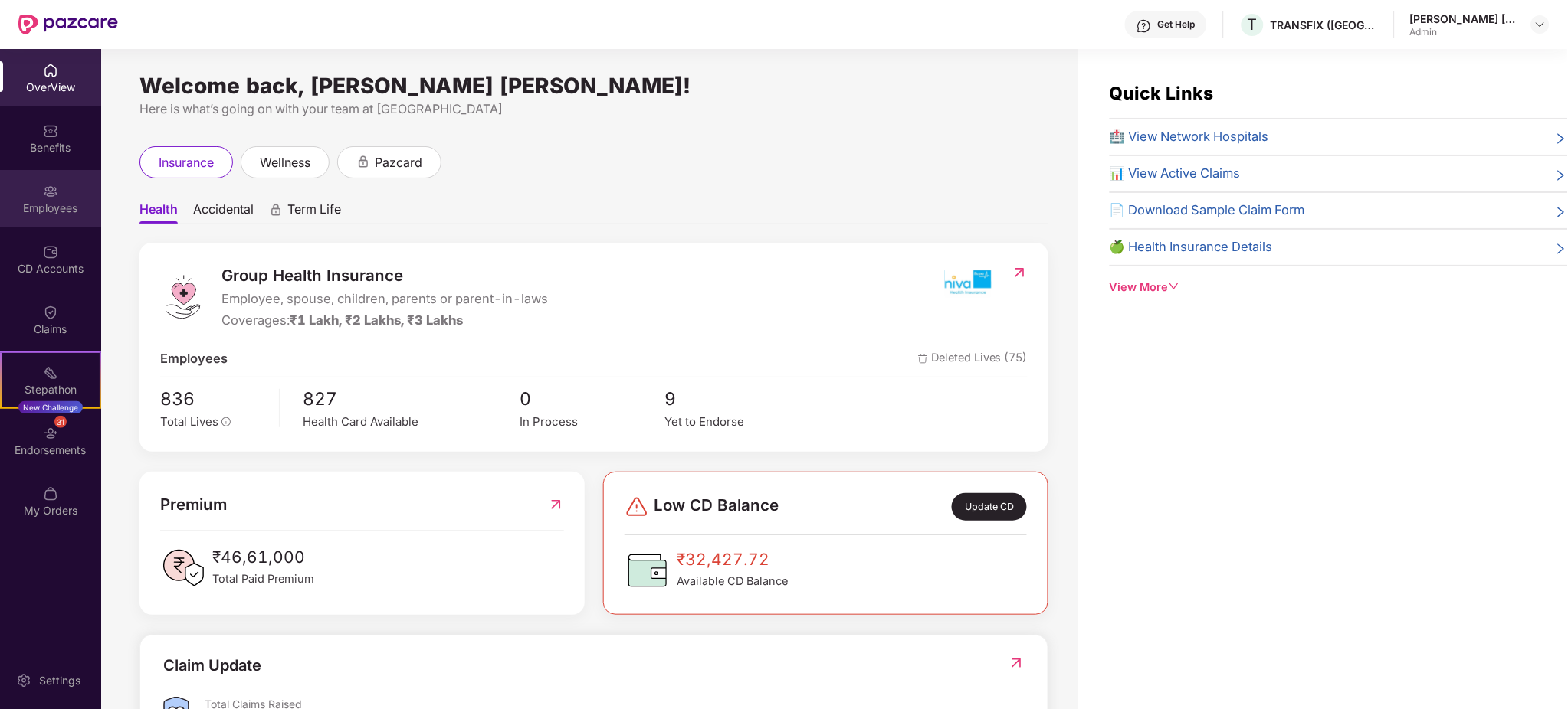
click at [42, 191] on div "Employees" at bounding box center [51, 199] width 101 height 58
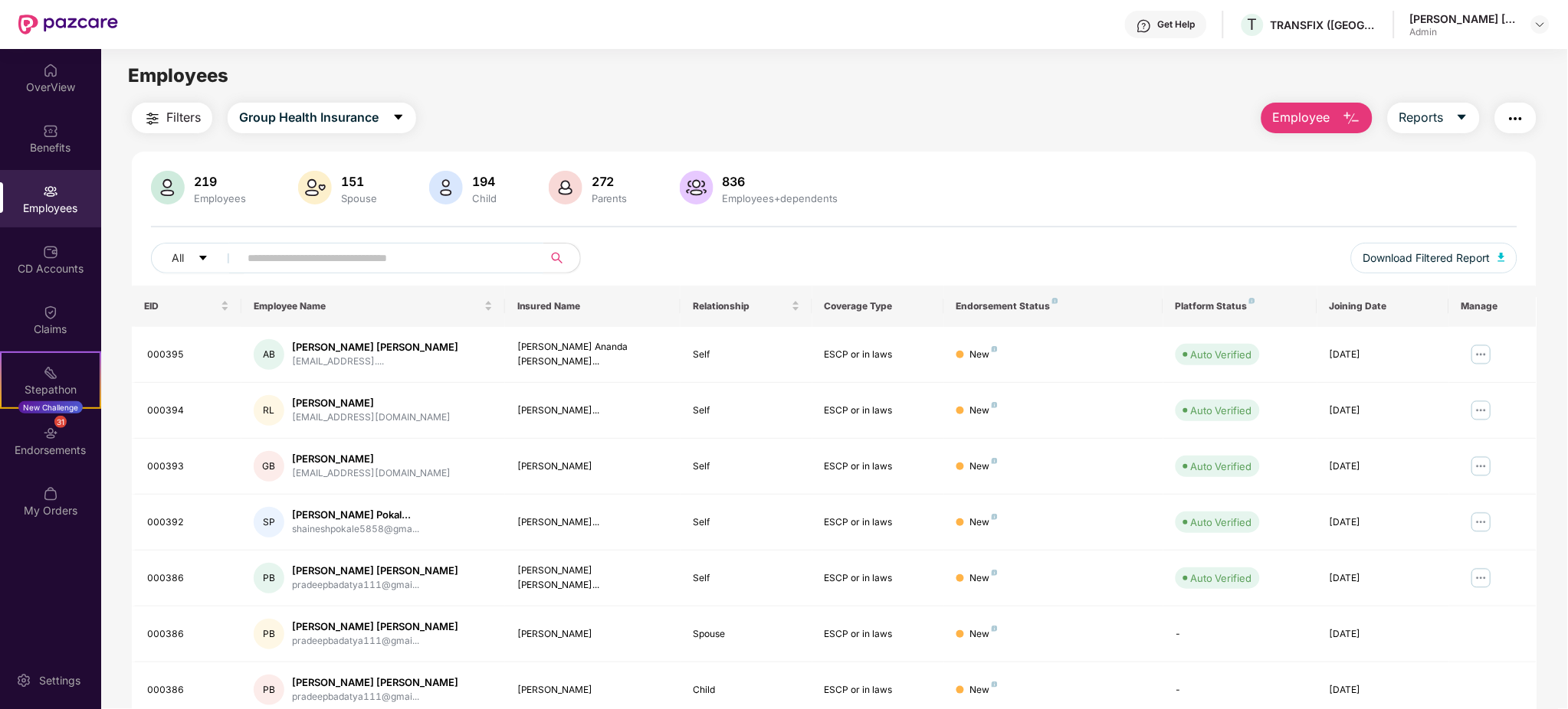
click at [292, 258] on input "text" at bounding box center [385, 258] width 275 height 23
click at [292, 257] on input "text" at bounding box center [385, 258] width 275 height 23
click at [324, 268] on input "text" at bounding box center [385, 258] width 275 height 23
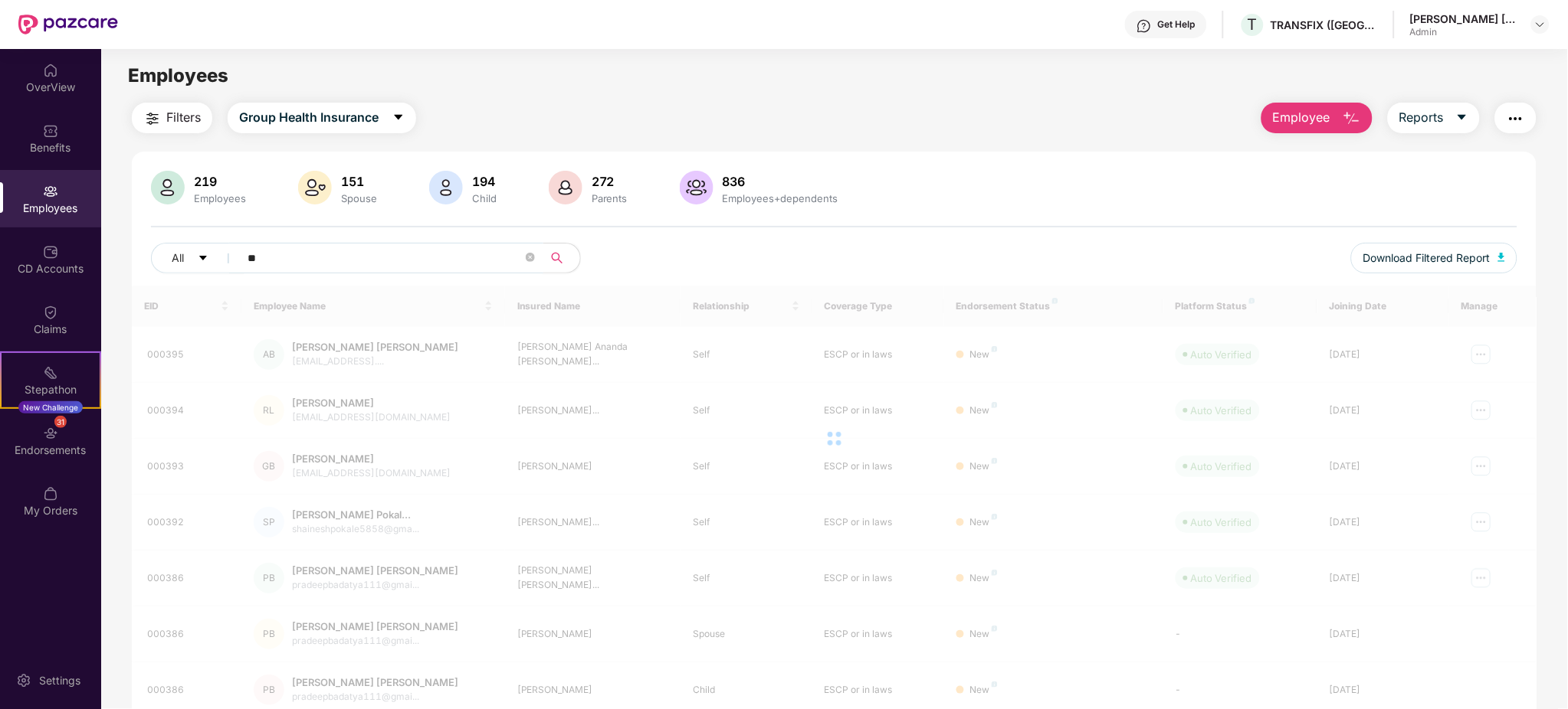
type input "*"
type input "*****"
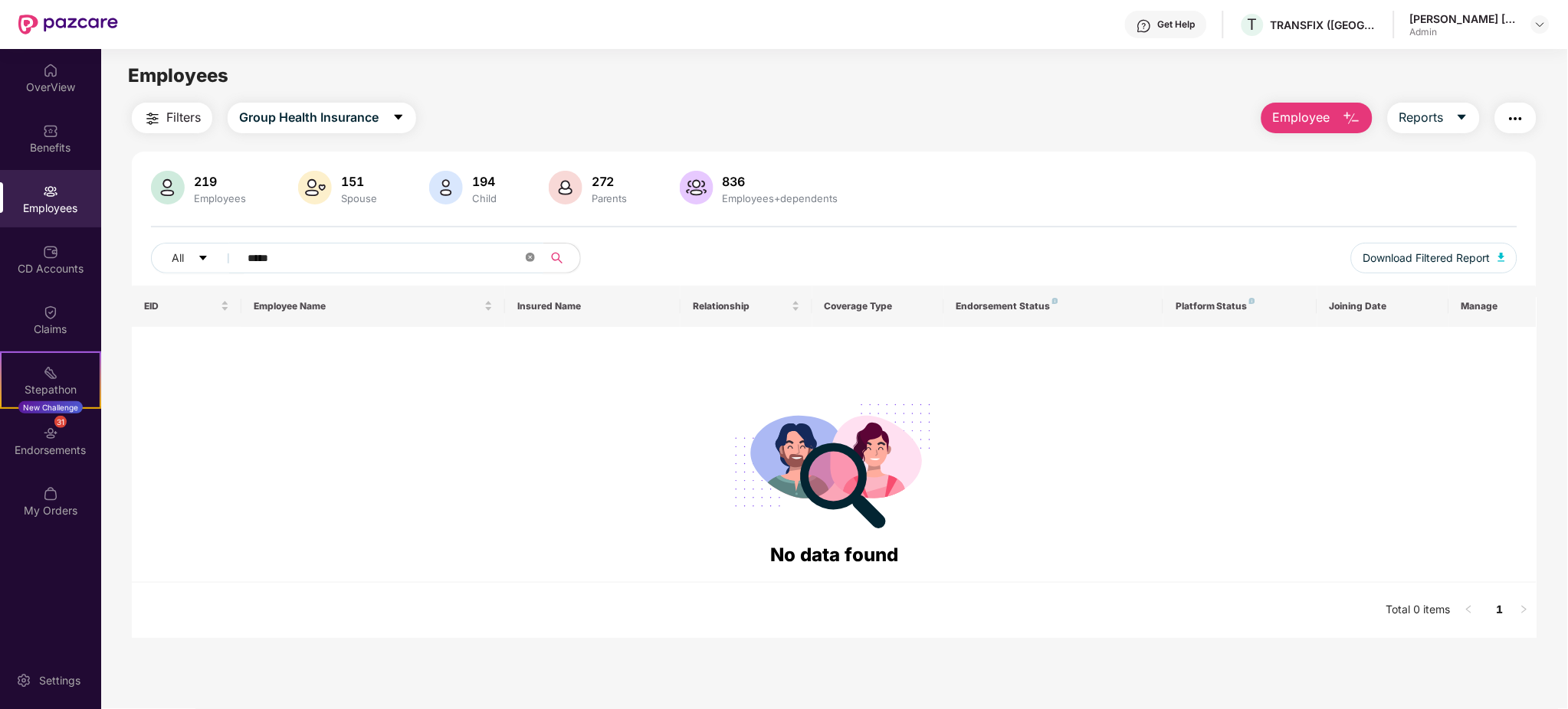
click at [527, 258] on icon "close-circle" at bounding box center [530, 257] width 9 height 9
click at [694, 227] on div at bounding box center [834, 227] width 1367 height 2
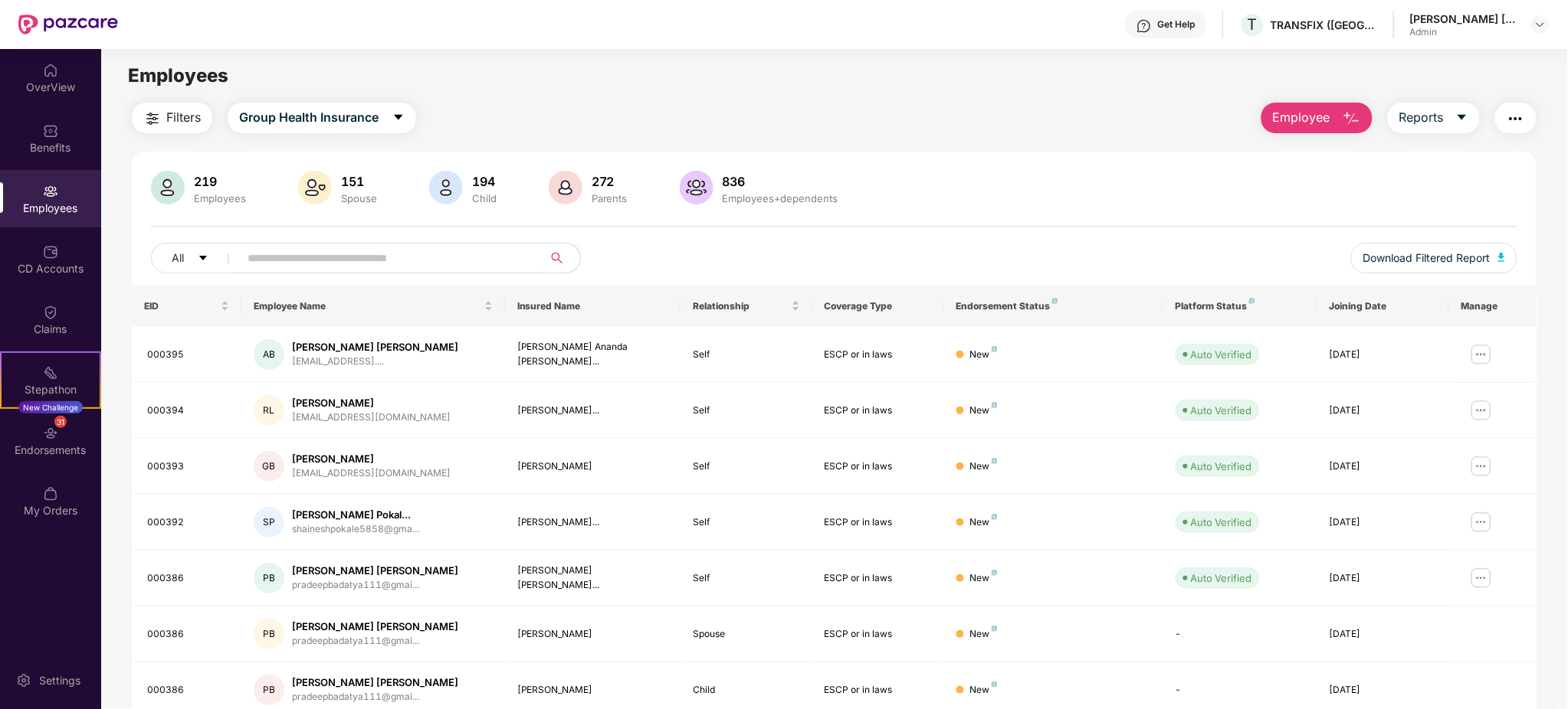
click at [1304, 117] on span "Employee" at bounding box center [1302, 118] width 58 height 19
click at [1033, 135] on div "Filters Group Health Insurance Employee Reports 219 Employees 151 Spouse 194 Ch…" at bounding box center [834, 522] width 1404 height 839
click at [520, 98] on main "Employees Filters Group Health Insurance Employee Reports 219 Employees 151 Spo…" at bounding box center [834, 403] width 1466 height 709
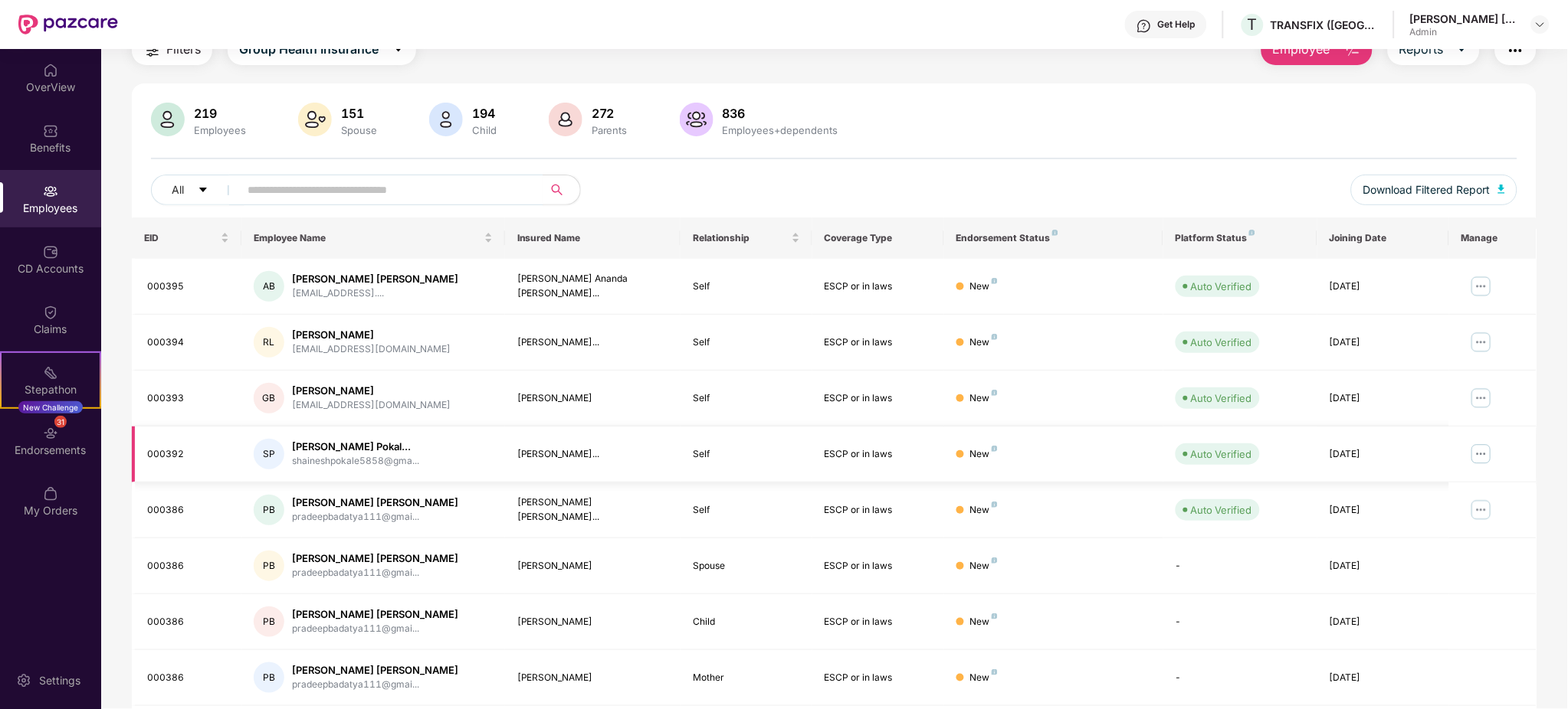
scroll to position [102, 0]
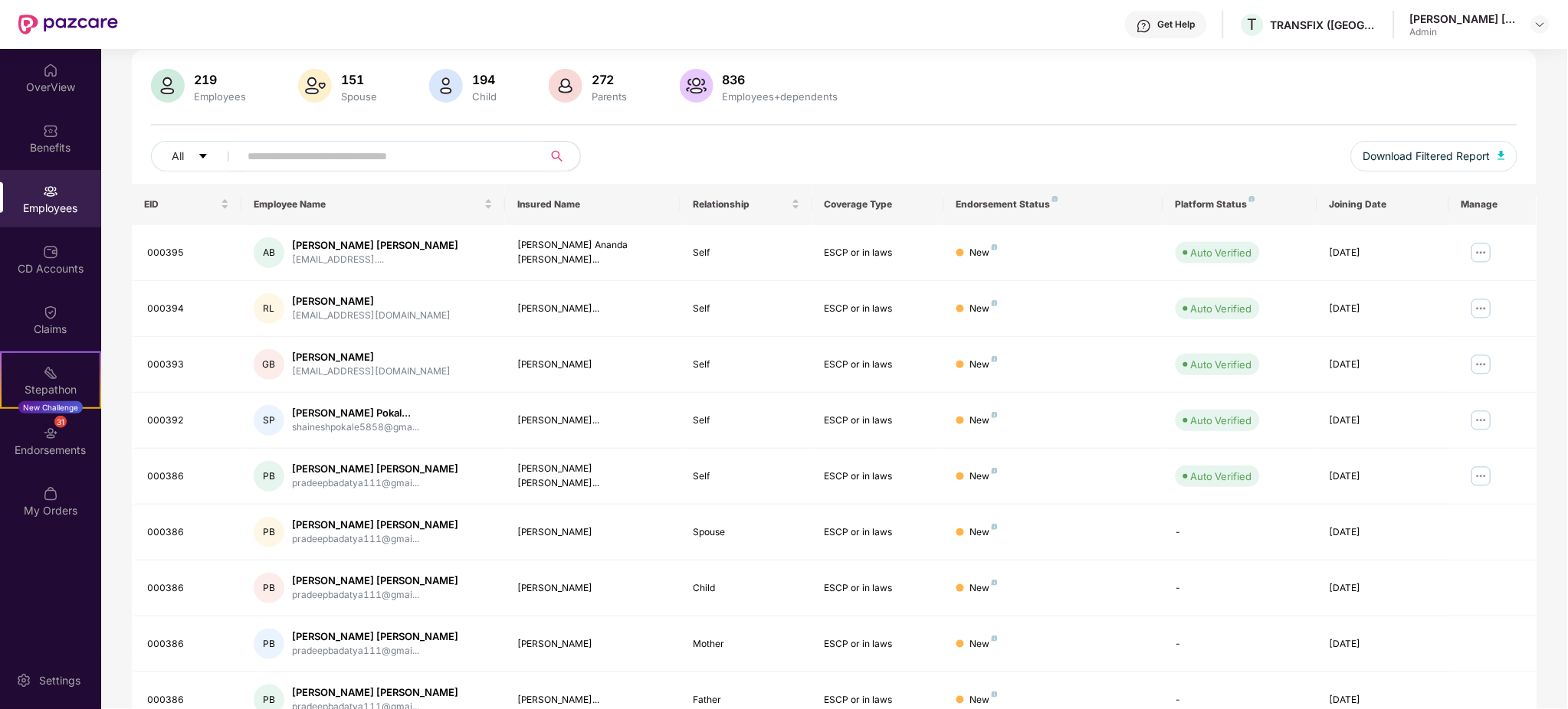
click at [472, 151] on input "text" at bounding box center [385, 156] width 275 height 23
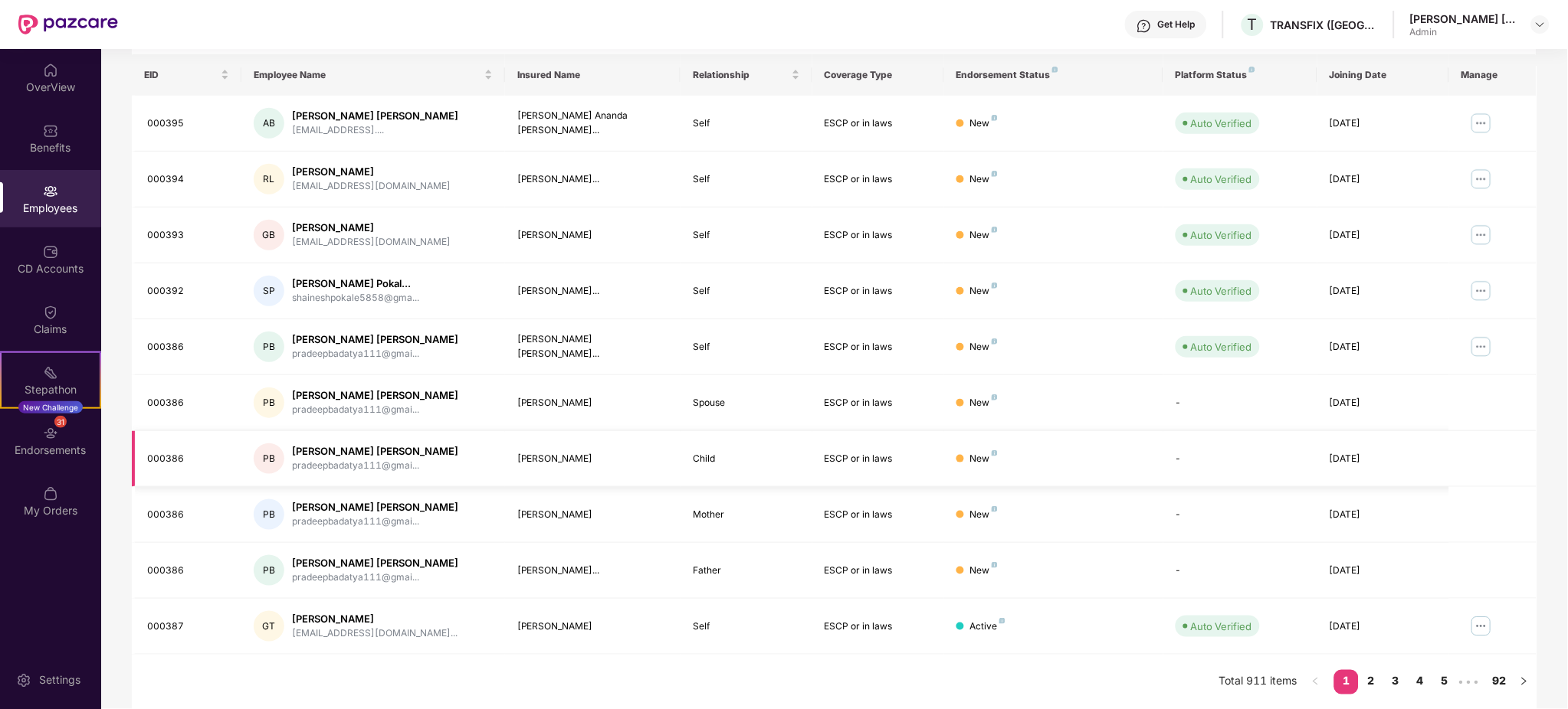
scroll to position [0, 0]
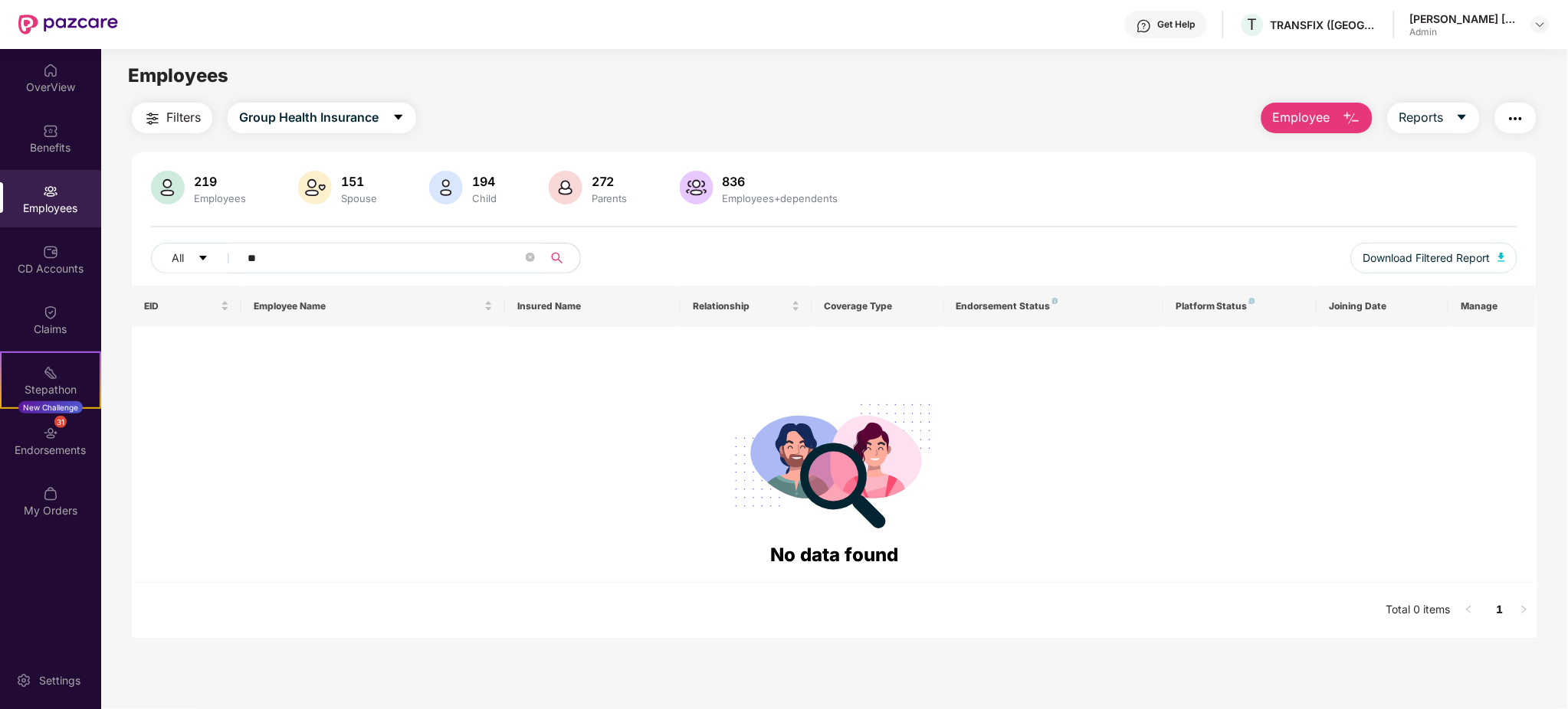
type input "*"
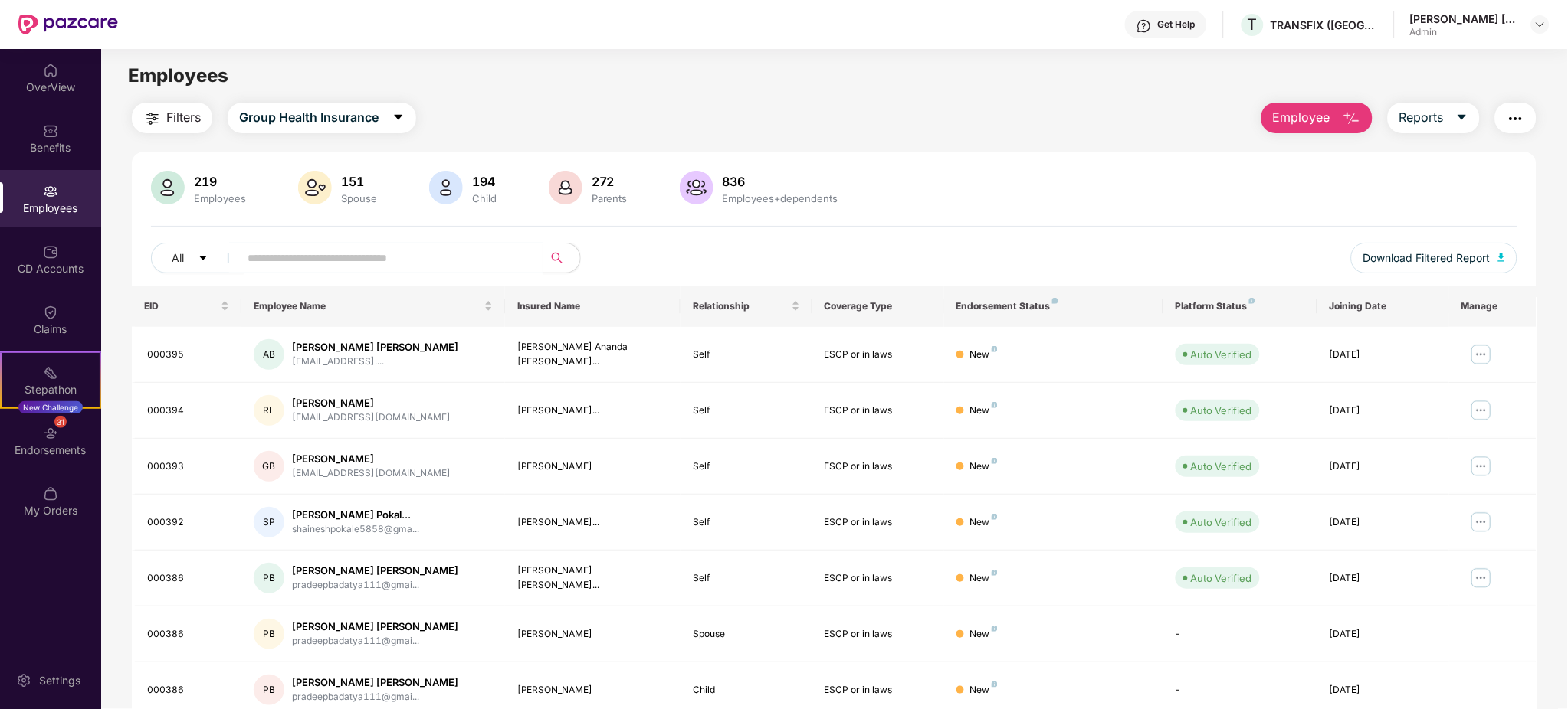
click at [1359, 112] on img "button" at bounding box center [1352, 119] width 18 height 18
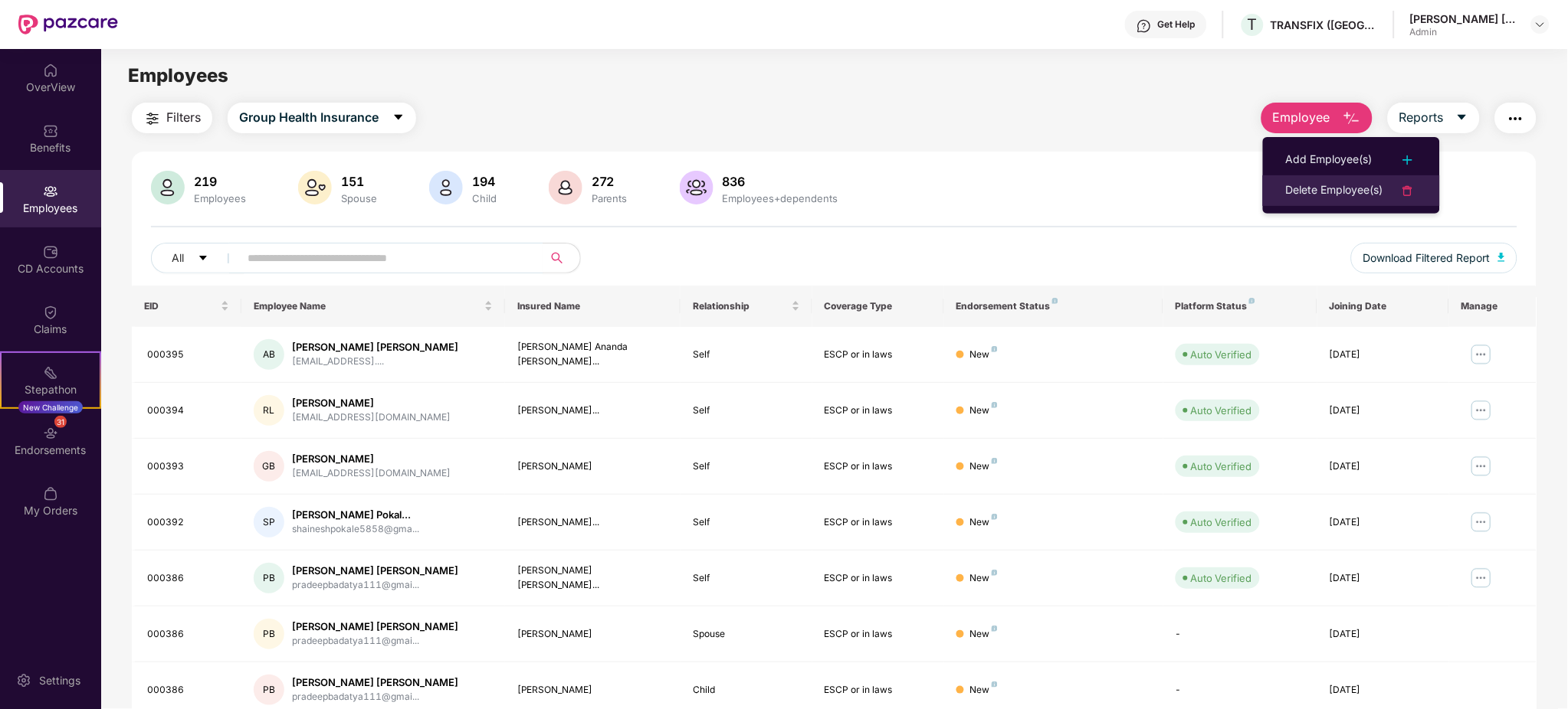
click at [1352, 183] on div "Delete Employee(s)" at bounding box center [1334, 191] width 97 height 18
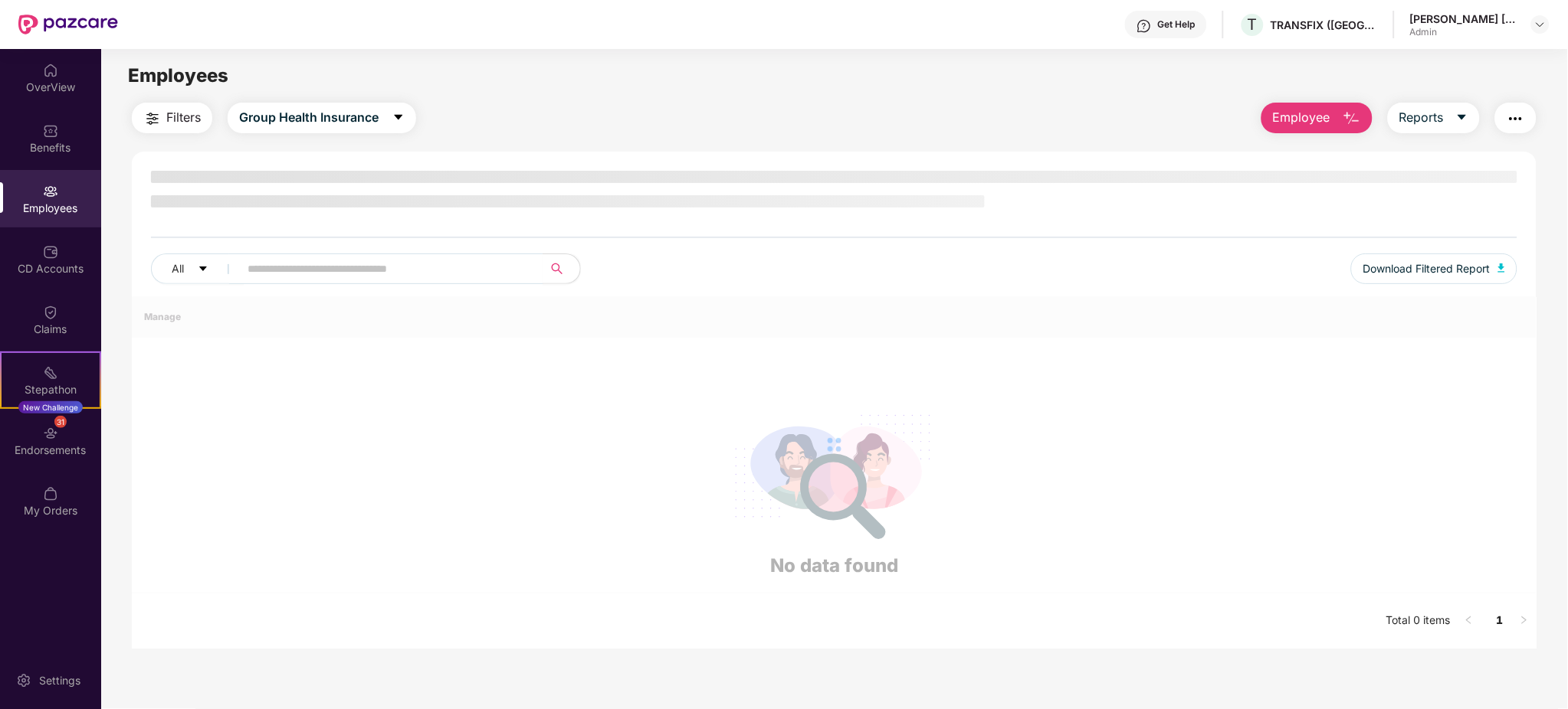
click at [1343, 121] on img "button" at bounding box center [1352, 119] width 18 height 18
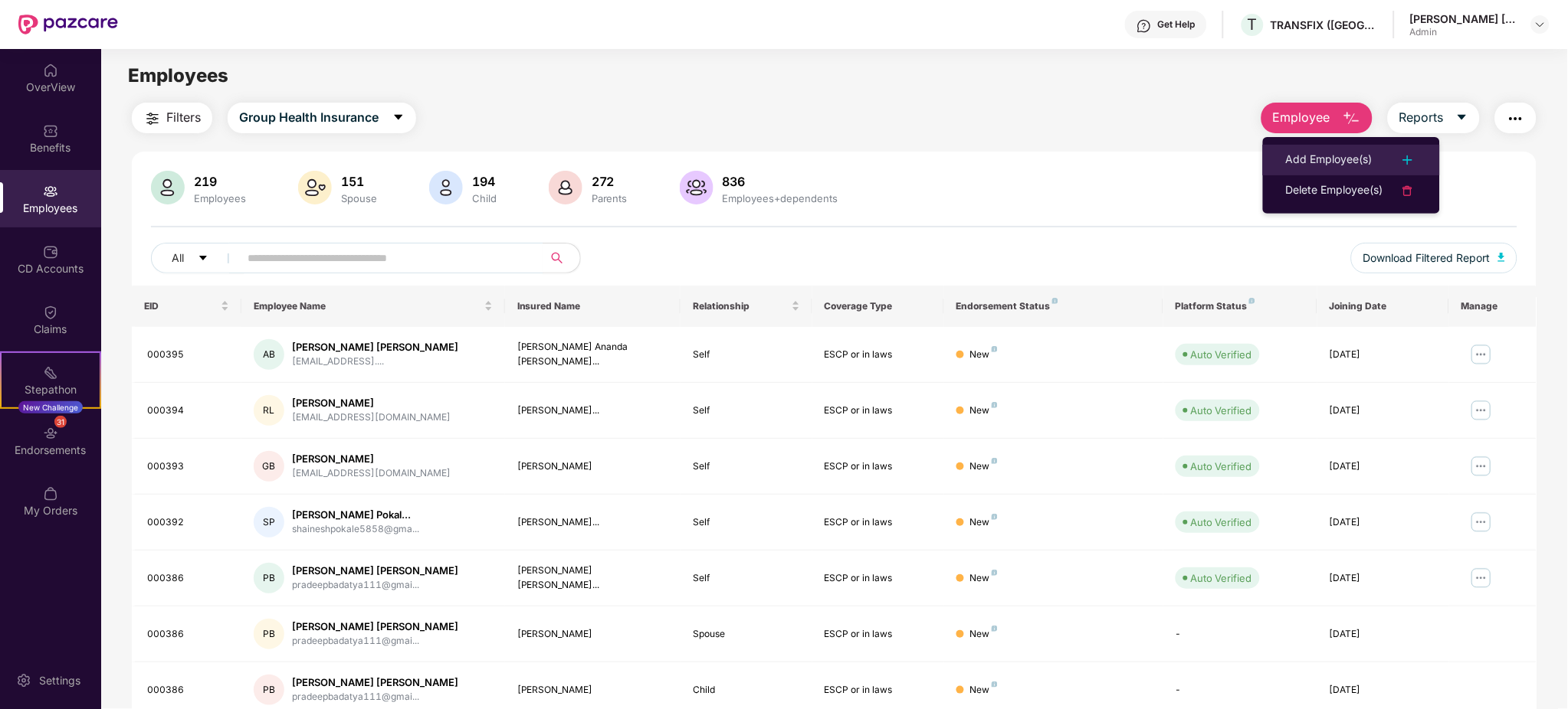
click at [1301, 163] on div "Add Employee(s)" at bounding box center [1329, 159] width 87 height 18
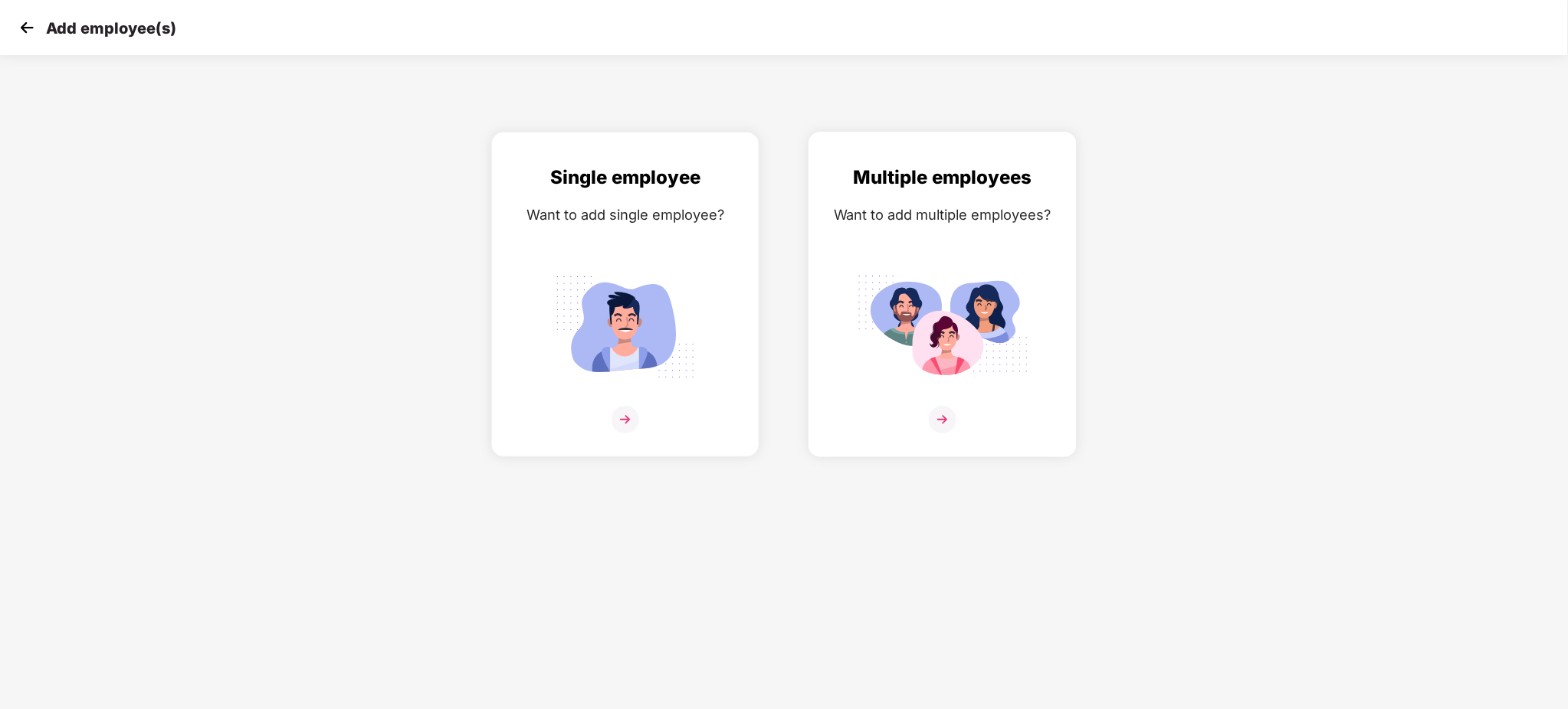
click at [932, 415] on img at bounding box center [943, 420] width 27 height 27
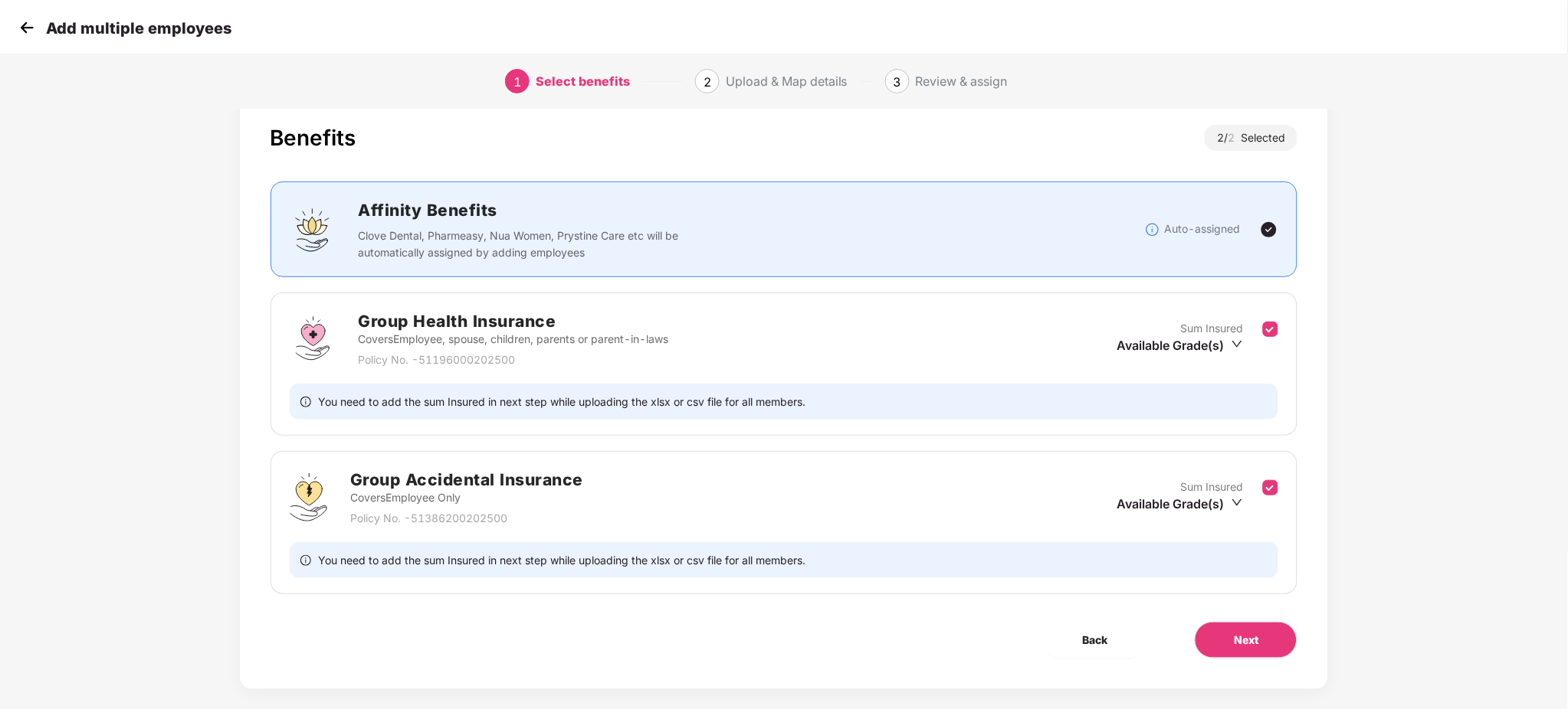
scroll to position [49, 0]
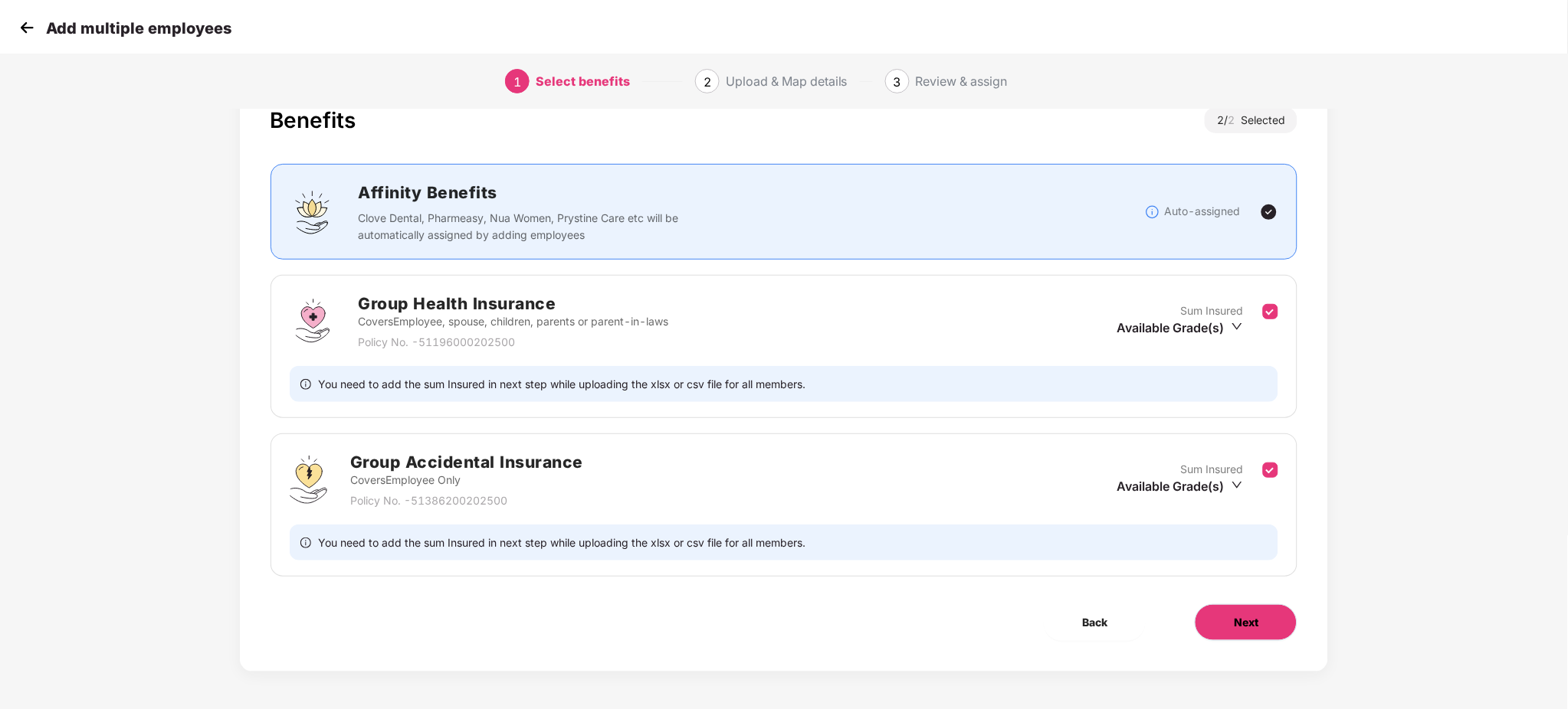
click at [1237, 630] on span "Next" at bounding box center [1246, 622] width 25 height 17
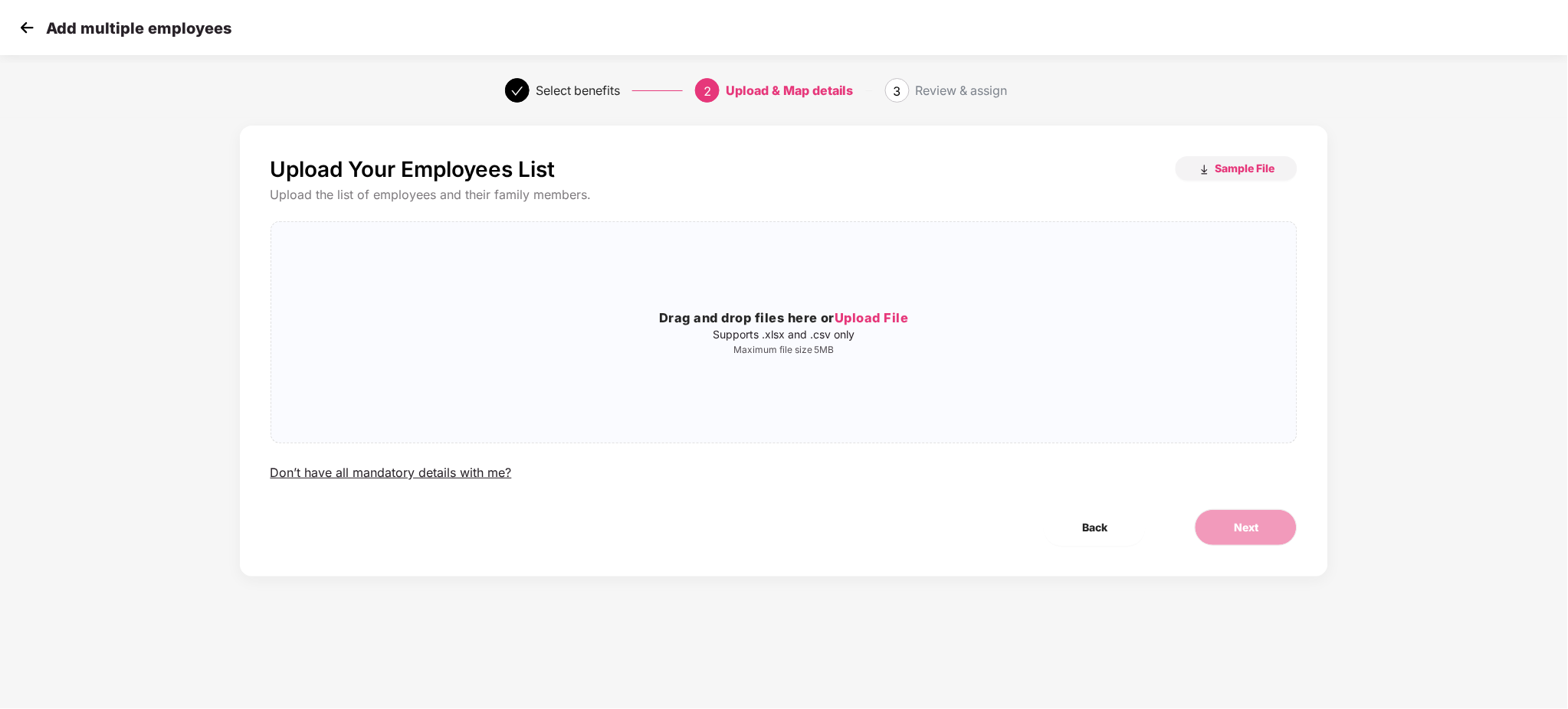
scroll to position [0, 0]
click at [880, 309] on h3 "Drag and drop files here or Upload File" at bounding box center [784, 318] width 1026 height 20
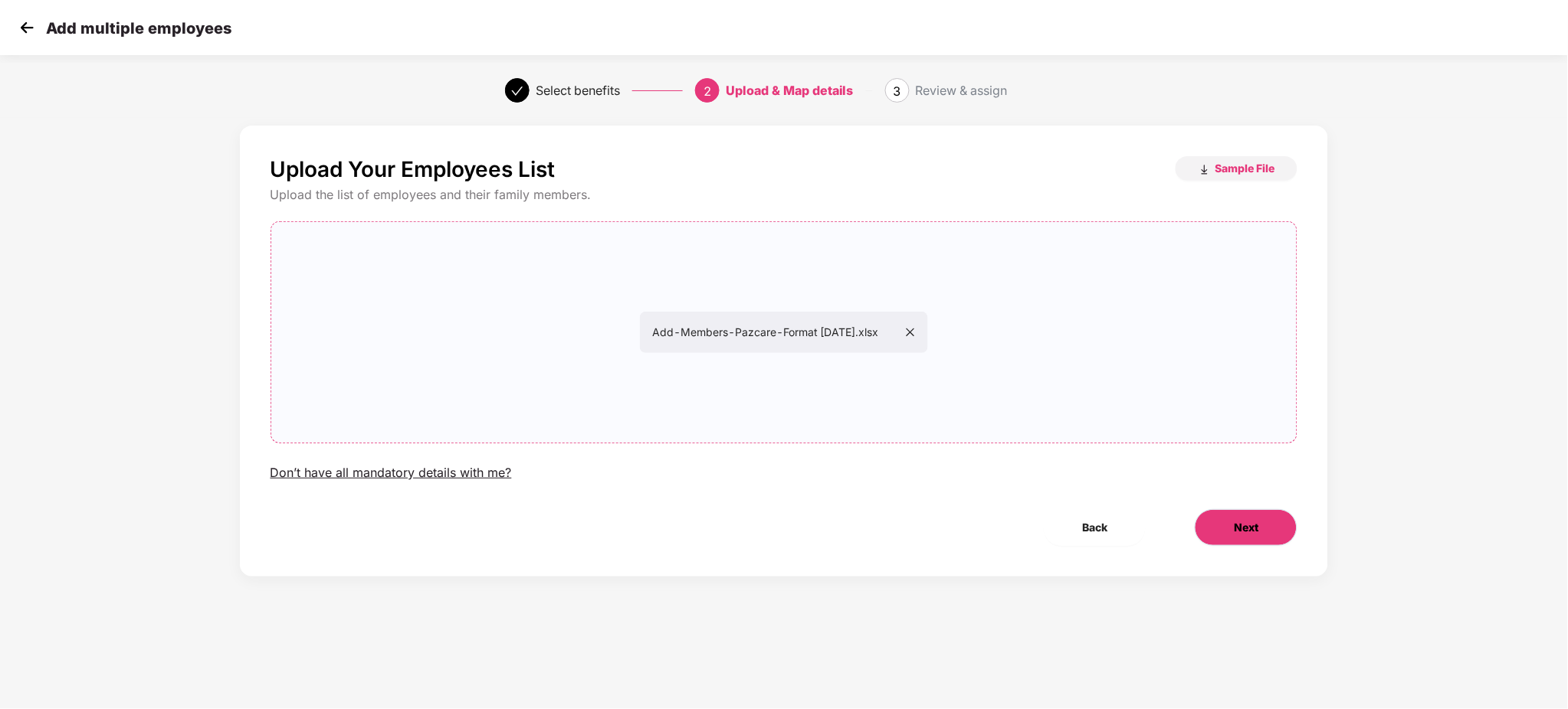
click at [1235, 524] on span "Next" at bounding box center [1246, 527] width 25 height 17
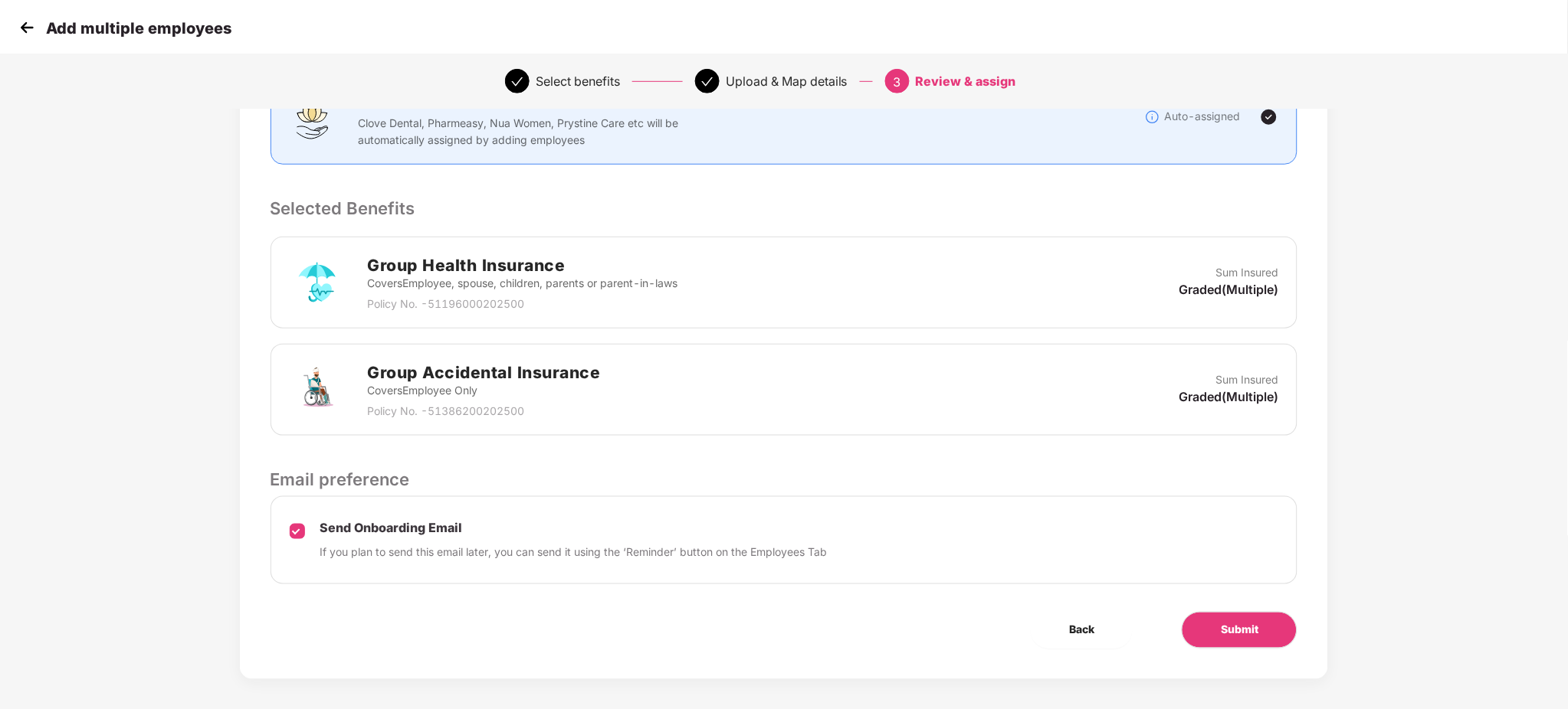
scroll to position [252, 0]
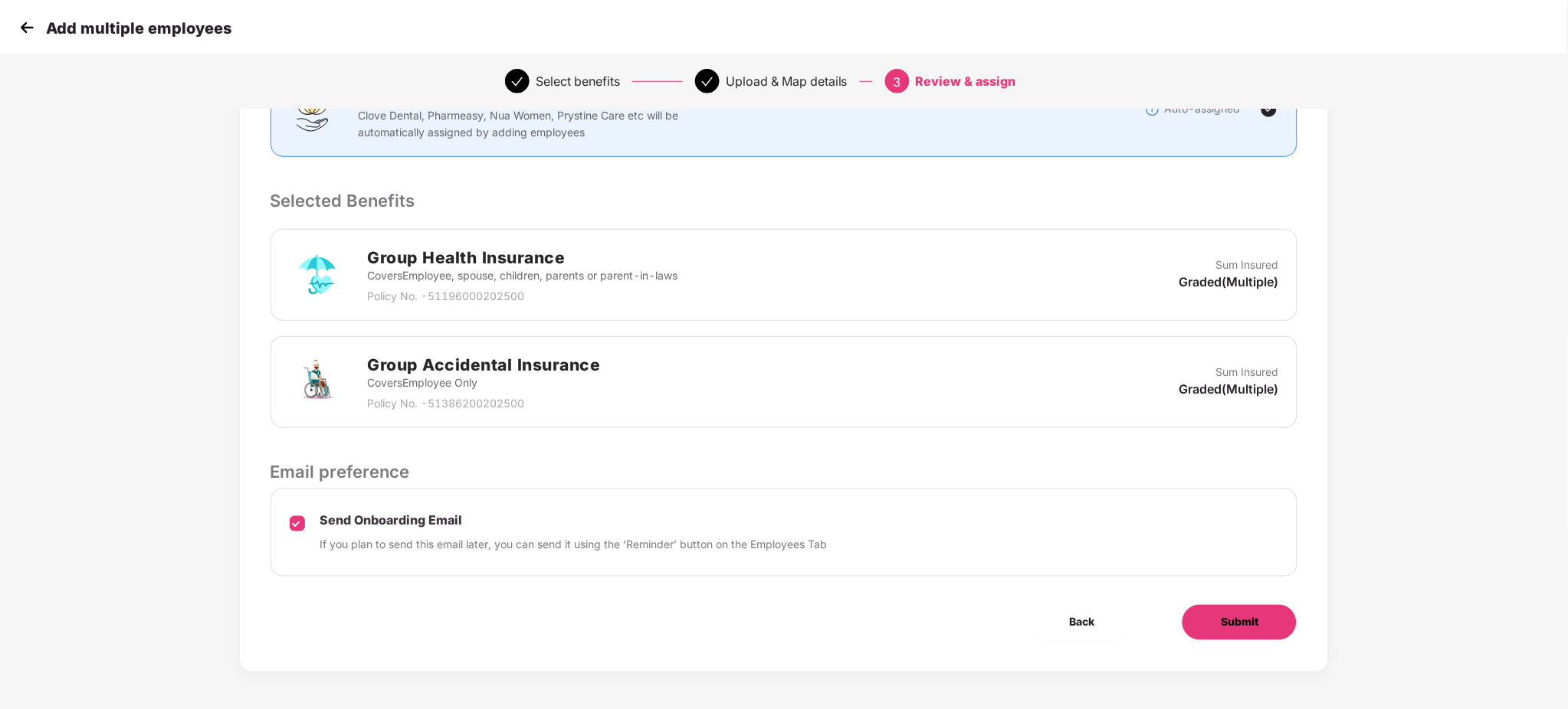
click at [1258, 608] on button "Submit" at bounding box center [1239, 622] width 115 height 37
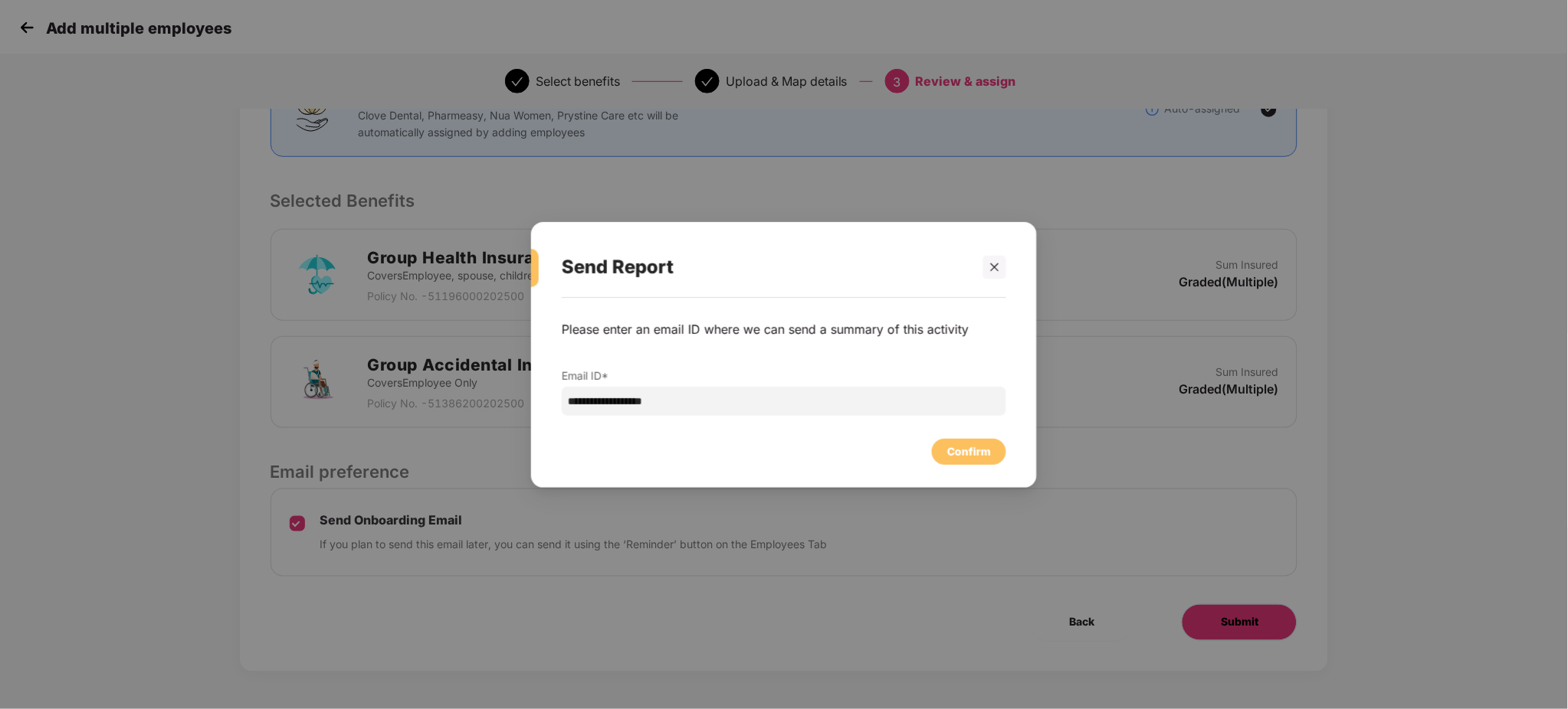
scroll to position [0, 0]
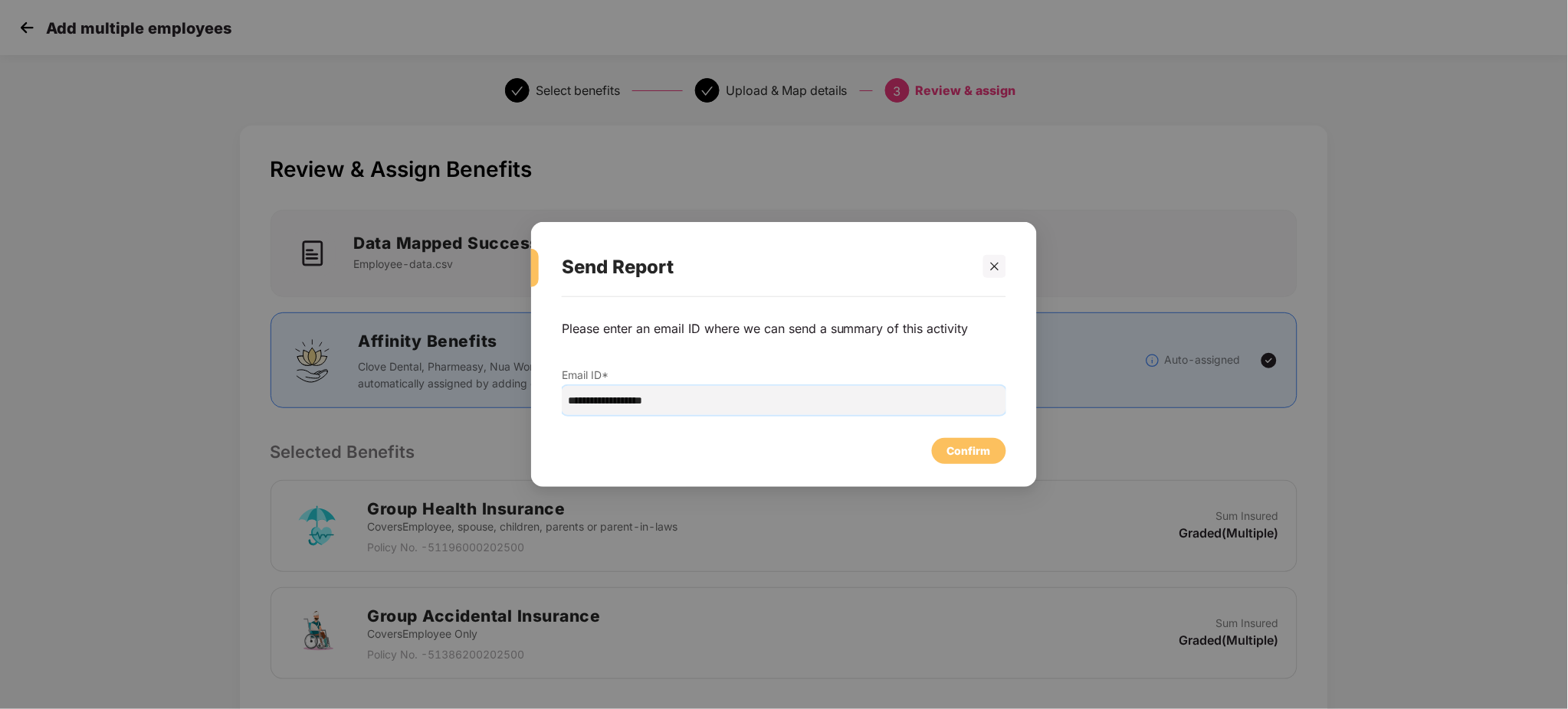
drag, startPoint x: 769, startPoint y: 405, endPoint x: 236, endPoint y: 323, distance: 539.3
click at [236, 323] on div "**********" at bounding box center [784, 354] width 1568 height 709
paste input "email"
click at [235, 323] on div "Send Report Please enter an email ID where we can send a summary of this activi…" at bounding box center [784, 354] width 1568 height 709
click at [651, 401] on input "email" at bounding box center [784, 401] width 445 height 29
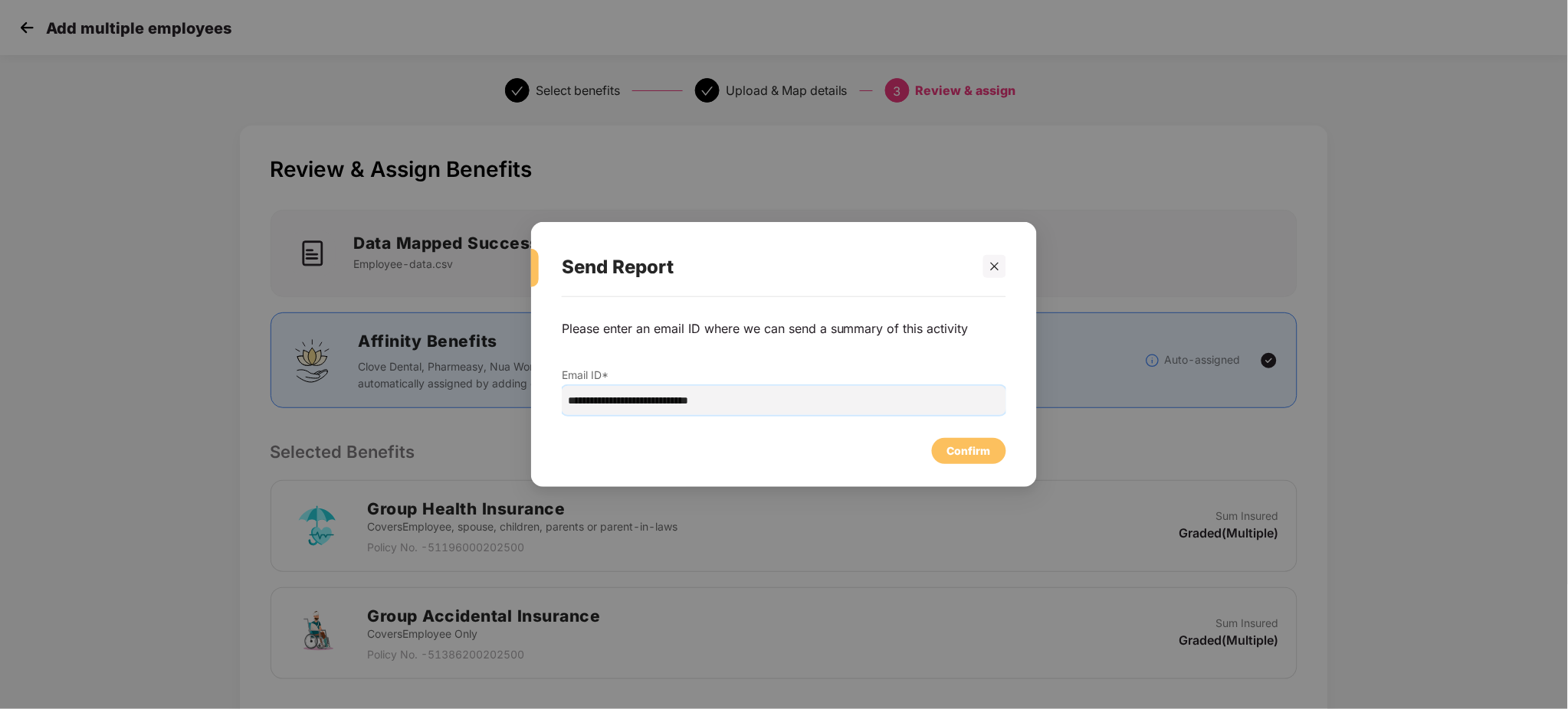
click at [818, 392] on input "**********" at bounding box center [784, 401] width 445 height 29
type input "**********"
click at [964, 461] on div "Confirm" at bounding box center [969, 451] width 75 height 26
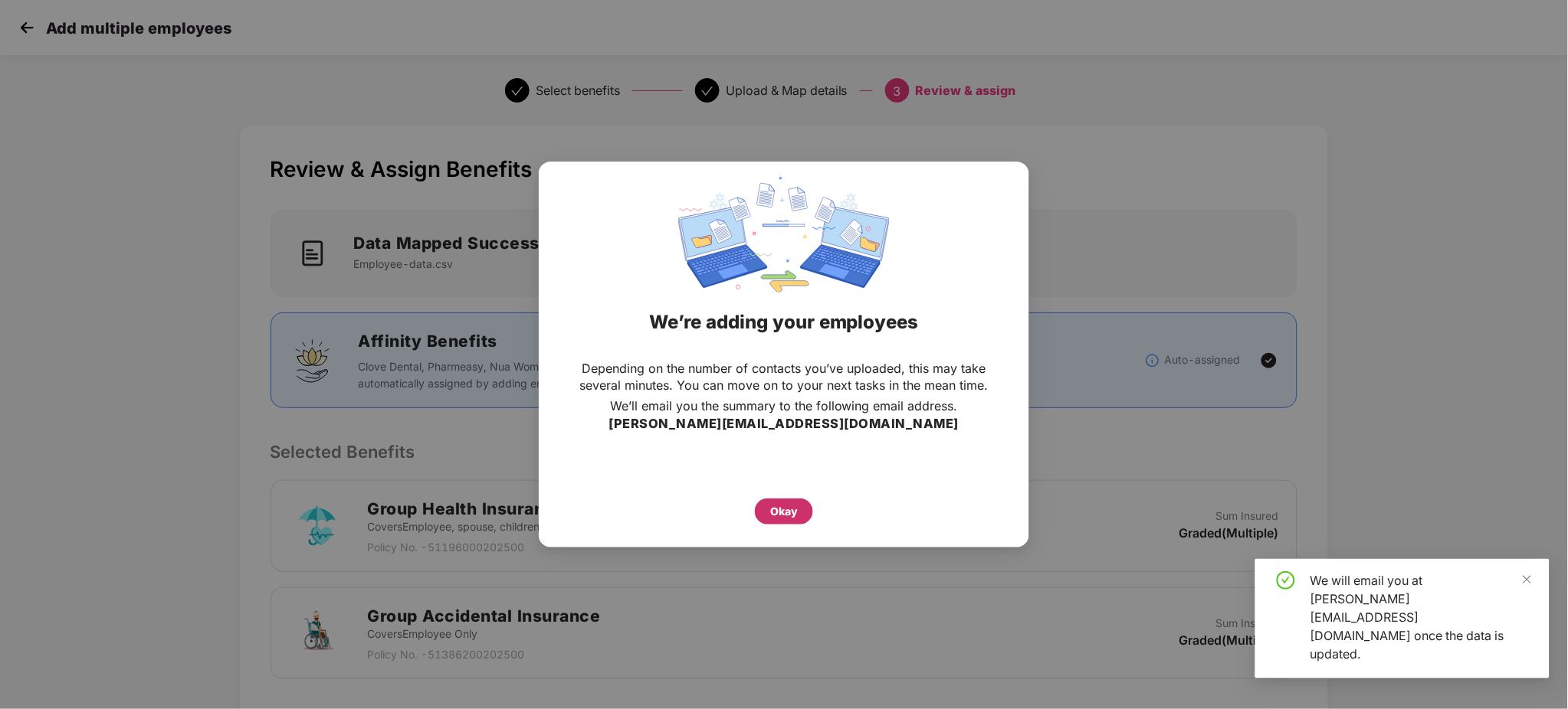
click at [786, 507] on div "Okay" at bounding box center [784, 511] width 27 height 17
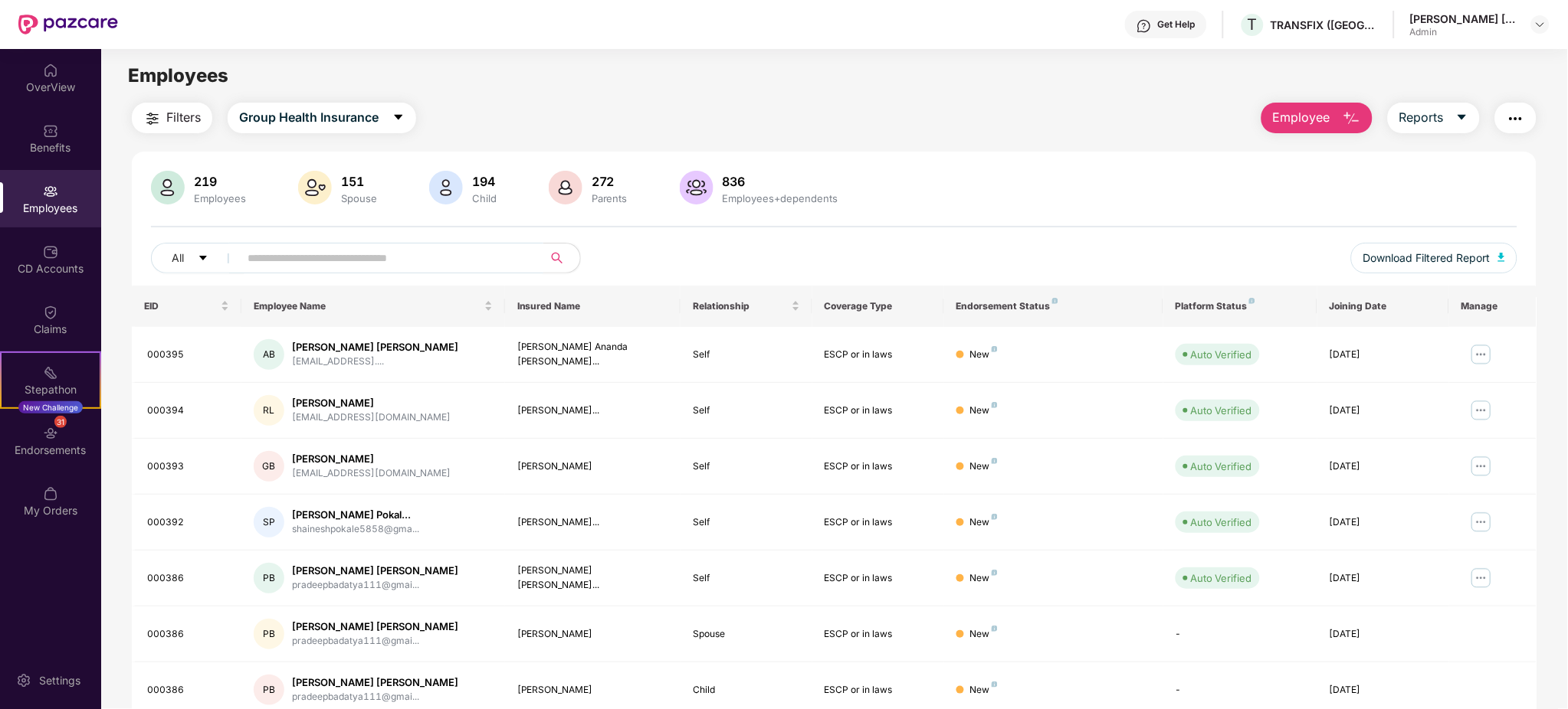
click at [466, 262] on input "text" at bounding box center [385, 258] width 275 height 23
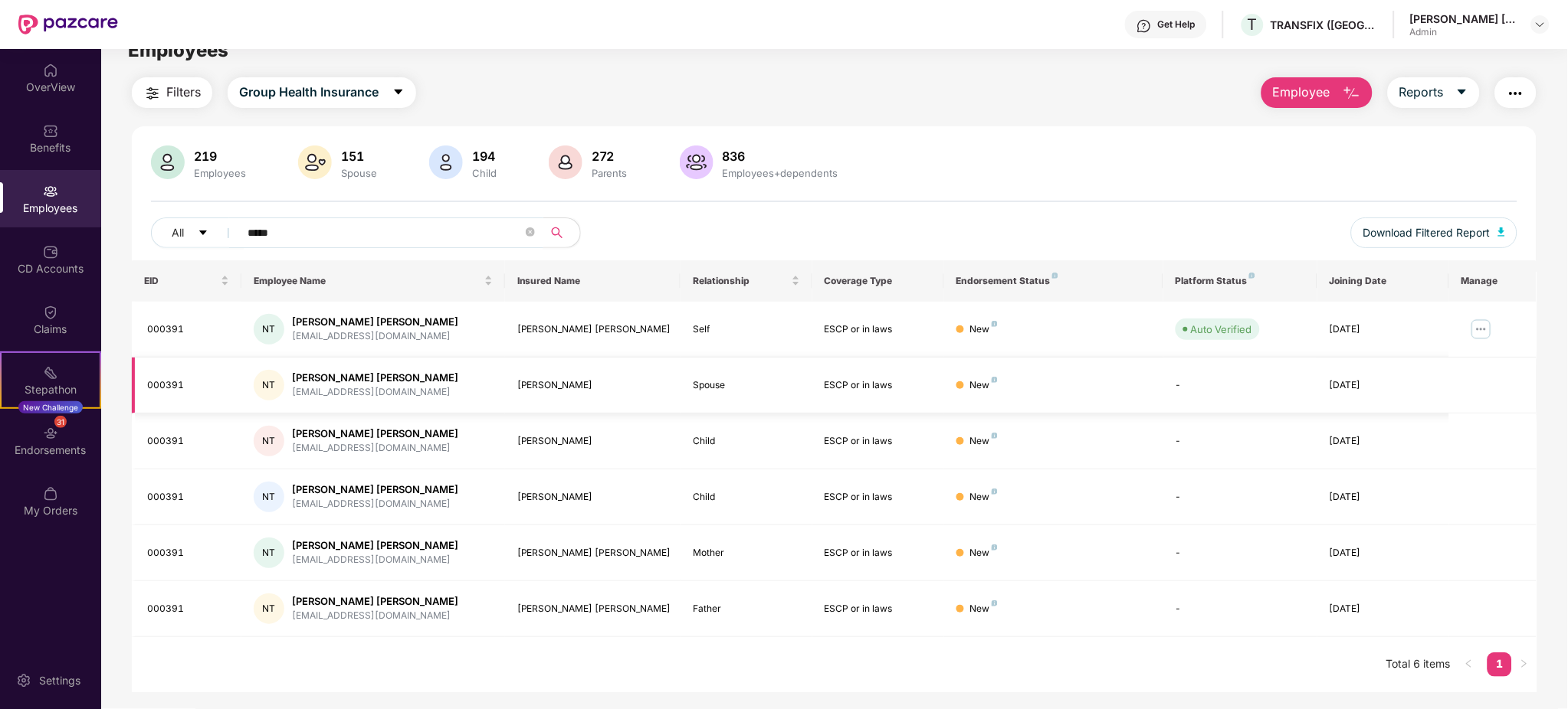
scroll to position [49, 0]
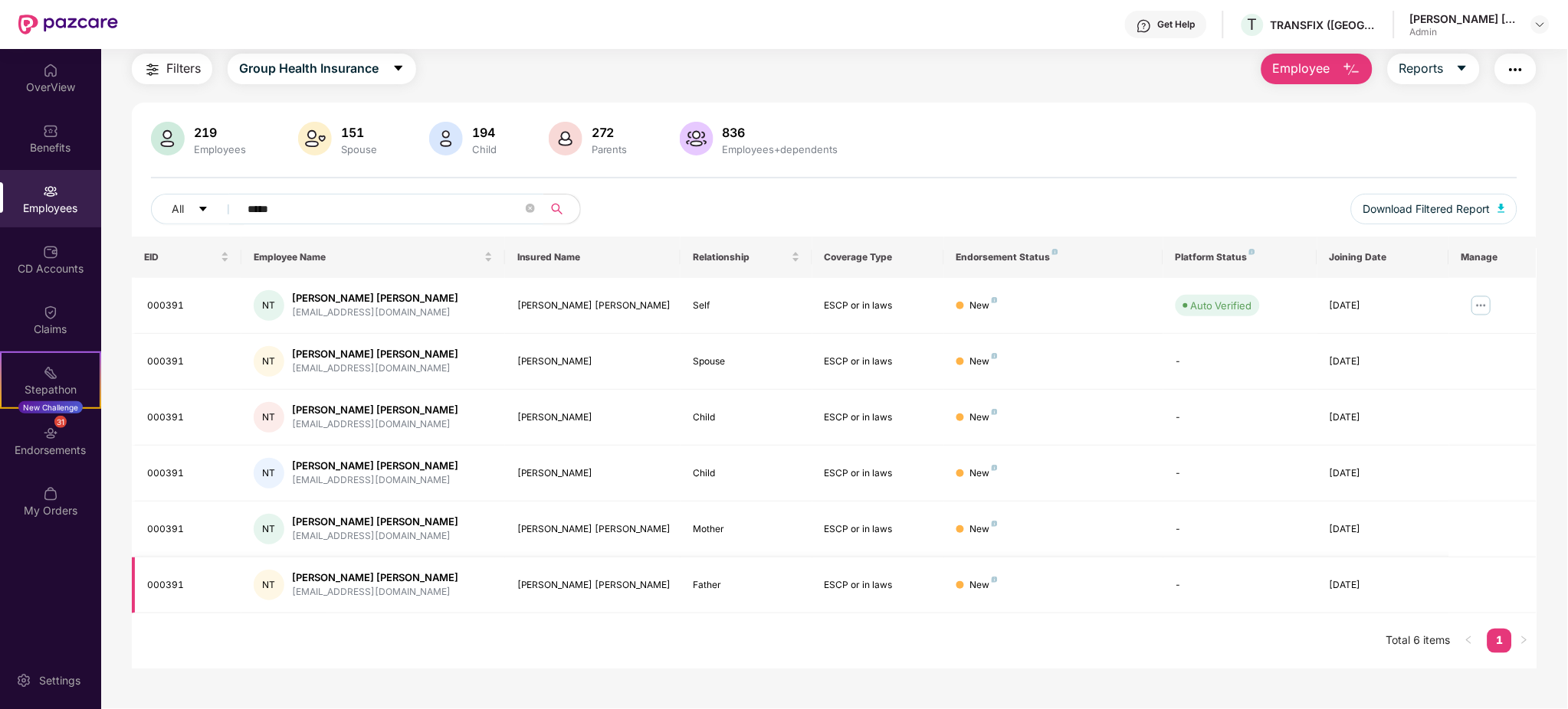
type input "*****"
click at [305, 207] on input "*****" at bounding box center [385, 209] width 275 height 23
click at [1307, 91] on div "Filters Group Health Insurance Employee Reports 219 Employees 151 Spouse 194 Ch…" at bounding box center [834, 361] width 1404 height 615
click at [1307, 77] on span "Employee" at bounding box center [1302, 69] width 58 height 19
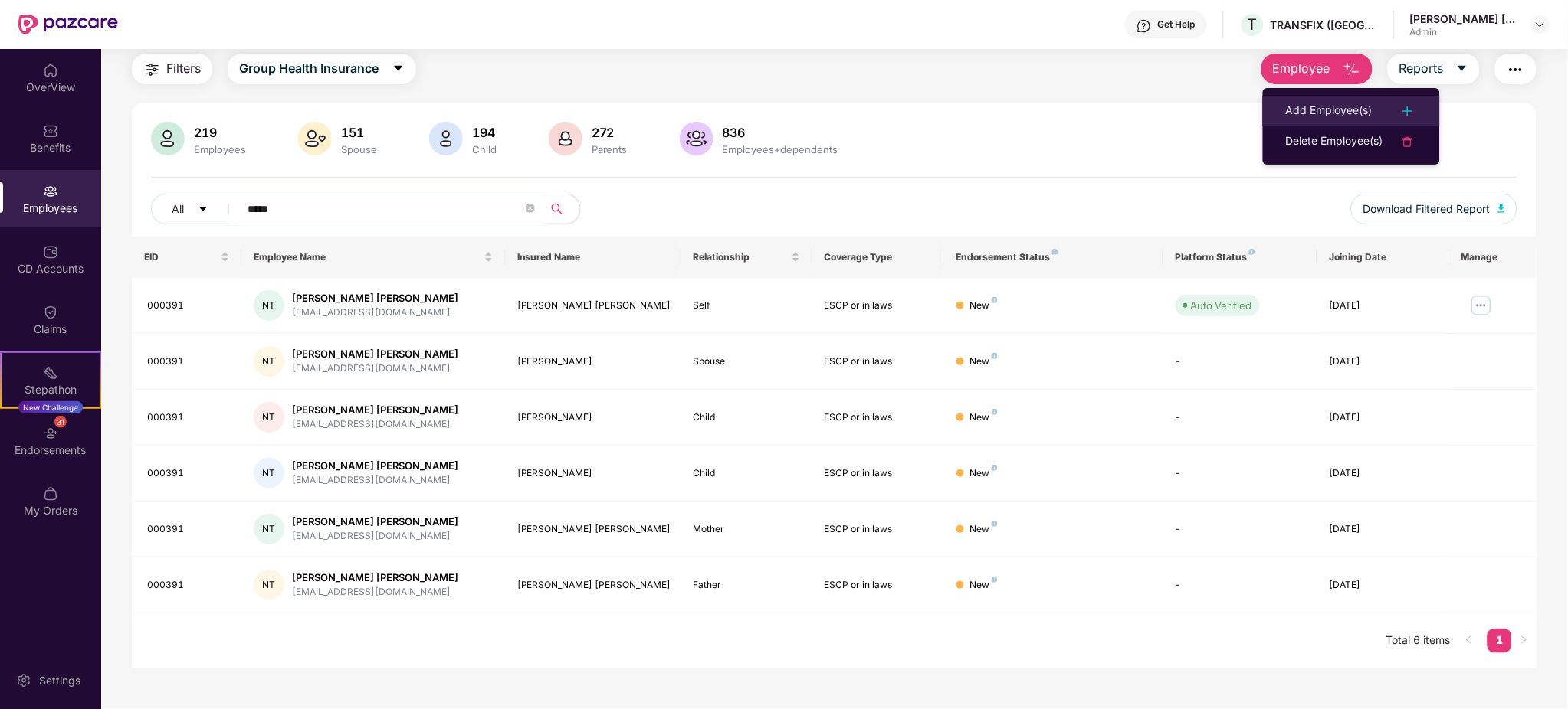
click at [1318, 96] on li "Add Employee(s)" at bounding box center [1352, 111] width 177 height 30
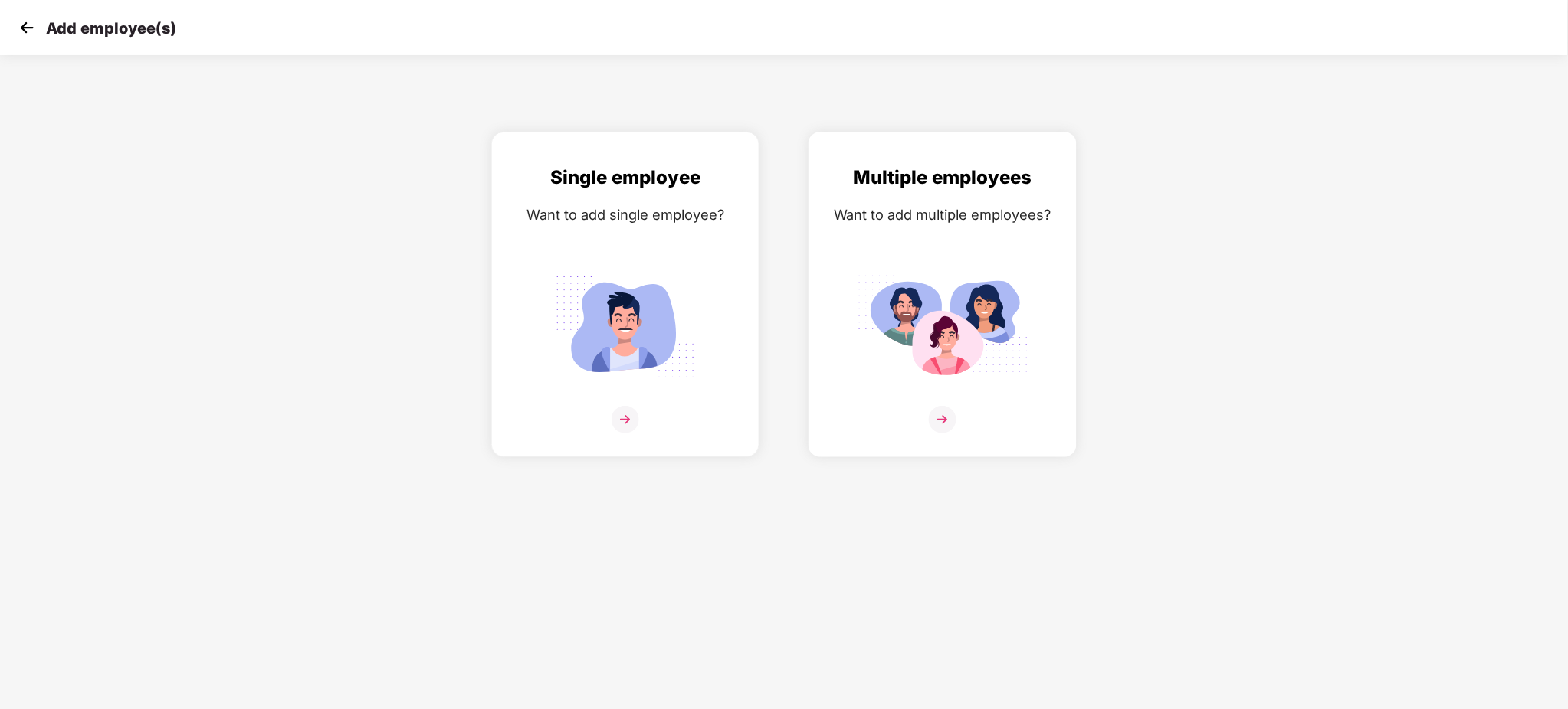
click at [946, 417] on img at bounding box center [943, 420] width 27 height 27
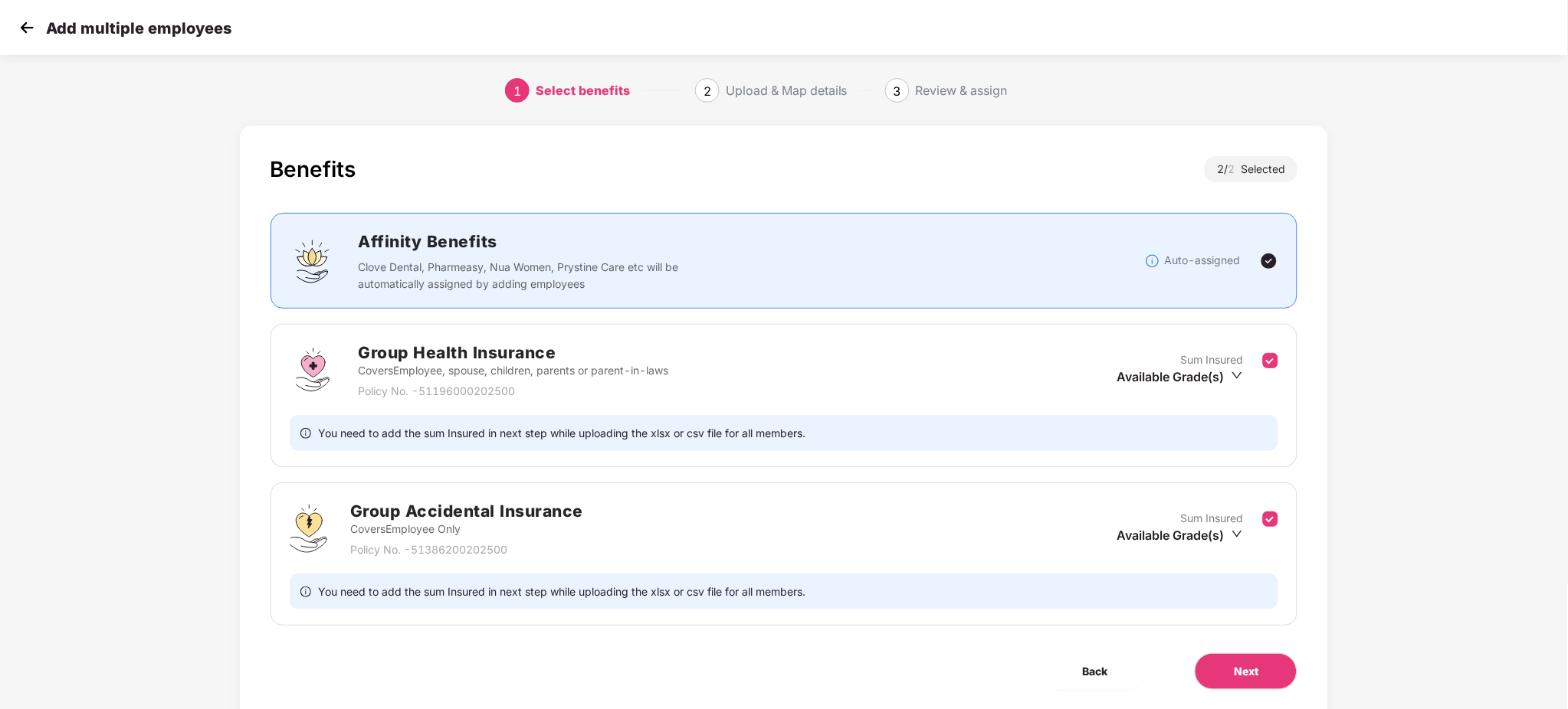
click at [1449, 451] on div "Benefits 2 / 2 Selected Affinity Benefits Clove Dental, Pharmeasy, Nua Women, P…" at bounding box center [784, 438] width 1568 height 641
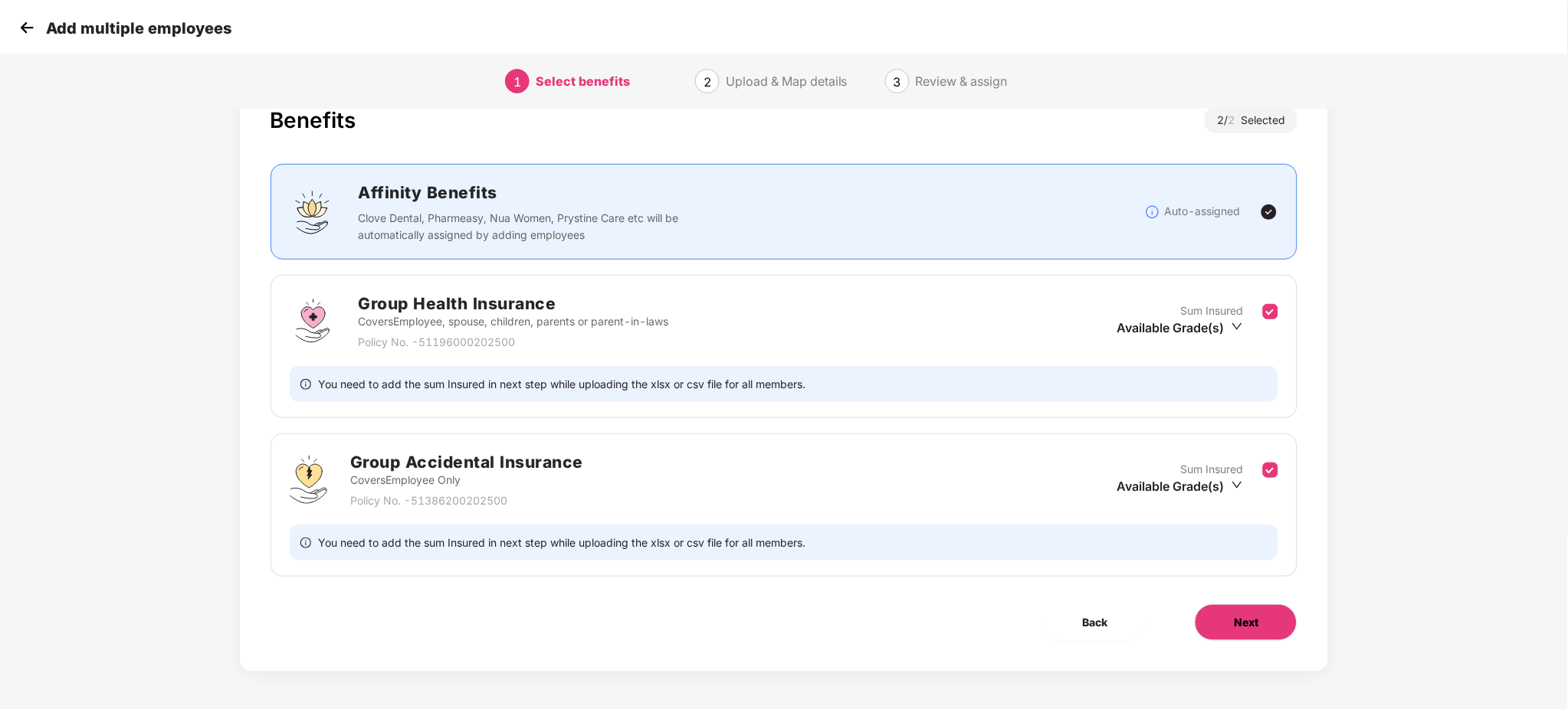
click at [1287, 618] on button "Next" at bounding box center [1247, 622] width 103 height 37
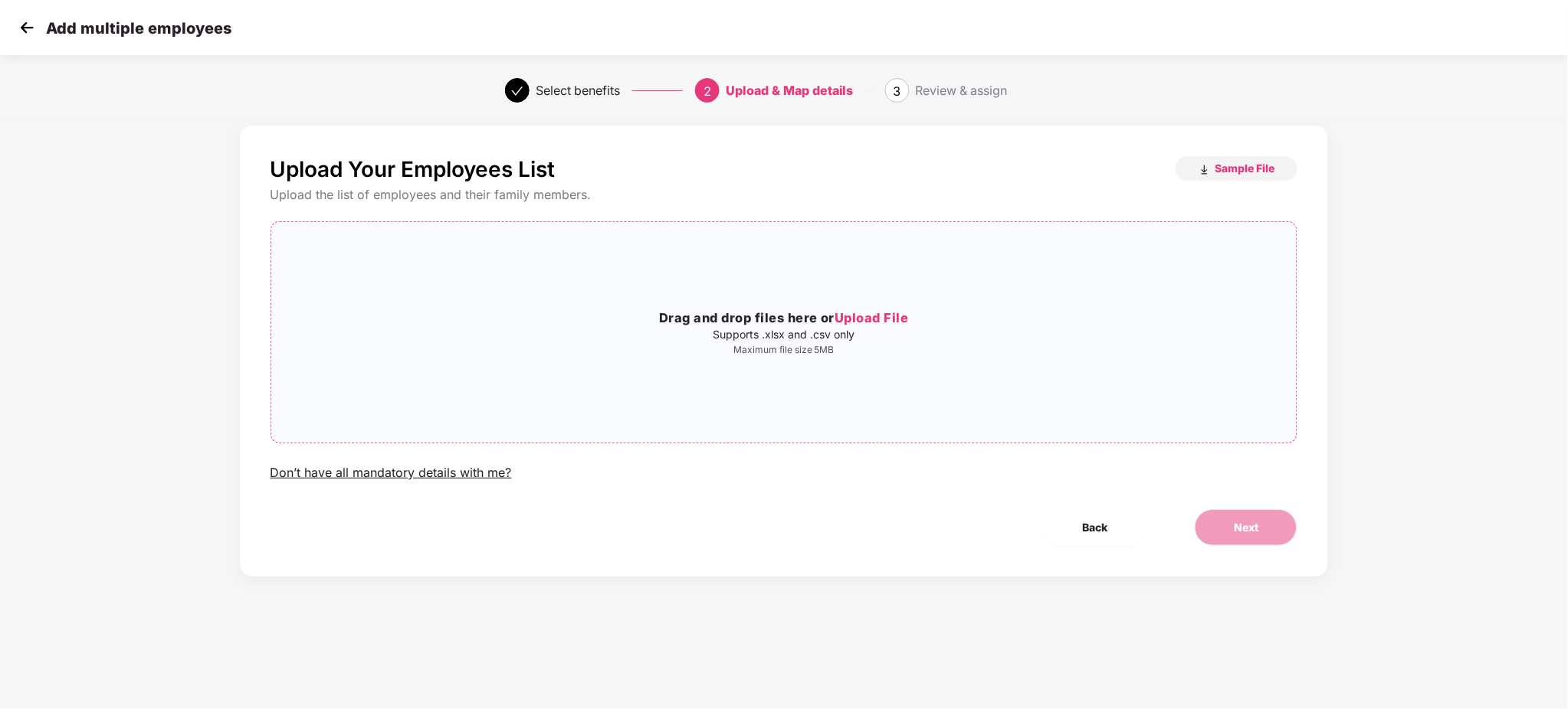
click at [854, 320] on span "Upload File" at bounding box center [871, 317] width 75 height 15
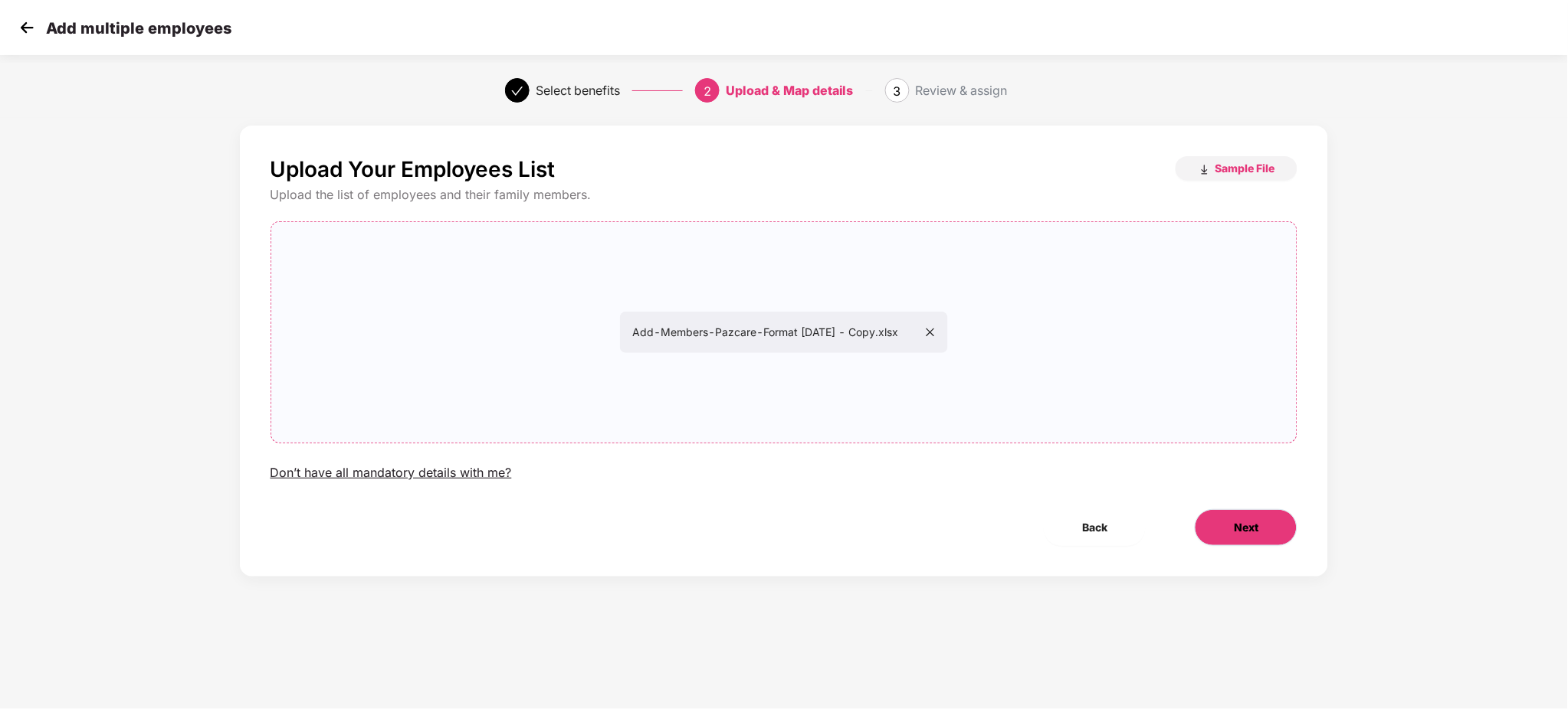
click at [1256, 522] on span "Next" at bounding box center [1246, 527] width 25 height 17
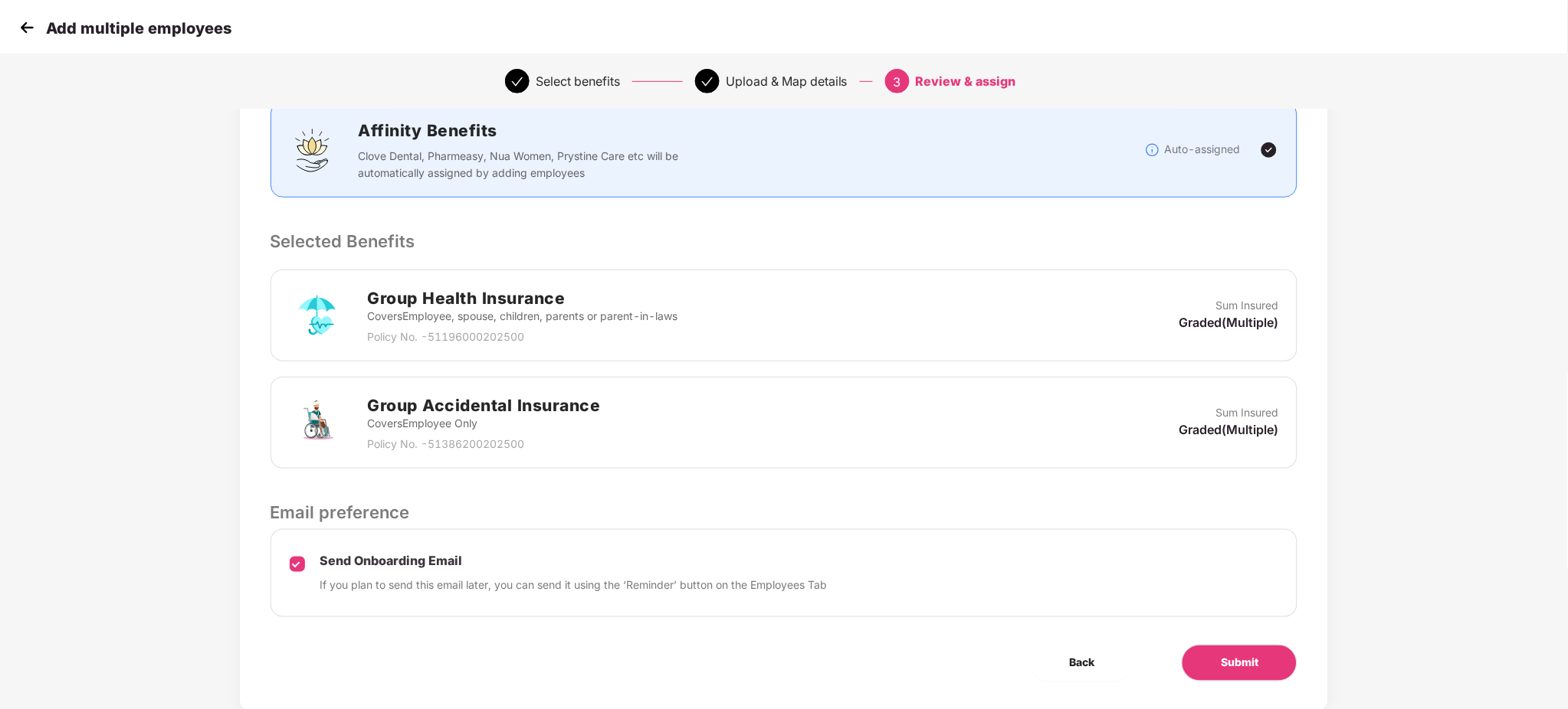
scroll to position [252, 0]
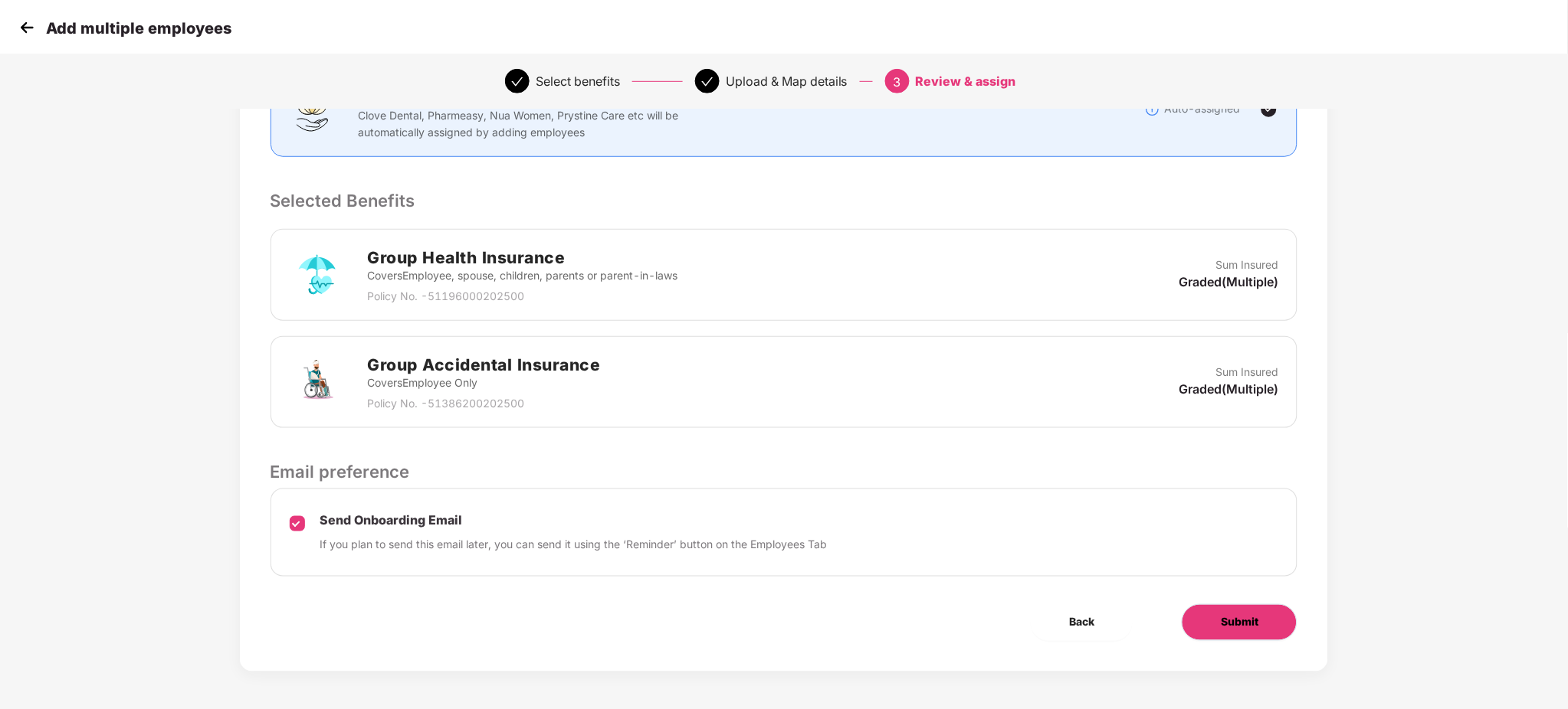
click at [1255, 628] on span "Submit" at bounding box center [1239, 622] width 38 height 17
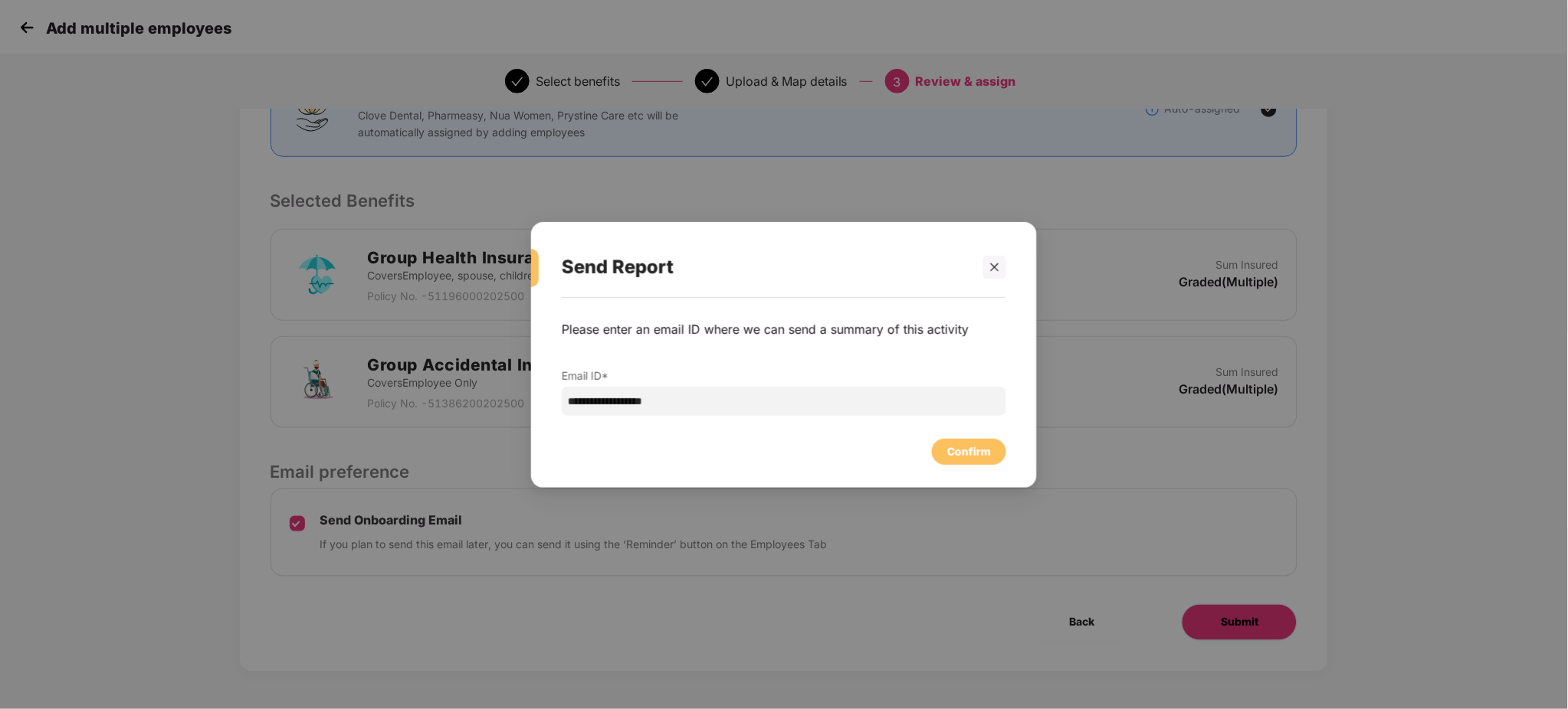
scroll to position [0, 0]
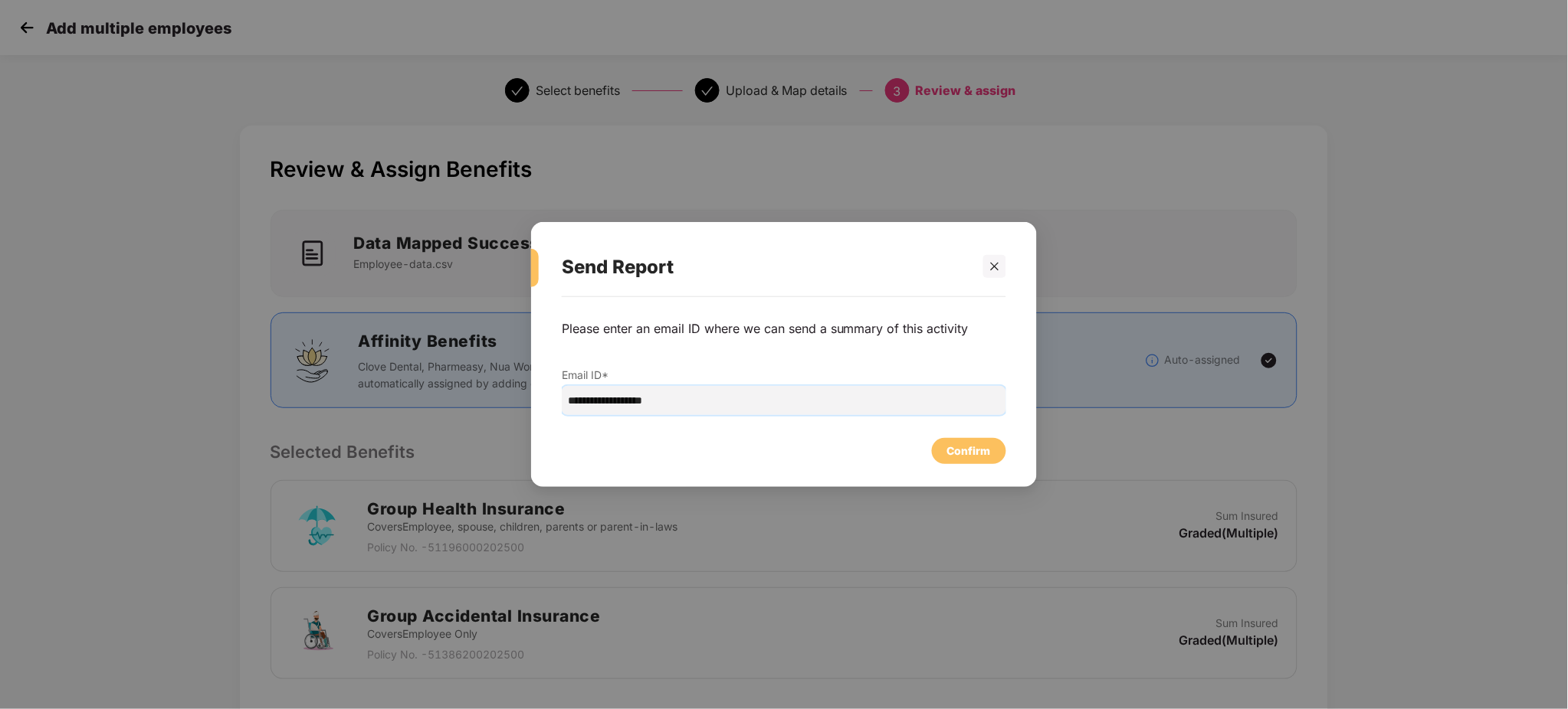
drag, startPoint x: 742, startPoint y: 412, endPoint x: 90, endPoint y: 234, distance: 675.9
click at [90, 234] on div "**********" at bounding box center [784, 354] width 1568 height 709
type input "**********"
click at [989, 449] on div "Confirm" at bounding box center [969, 451] width 43 height 17
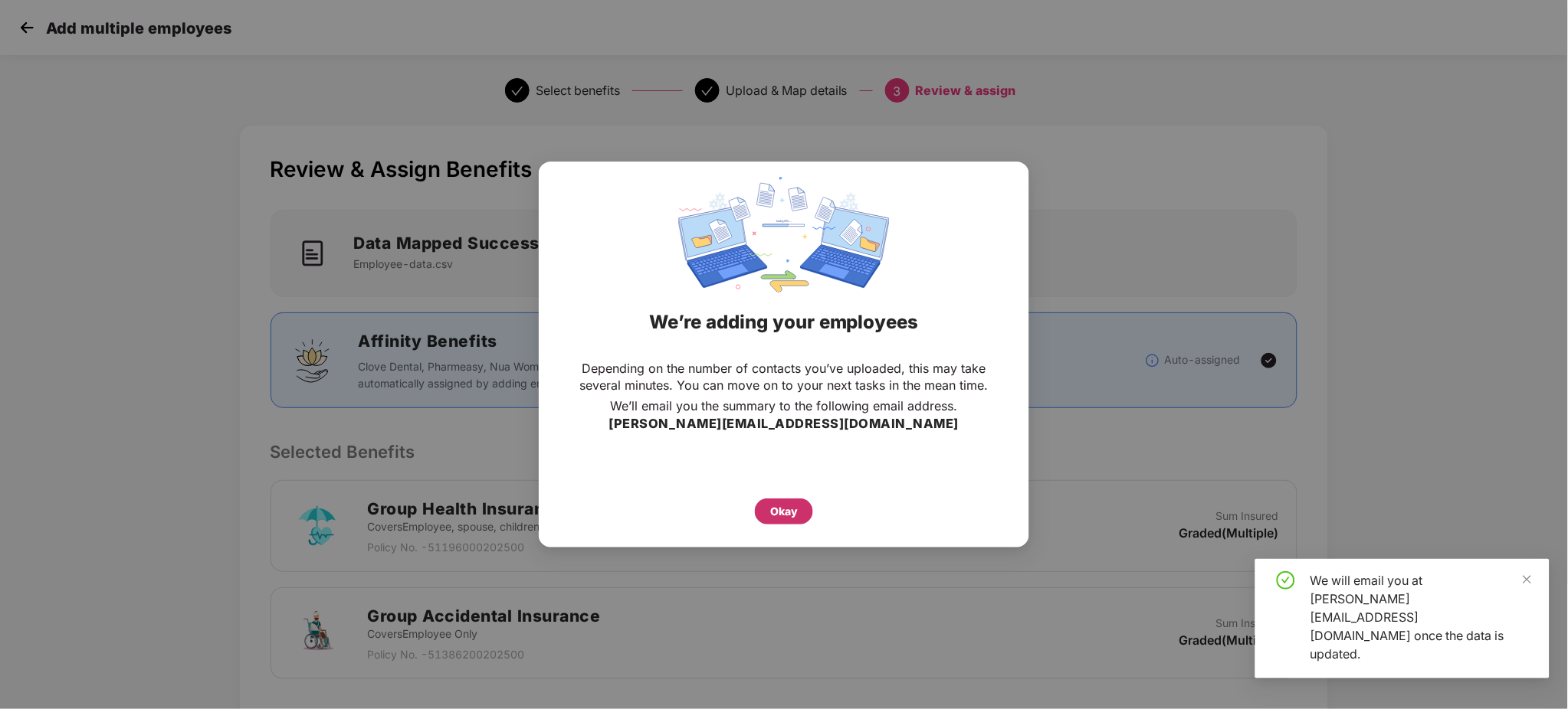
click at [802, 507] on div "Okay" at bounding box center [784, 511] width 59 height 26
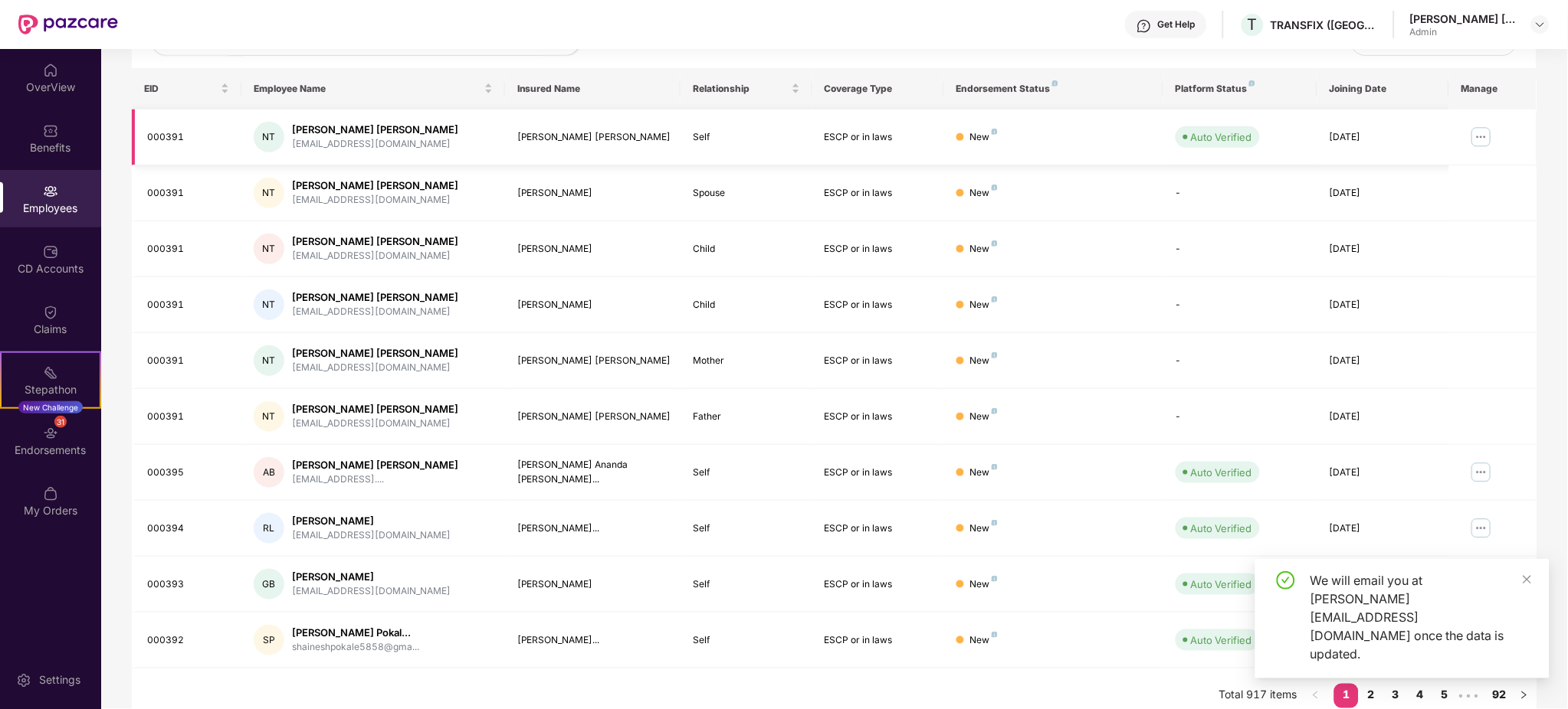
scroll to position [232, 0]
